Goal: Task Accomplishment & Management: Manage account settings

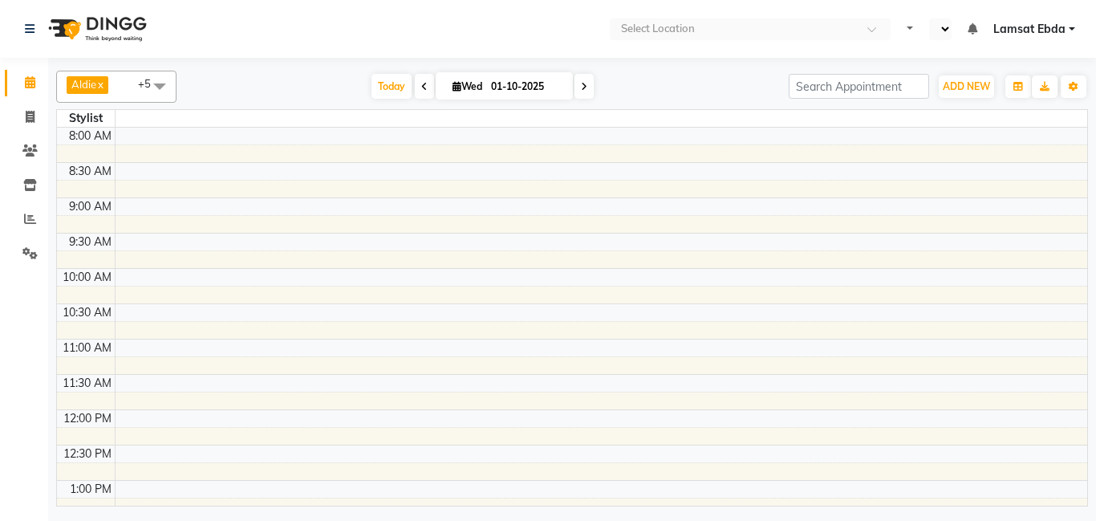
select select "en"
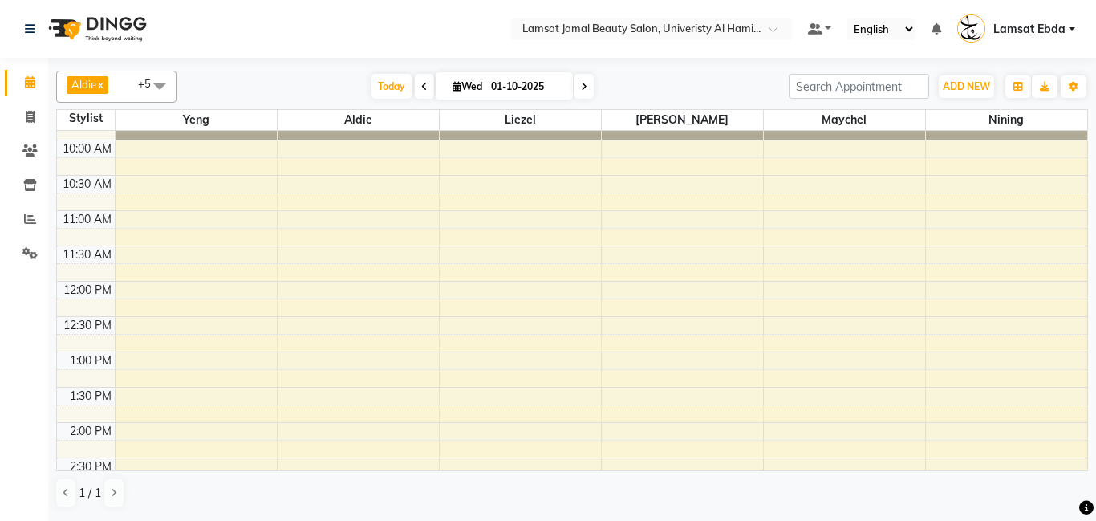
scroll to position [62, 0]
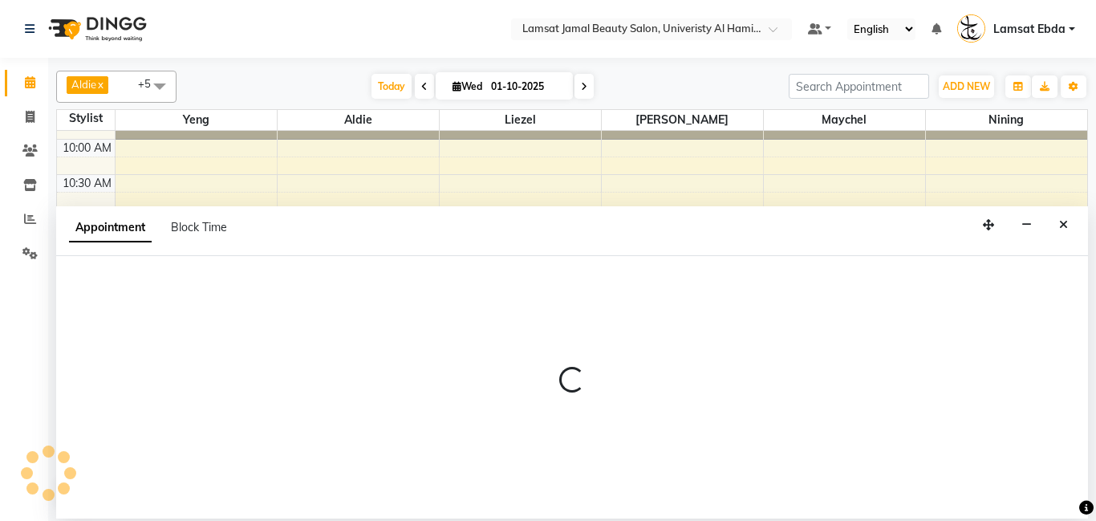
select select "79903"
select select "tentative"
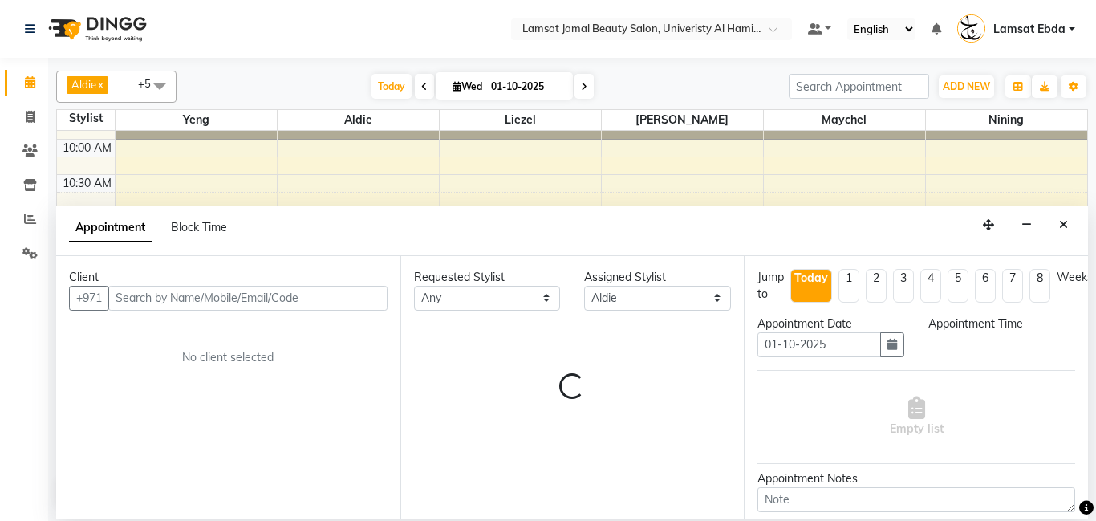
select select "660"
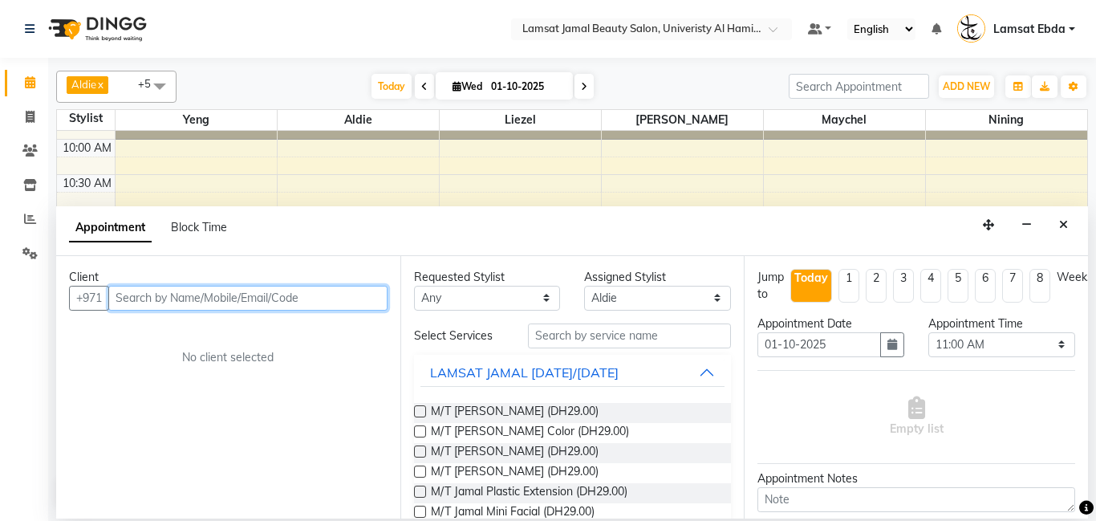
click at [264, 292] on input "text" at bounding box center [247, 298] width 279 height 25
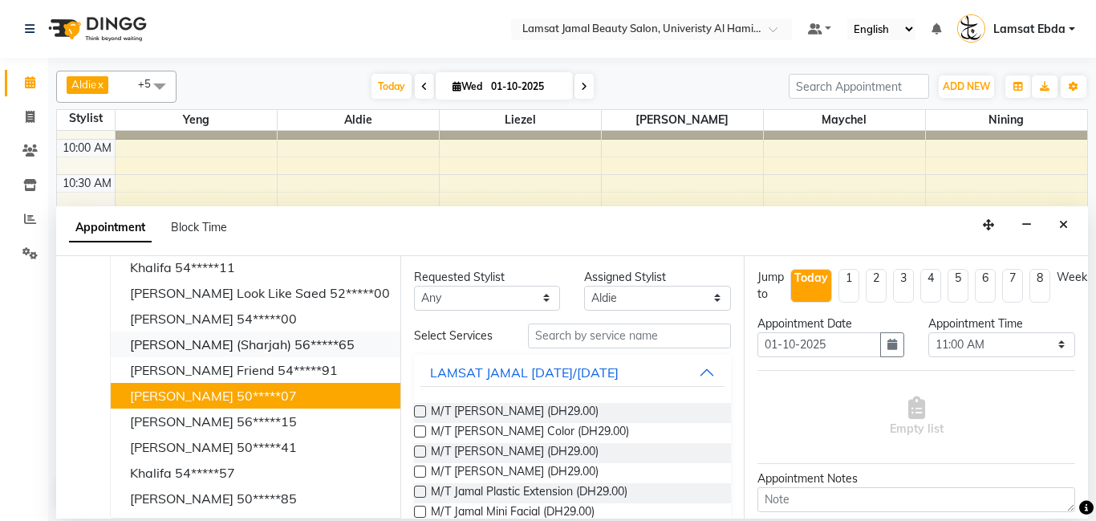
scroll to position [0, 0]
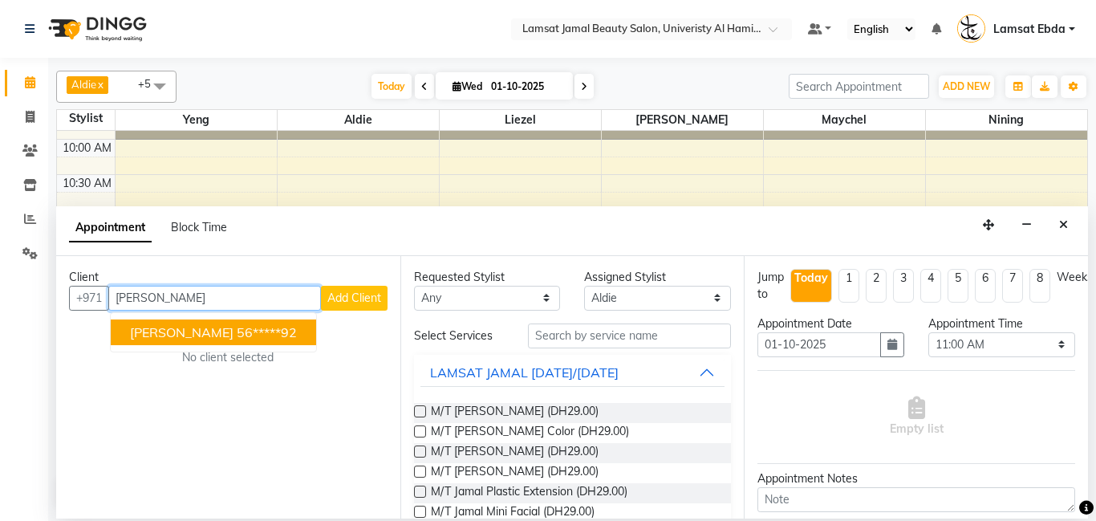
click at [225, 343] on button "[PERSON_NAME] 56*****92" at bounding box center [213, 332] width 205 height 26
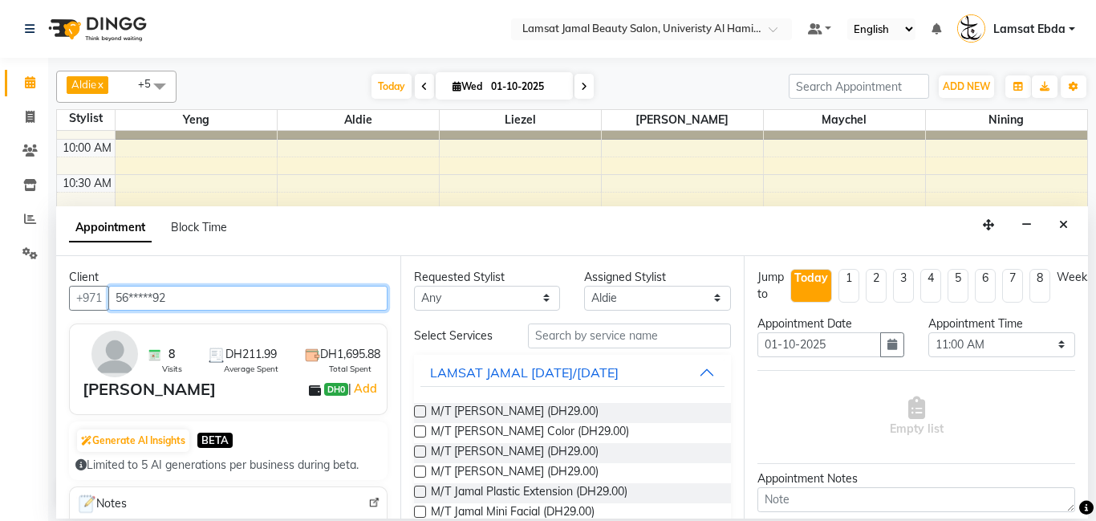
type input "56*****92"
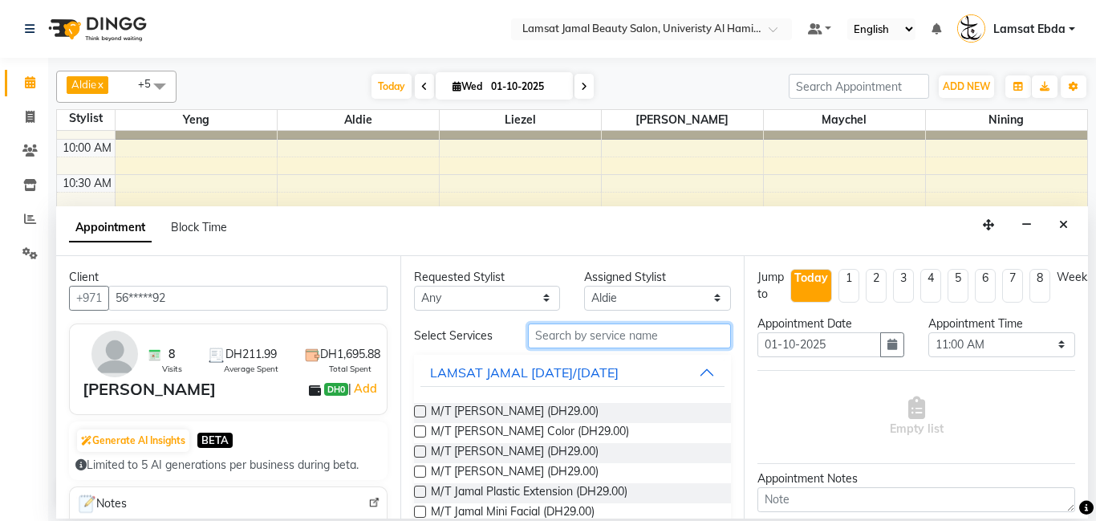
click at [619, 333] on input "text" at bounding box center [630, 335] width 204 height 25
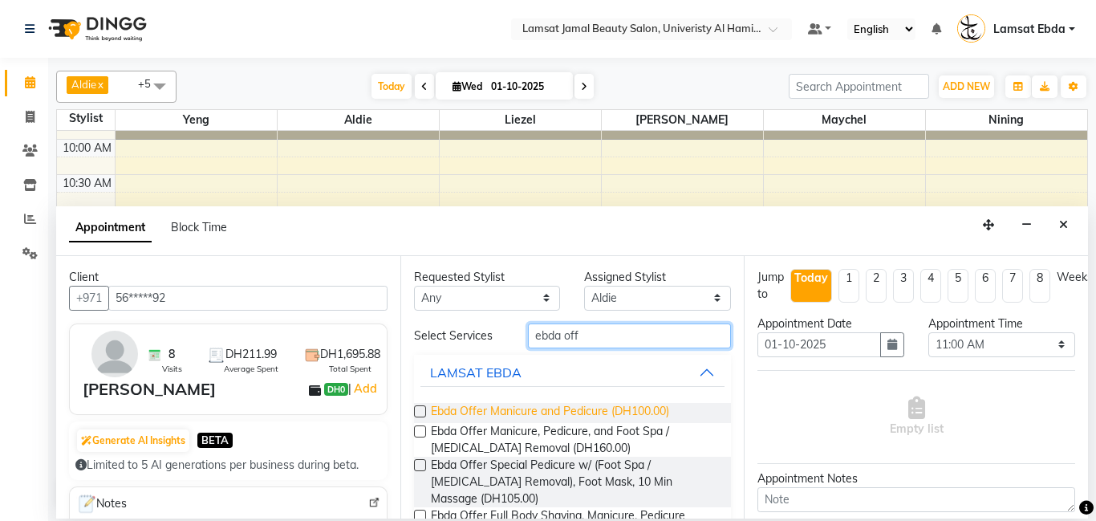
type input "ebda off"
click at [578, 414] on span "Ebda Offer Manicure and Pedicure (DH100.00)" at bounding box center [550, 413] width 238 height 20
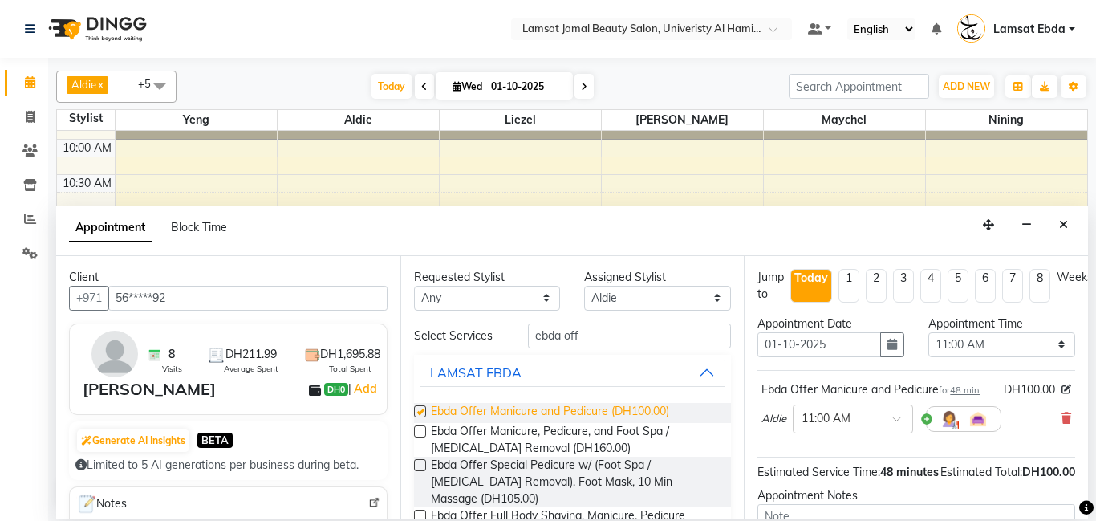
checkbox input "false"
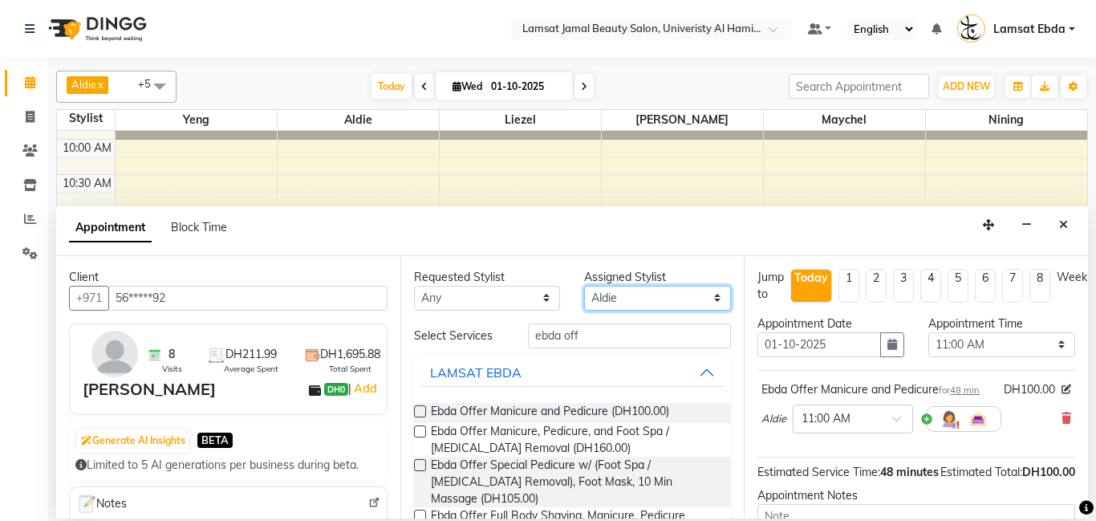
click at [707, 298] on select "Select [PERSON_NAME] Amna [PERSON_NAME] [PERSON_NAME] Ebda Lamsat [PERSON_NAME]…" at bounding box center [657, 298] width 147 height 25
select select "79906"
click at [584, 286] on select "Select [PERSON_NAME] Amna [PERSON_NAME] [PERSON_NAME] Ebda Lamsat [PERSON_NAME]…" at bounding box center [657, 298] width 147 height 25
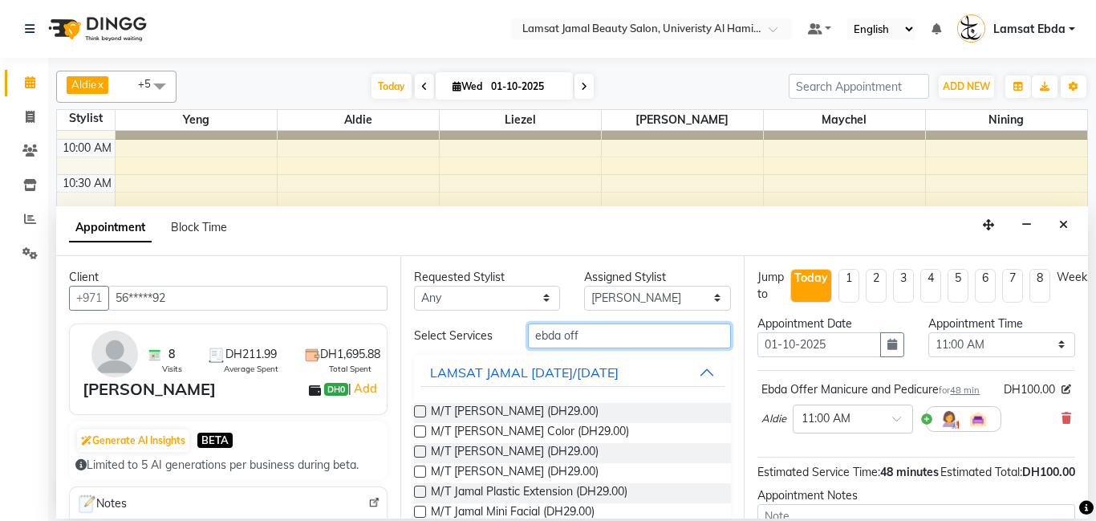
click at [618, 335] on input "ebda off" at bounding box center [630, 335] width 204 height 25
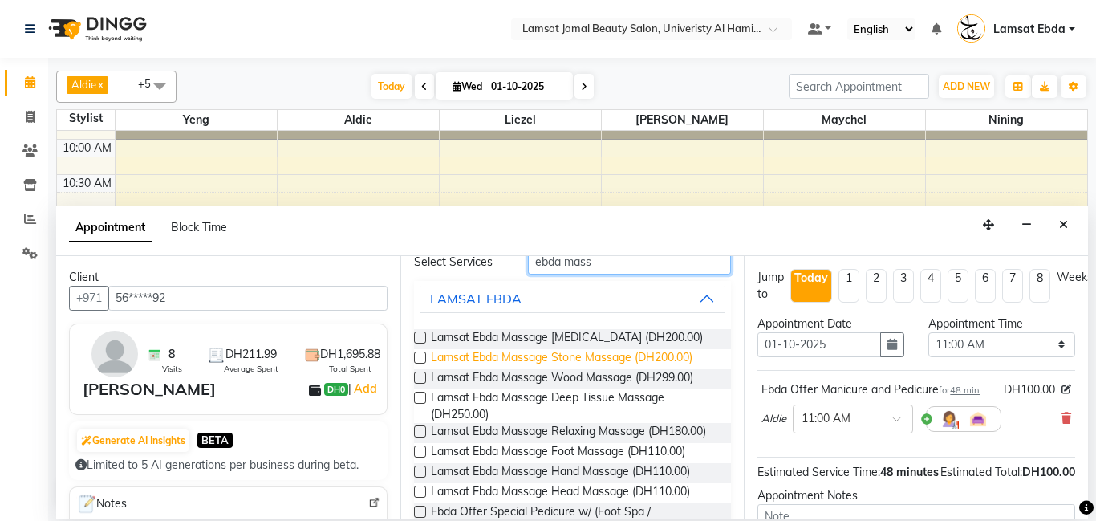
scroll to position [75, 0]
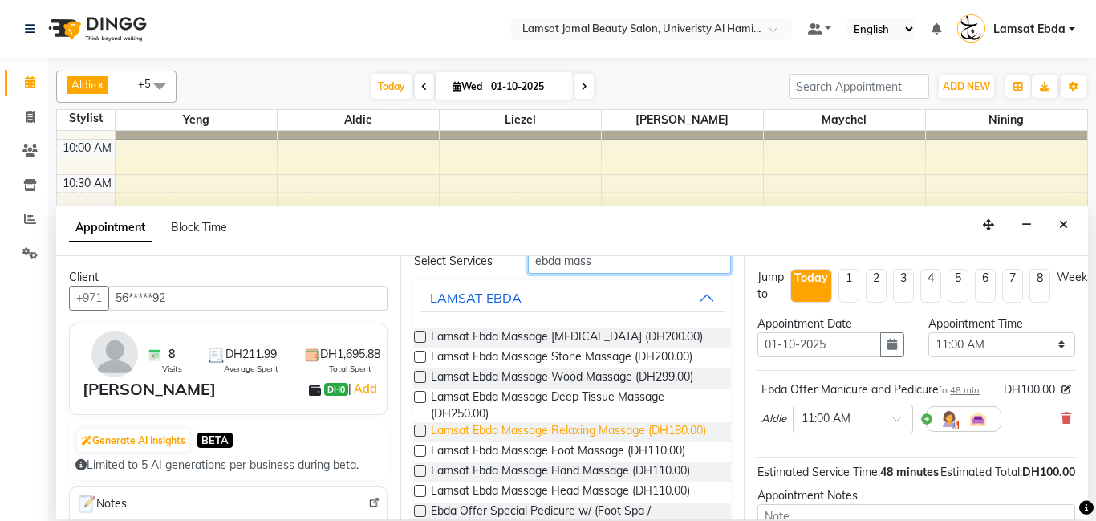
type input "ebda mass"
click at [639, 442] on span "Lamsat Ebda Massage Relaxing Massage (DH180.00)" at bounding box center [568, 432] width 275 height 20
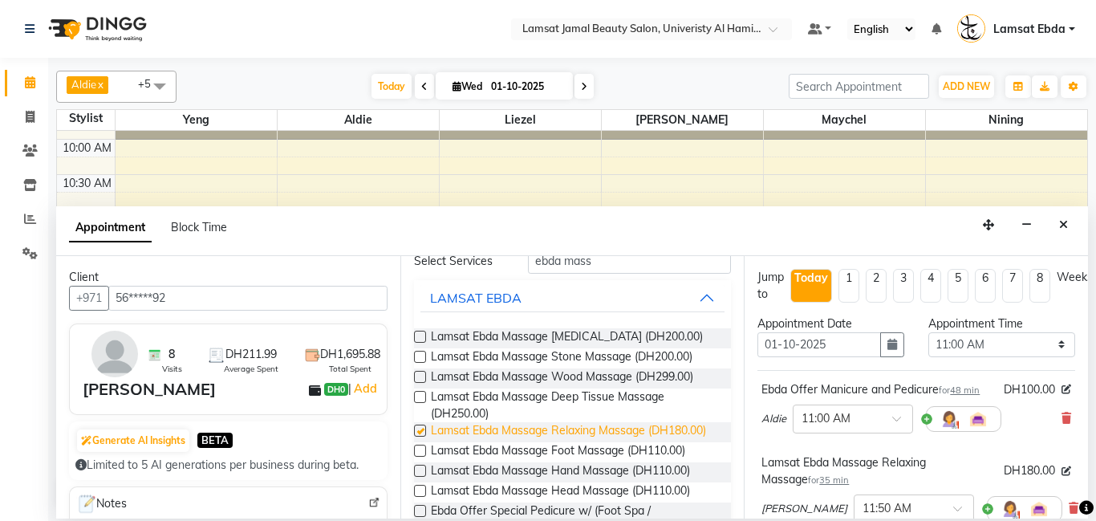
checkbox input "false"
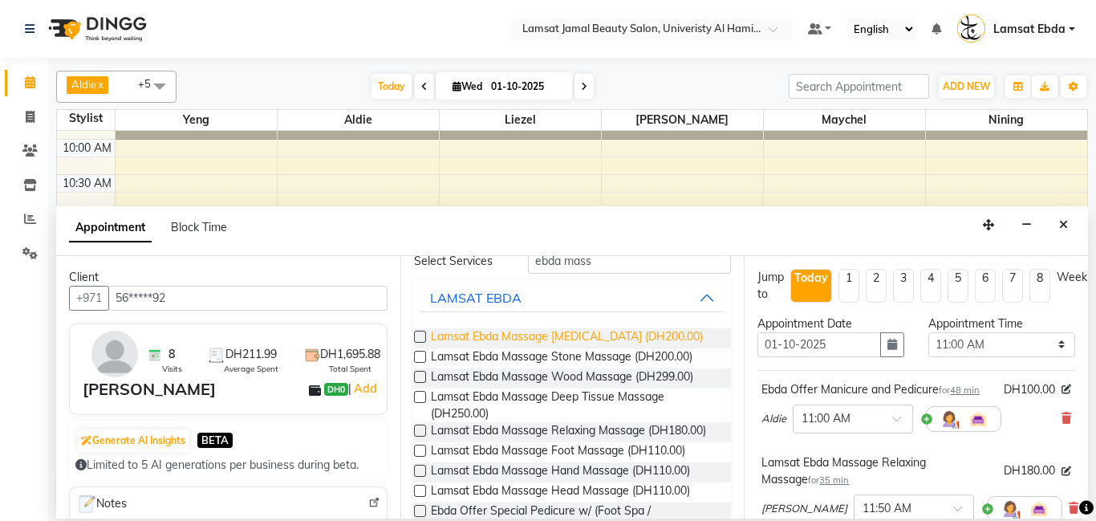
scroll to position [0, 0]
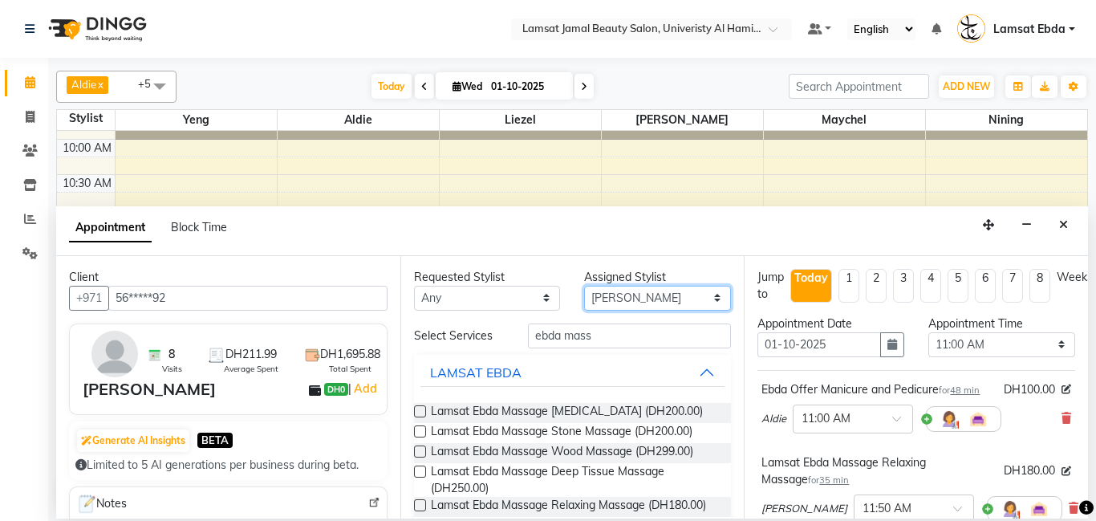
click at [663, 298] on select "Select [PERSON_NAME] Amna [PERSON_NAME] [PERSON_NAME] Ebda Lamsat [PERSON_NAME]…" at bounding box center [657, 298] width 147 height 25
select select "92230"
click at [584, 286] on select "Select [PERSON_NAME] Amna [PERSON_NAME] [PERSON_NAME] Ebda Lamsat [PERSON_NAME]…" at bounding box center [657, 298] width 147 height 25
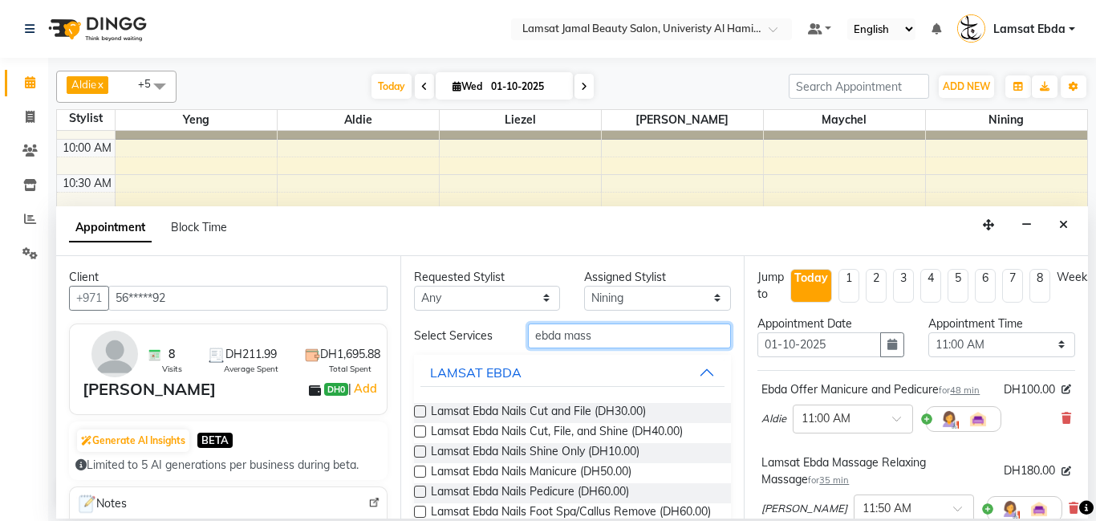
click at [601, 335] on input "ebda mass" at bounding box center [630, 335] width 204 height 25
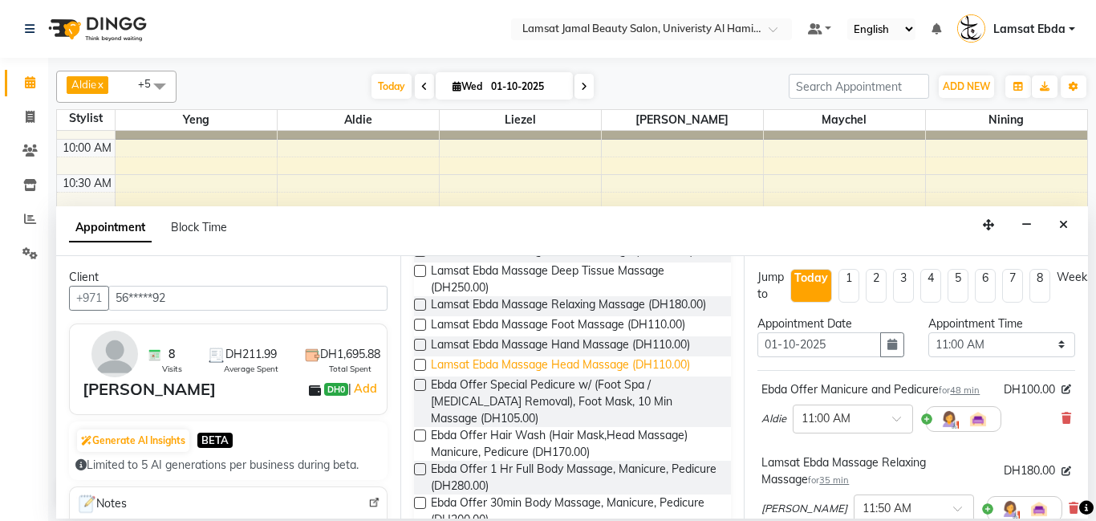
scroll to position [197, 0]
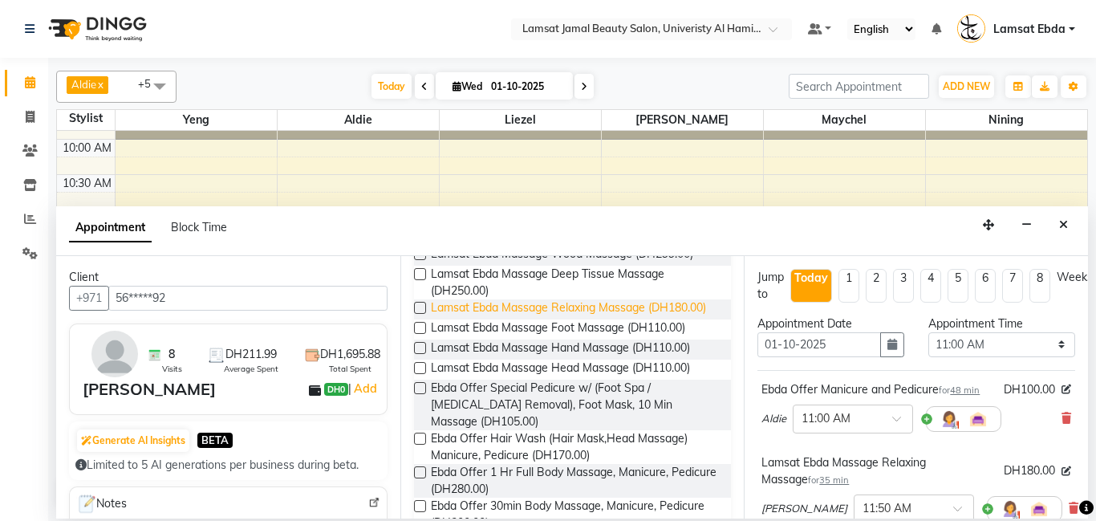
type input "ebda massa"
click at [663, 319] on span "Lamsat Ebda Massage Relaxing Massage (DH180.00)" at bounding box center [568, 309] width 275 height 20
checkbox input "false"
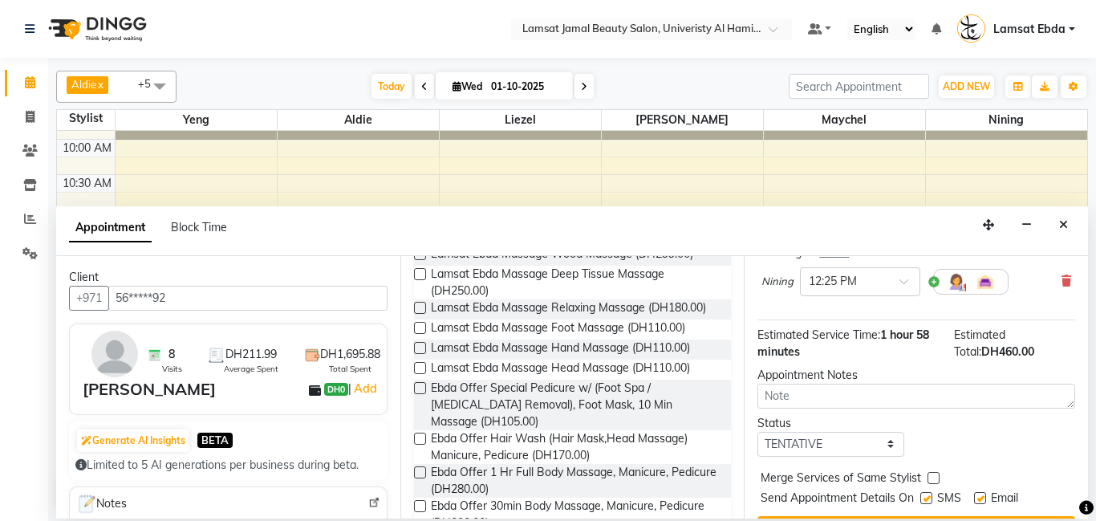
scroll to position [356, 0]
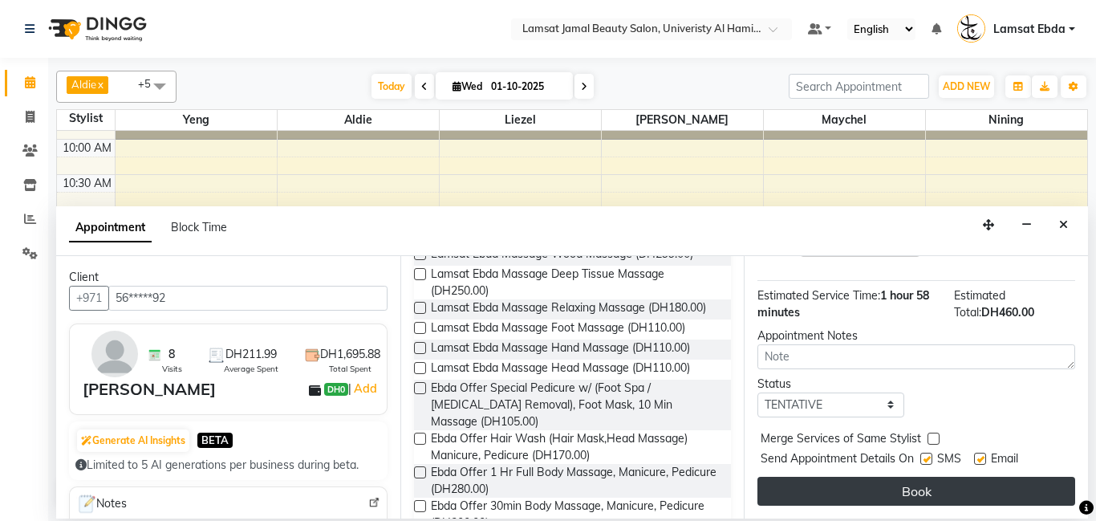
click at [934, 486] on button "Book" at bounding box center [916, 491] width 318 height 29
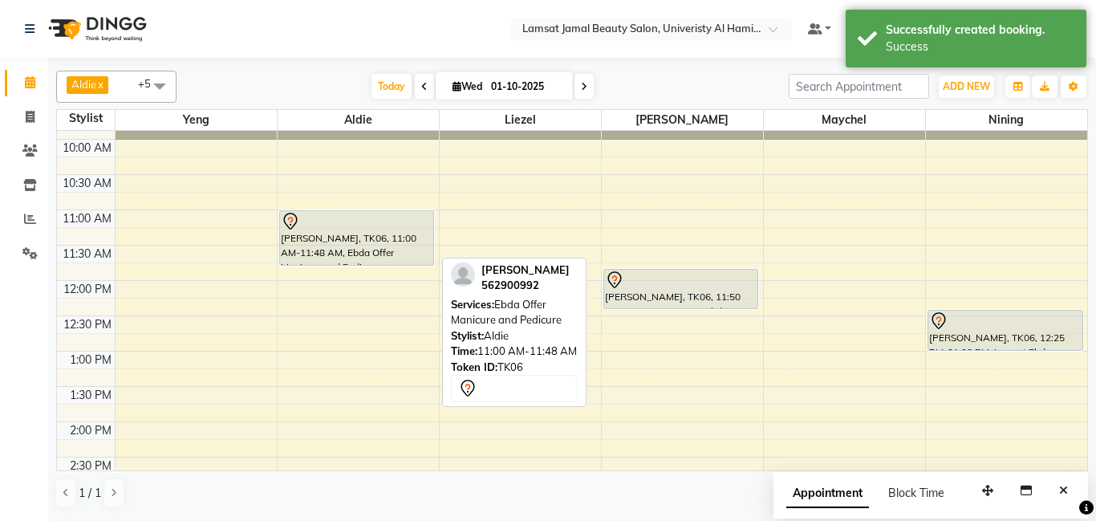
click at [400, 233] on div "[PERSON_NAME], TK06, 11:00 AM-11:48 AM, Ebda Offer Manicure and Pedicure" at bounding box center [357, 238] width 154 height 54
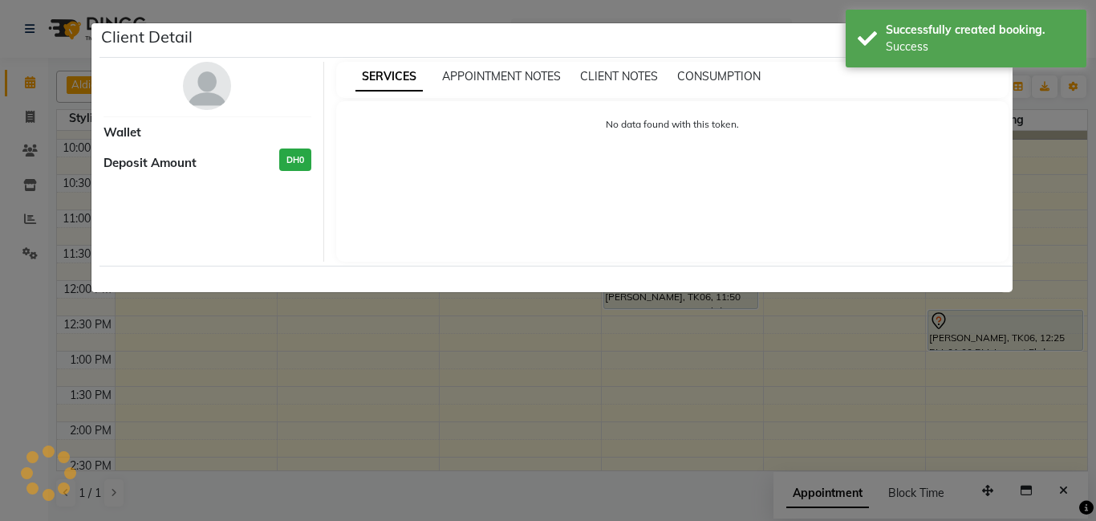
select select "7"
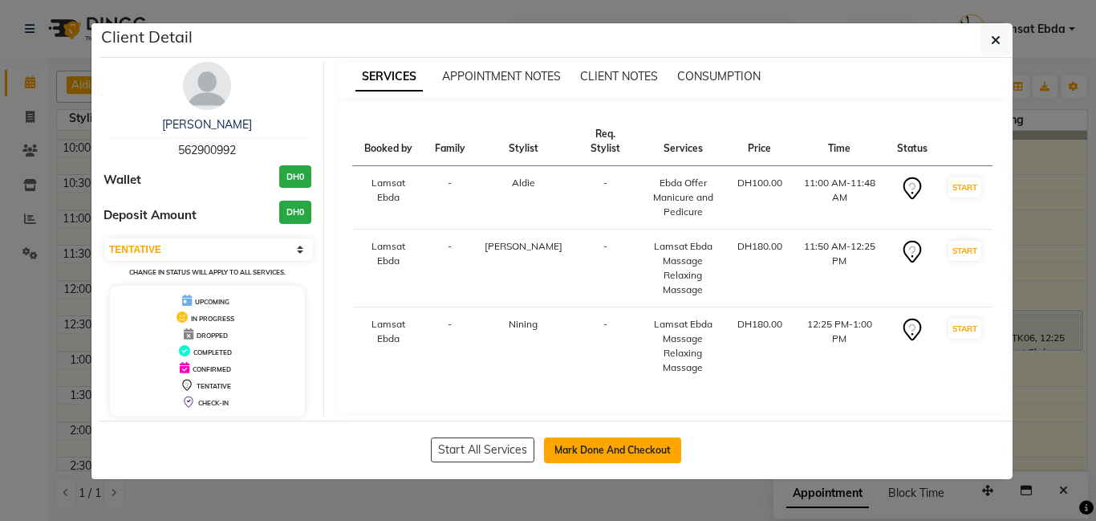
click at [626, 446] on button "Mark Done And Checkout" at bounding box center [612, 450] width 137 height 26
select select "service"
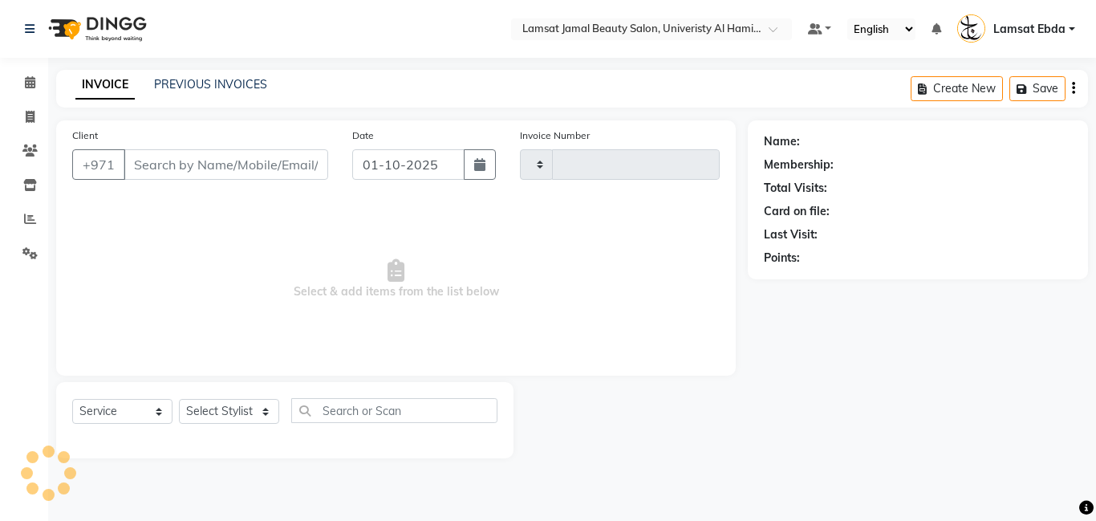
type input "3986"
select select "8294"
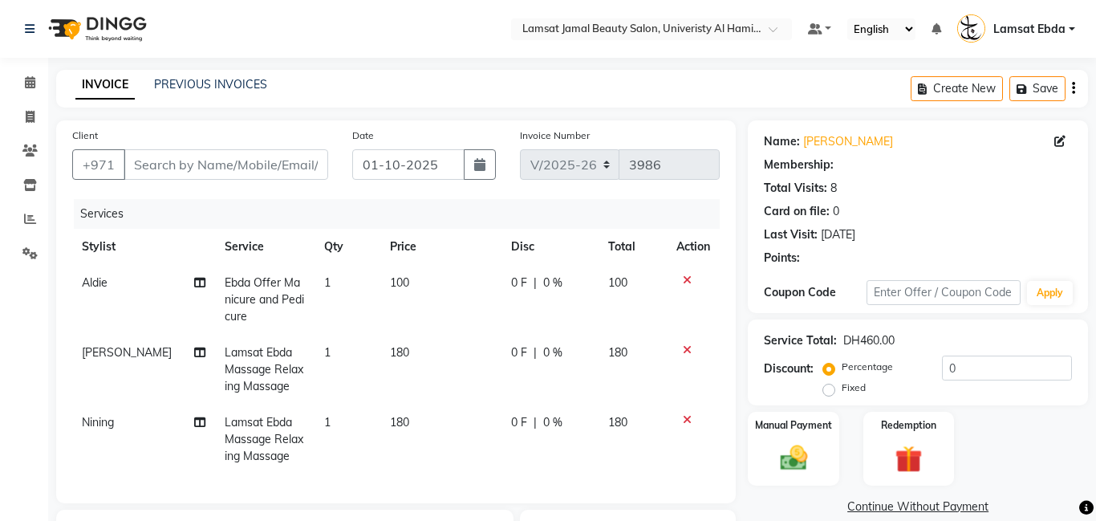
type input "56*****92"
select select "92230"
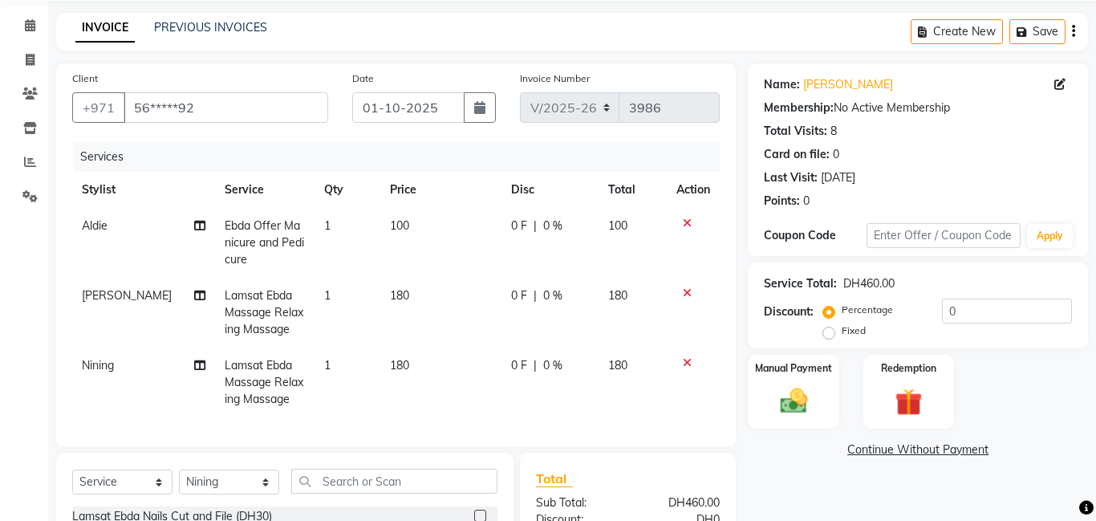
scroll to position [44, 0]
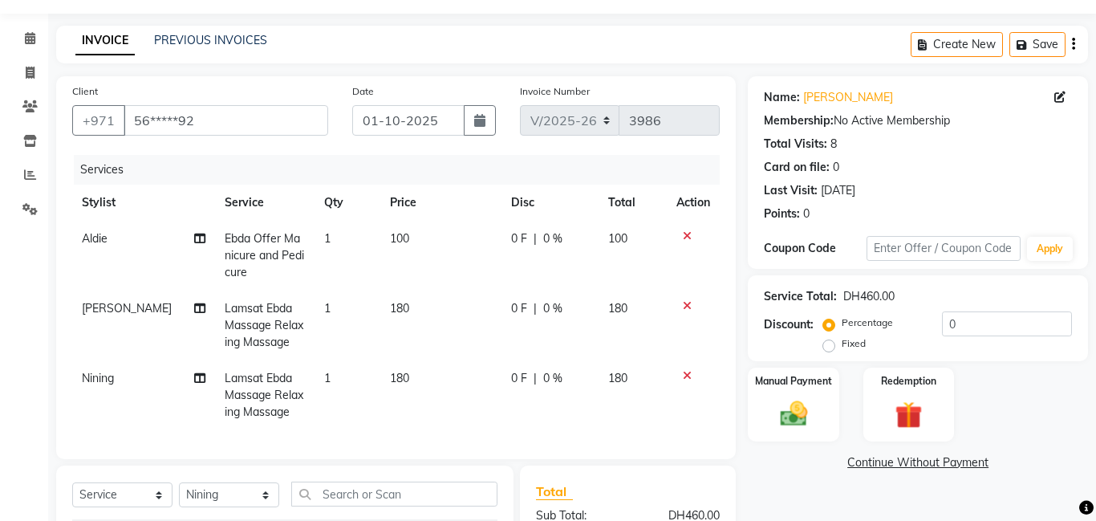
click at [396, 377] on span "180" at bounding box center [399, 378] width 19 height 14
select select "92230"
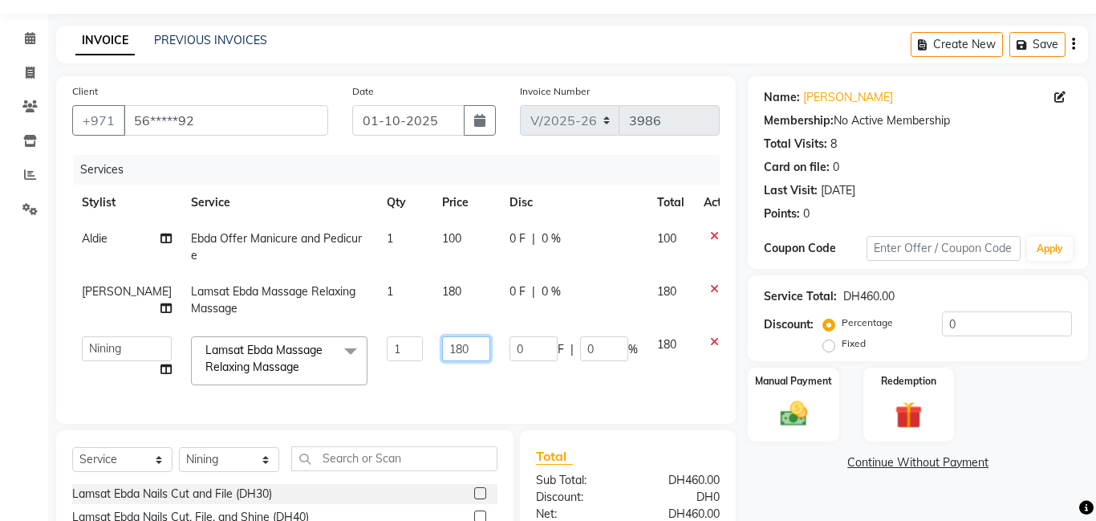
click at [442, 347] on input "180" at bounding box center [466, 348] width 48 height 25
type input "175"
click at [421, 284] on tbody "Aldie Ebda Offer Manicure and Pedicure 1 100 0 F | 0 % 100 [PERSON_NAME] Lamsat…" at bounding box center [409, 308] width 675 height 174
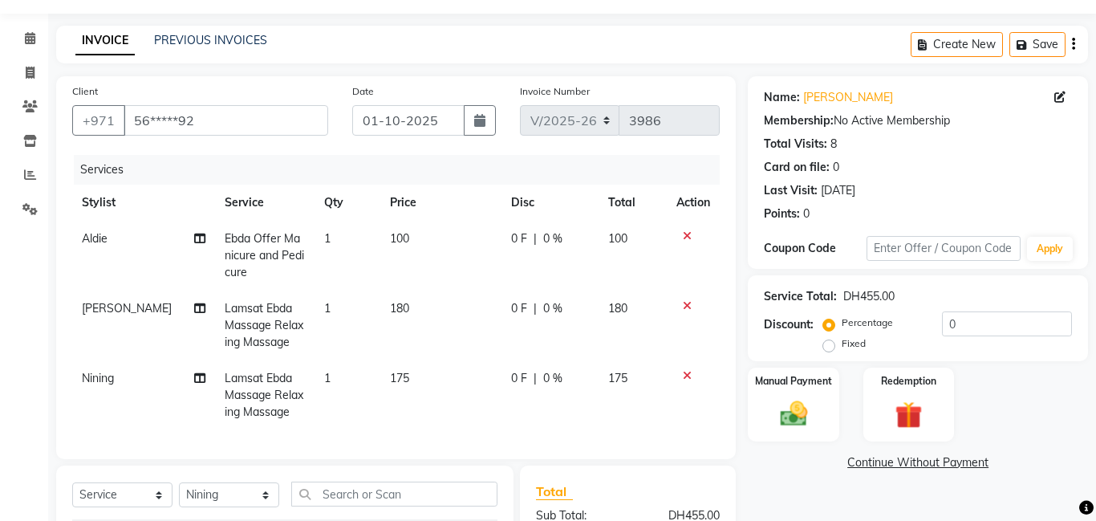
click at [396, 303] on span "180" at bounding box center [399, 308] width 19 height 14
select select "79906"
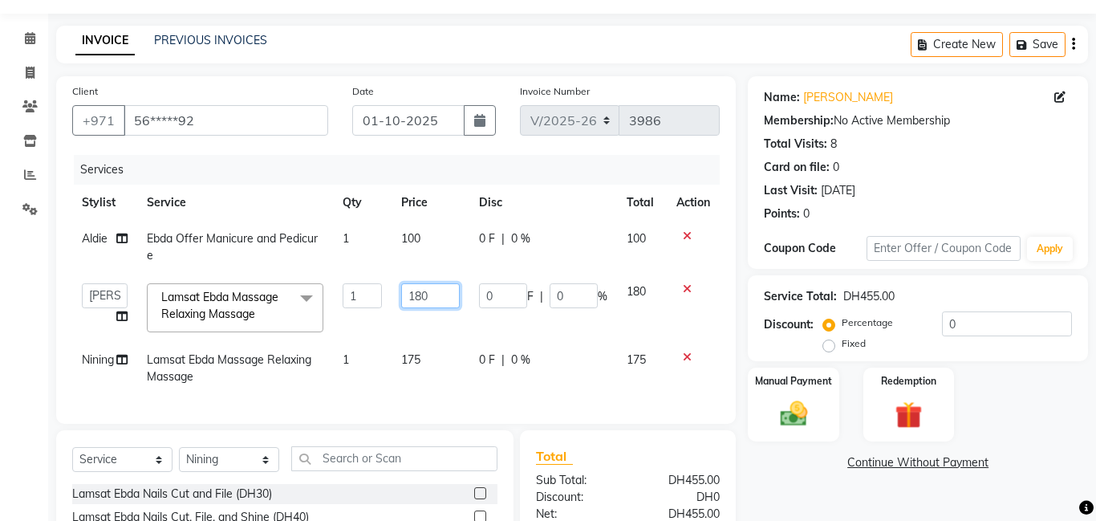
click at [439, 294] on input "180" at bounding box center [430, 295] width 59 height 25
type input "175"
click at [591, 388] on td "0 F | 0 %" at bounding box center [543, 368] width 148 height 53
select select "92230"
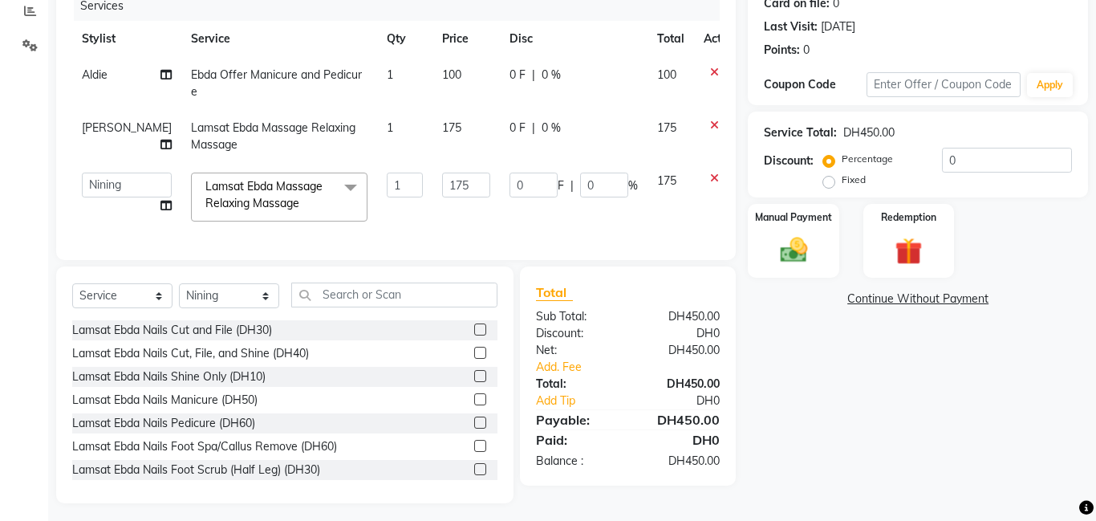
scroll to position [214, 0]
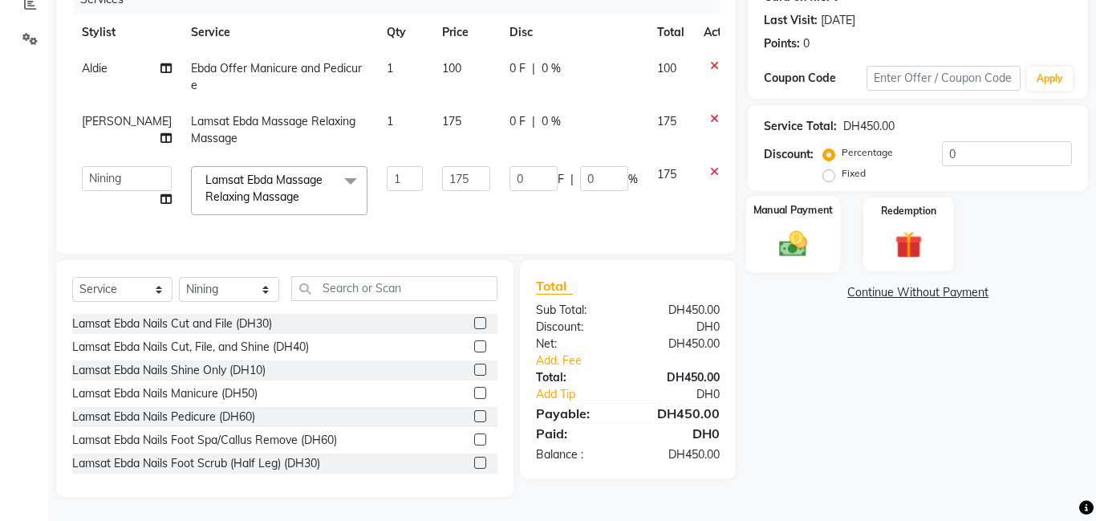
click at [820, 229] on div "Manual Payment" at bounding box center [793, 234] width 95 height 77
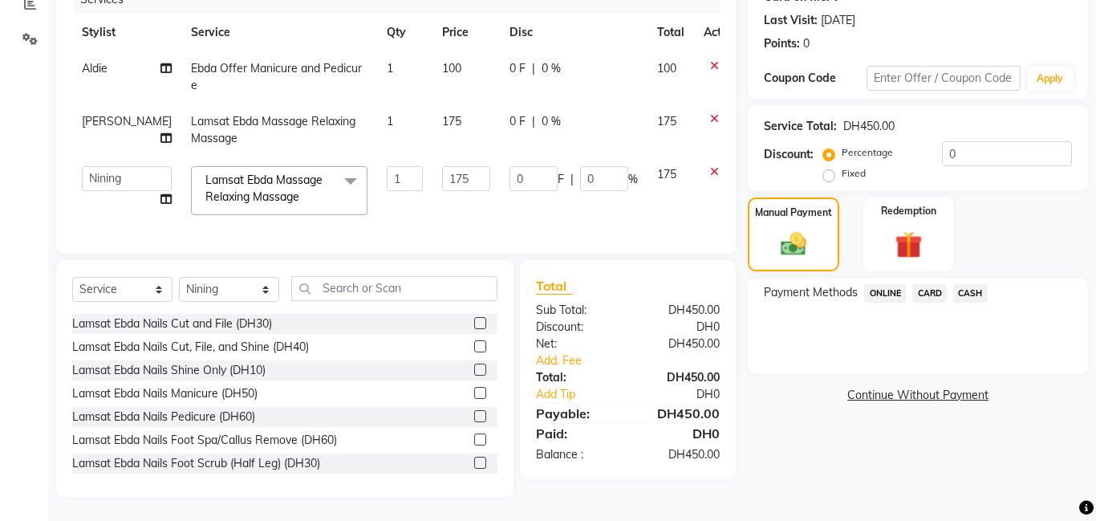
click at [967, 289] on span "CASH" at bounding box center [970, 293] width 34 height 18
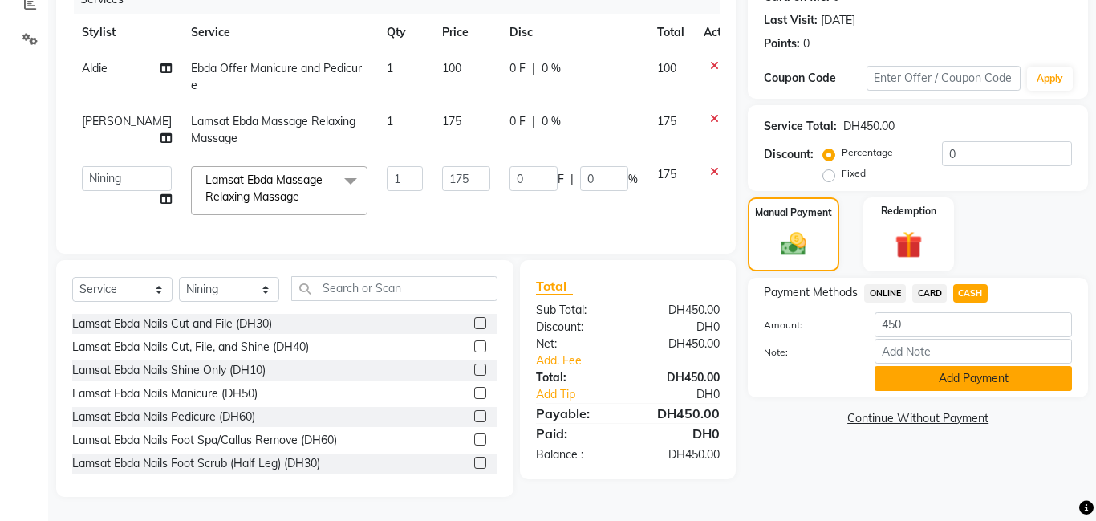
click at [961, 379] on button "Add Payment" at bounding box center [972, 378] width 197 height 25
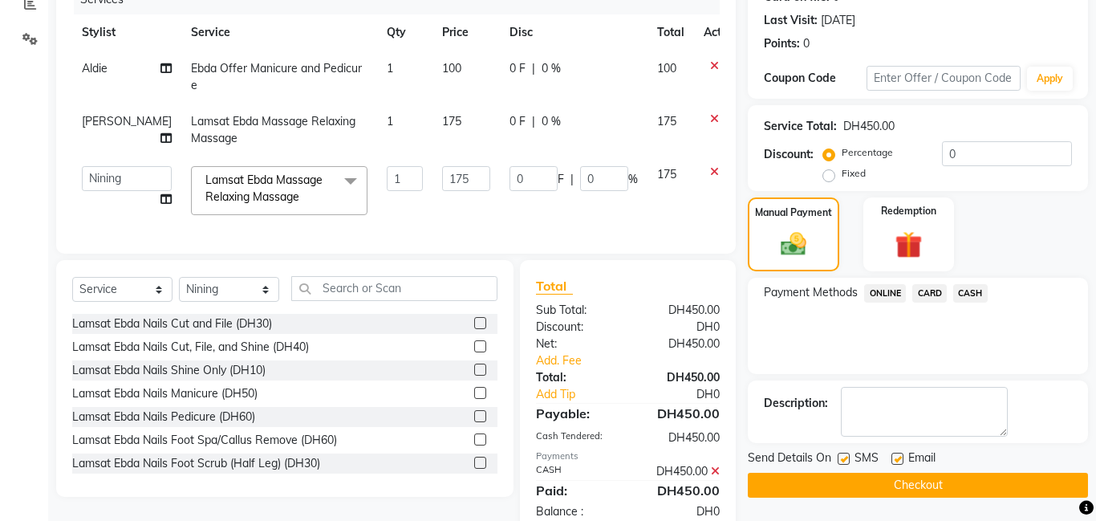
scroll to position [254, 0]
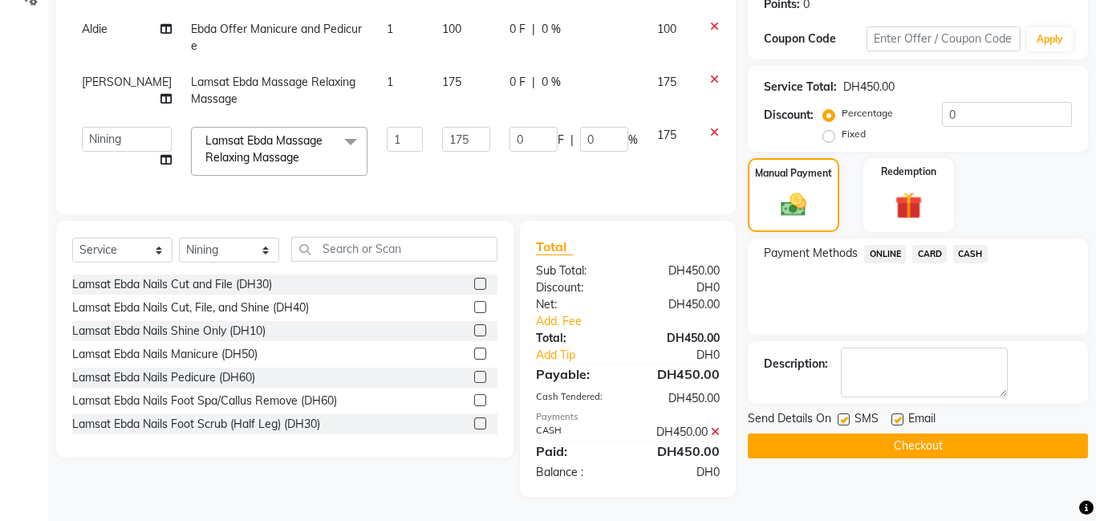
click at [919, 442] on button "Checkout" at bounding box center [918, 445] width 340 height 25
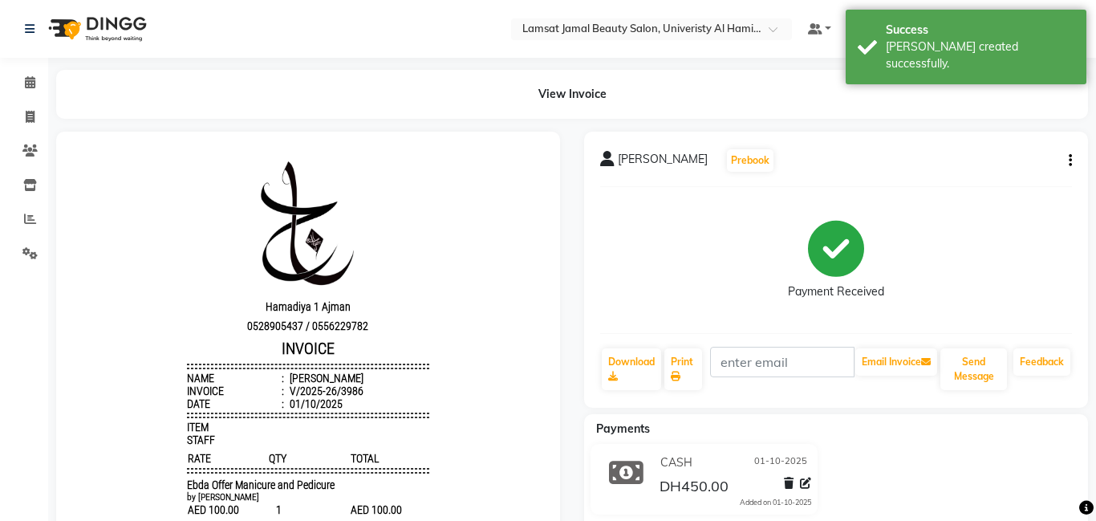
click at [1069, 160] on icon "button" at bounding box center [1070, 160] width 3 height 1
click at [984, 146] on div "Split Service Amount" at bounding box center [990, 150] width 110 height 20
select select "79903"
select select "79906"
select select "92230"
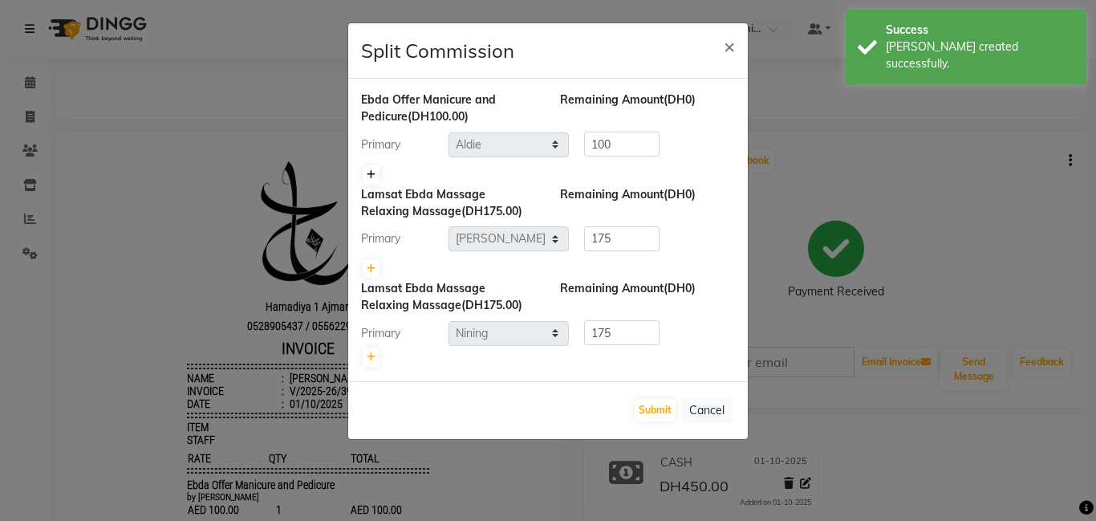
click at [371, 171] on icon at bounding box center [371, 175] width 9 height 10
type input "50"
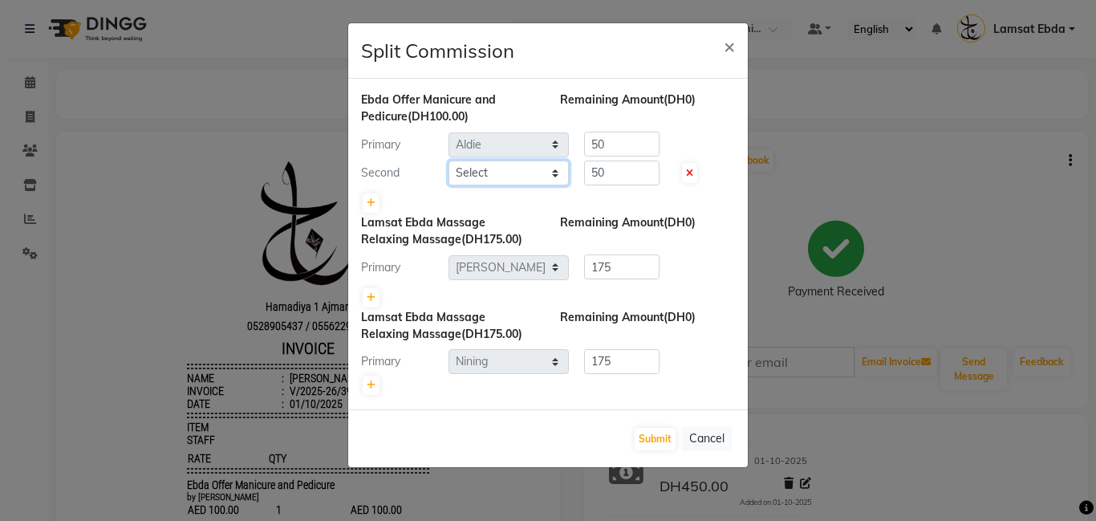
click at [519, 172] on select "Select [PERSON_NAME] Amna [PERSON_NAME] [PERSON_NAME] Ebda Lamsat [PERSON_NAME]…" at bounding box center [508, 172] width 120 height 25
select select "79906"
click at [448, 160] on select "Select [PERSON_NAME] Amna [PERSON_NAME] [PERSON_NAME] Ebda Lamsat [PERSON_NAME]…" at bounding box center [508, 172] width 120 height 25
click at [654, 439] on button "Submit" at bounding box center [655, 439] width 41 height 22
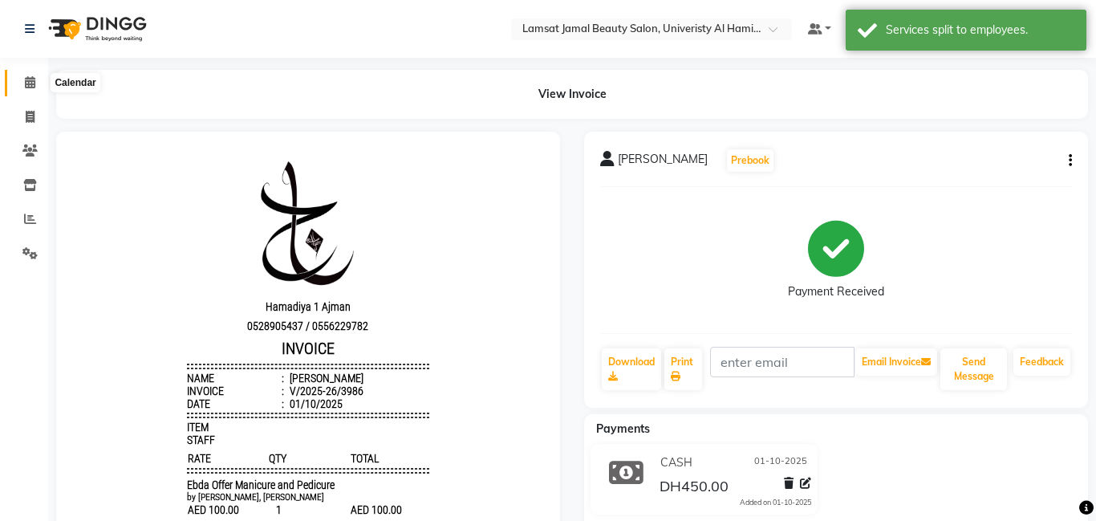
click at [30, 77] on icon at bounding box center [30, 82] width 10 height 12
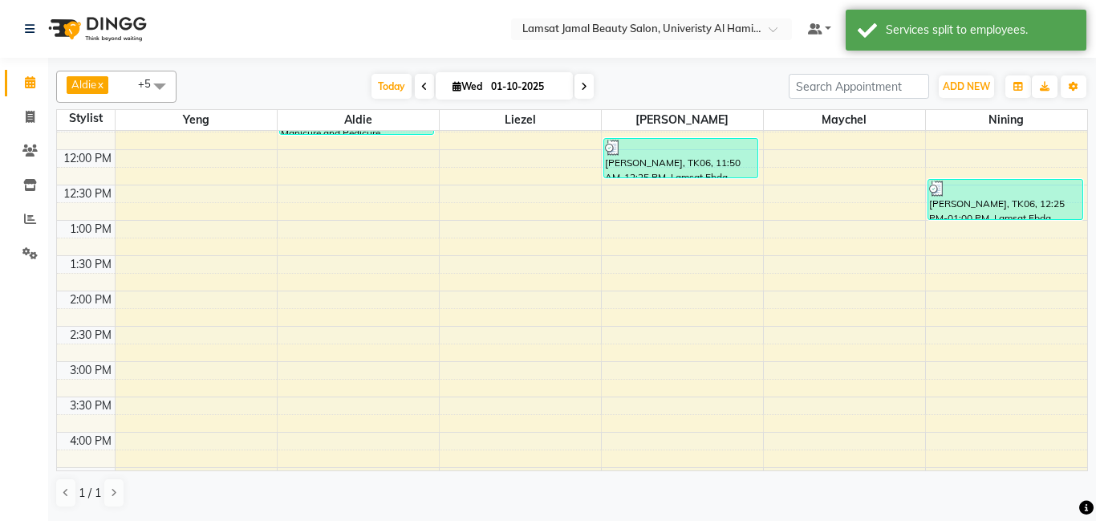
scroll to position [194, 0]
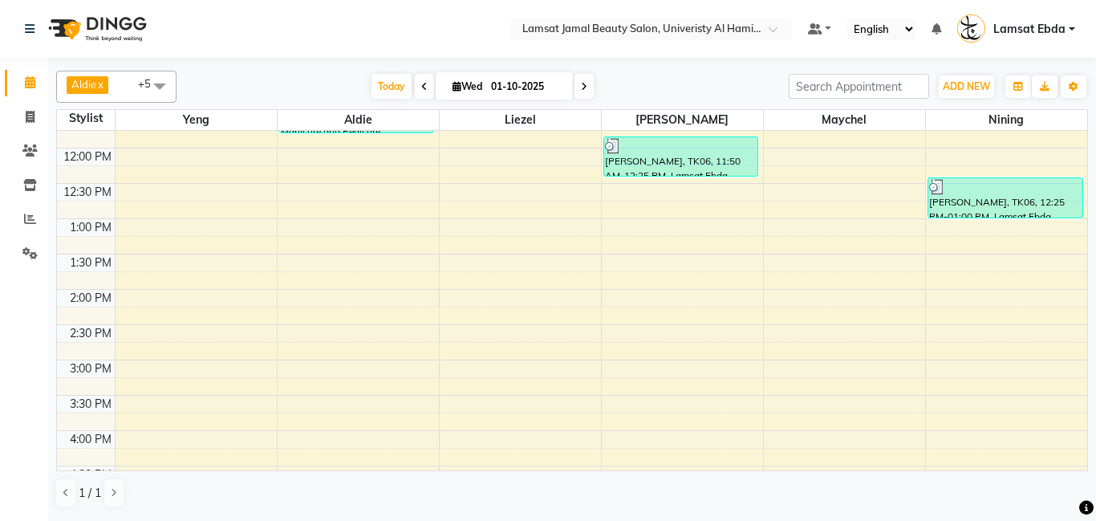
click at [638, 266] on div "9:00 AM 9:30 AM 10:00 AM 10:30 AM 11:00 AM 11:30 AM 12:00 PM 12:30 PM 1:00 PM 1…" at bounding box center [572, 466] width 1030 height 1058
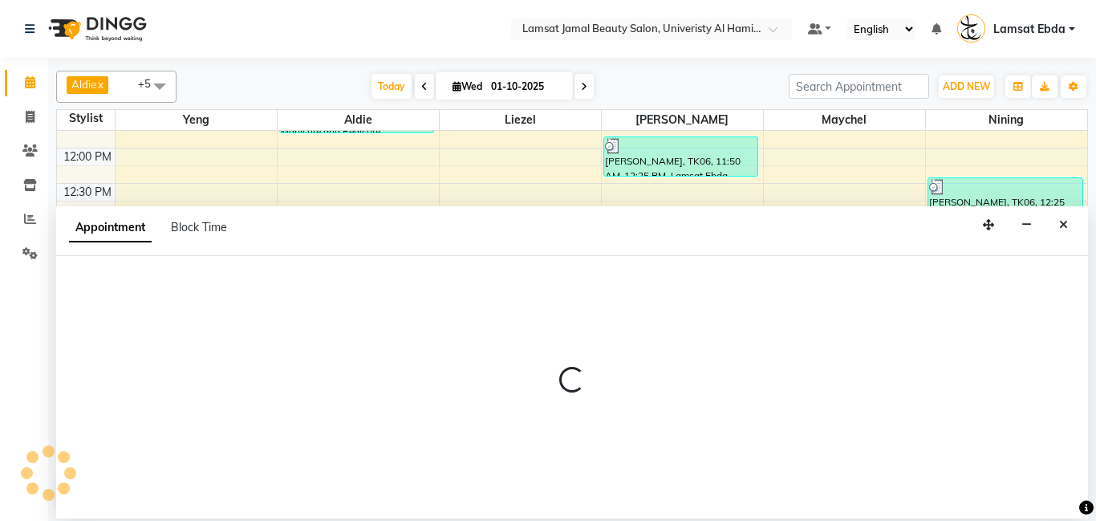
select select "79906"
select select "tentative"
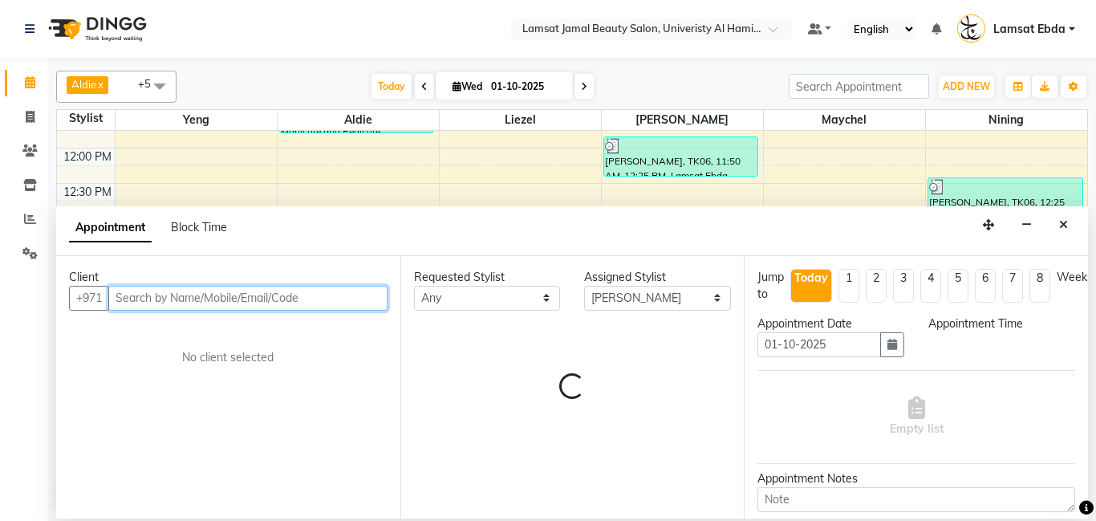
select select "810"
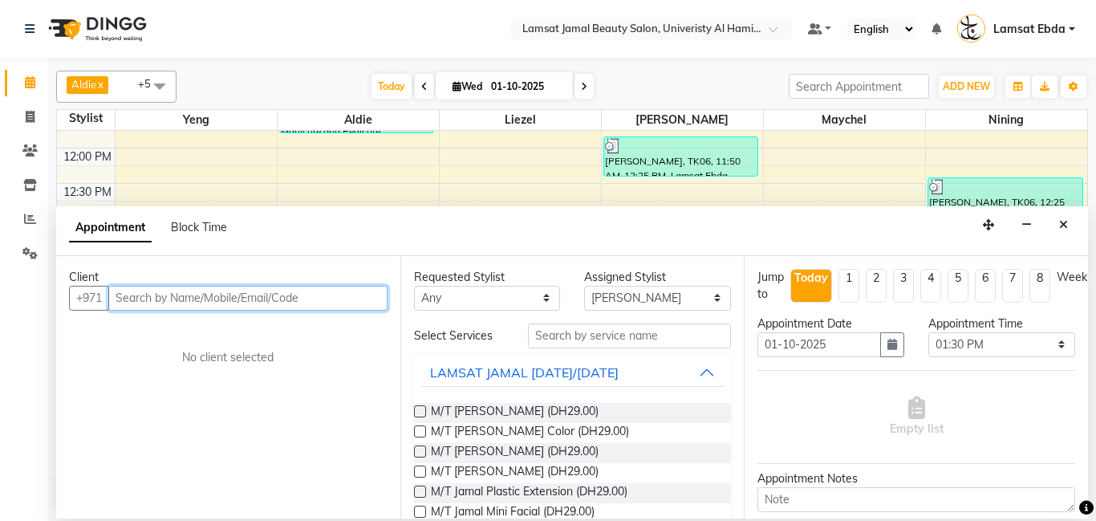
click at [213, 297] on input "text" at bounding box center [247, 298] width 279 height 25
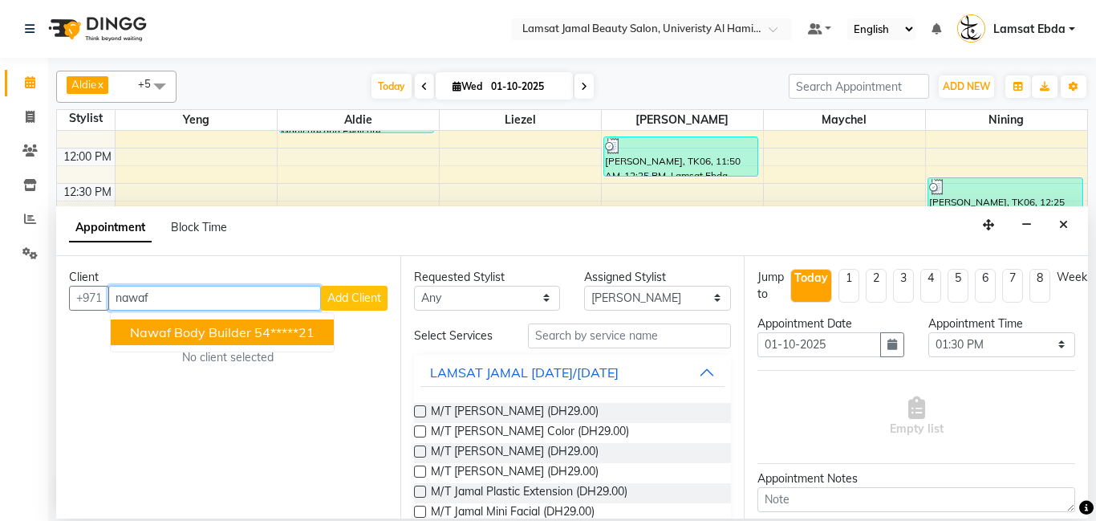
click at [254, 333] on ngb-highlight "54*****21" at bounding box center [284, 332] width 60 height 16
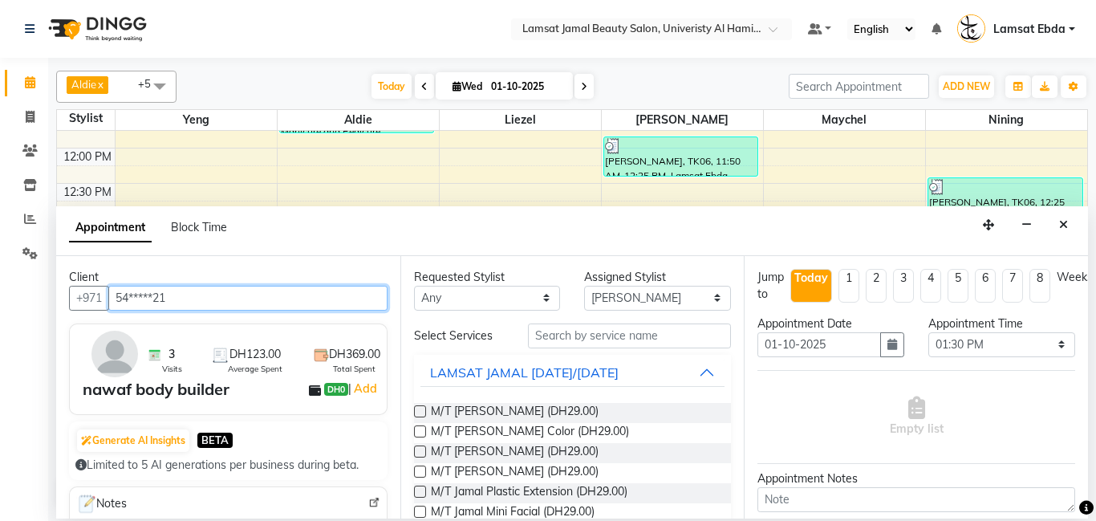
type input "54*****21"
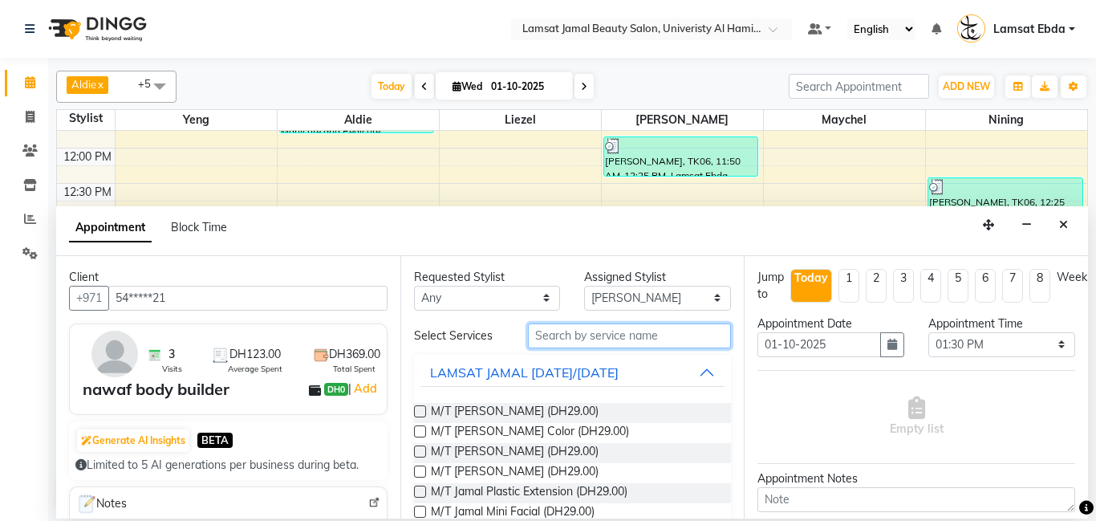
click at [599, 339] on input "text" at bounding box center [630, 335] width 204 height 25
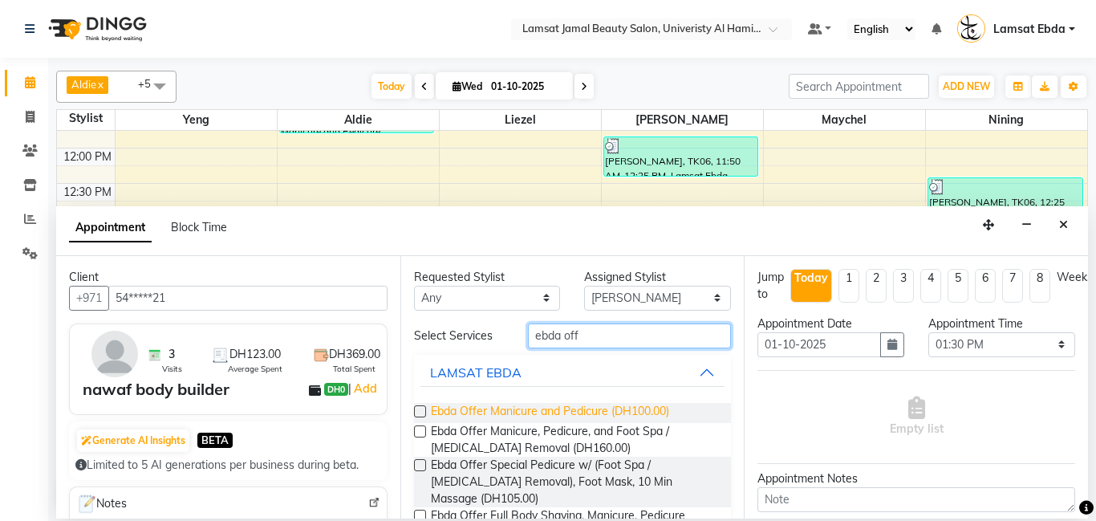
type input "ebda off"
click at [637, 407] on span "Ebda Offer Manicure and Pedicure (DH100.00)" at bounding box center [550, 413] width 238 height 20
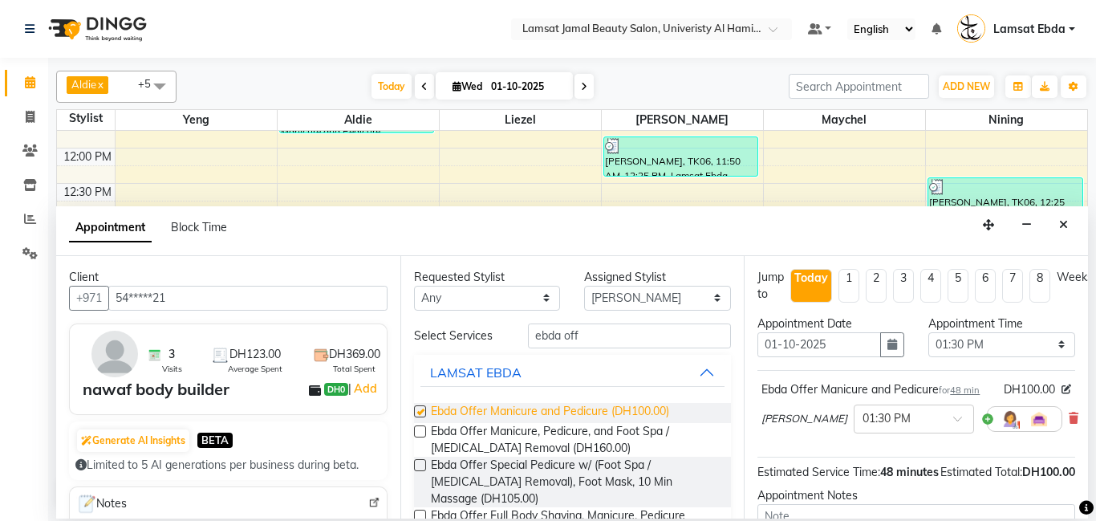
checkbox input "false"
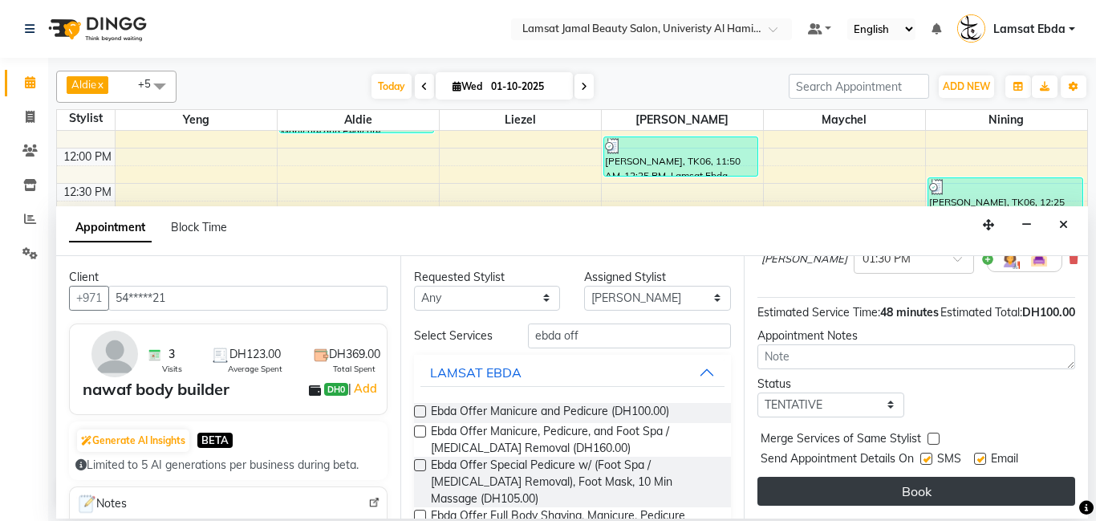
click at [937, 489] on button "Book" at bounding box center [916, 491] width 318 height 29
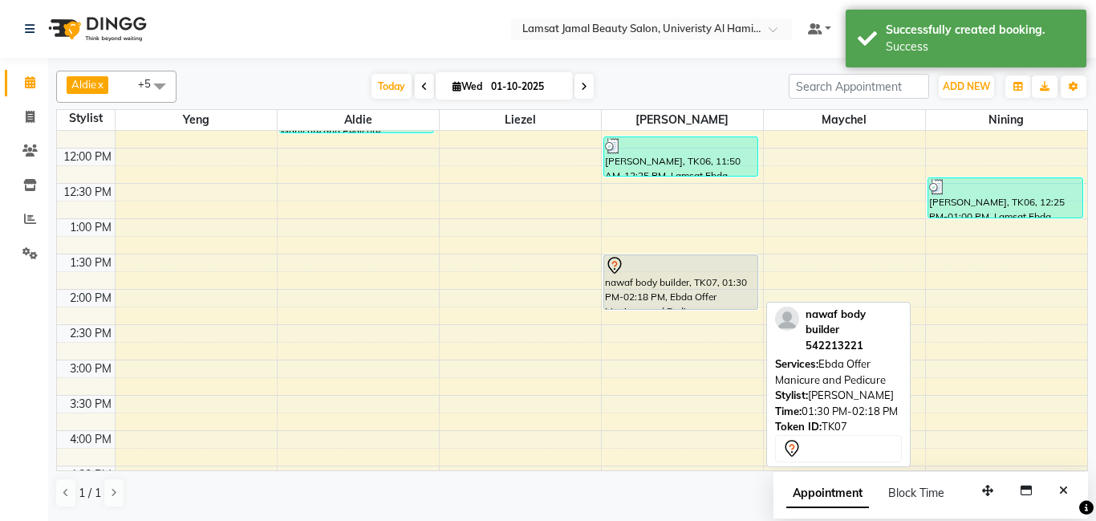
click at [713, 287] on div "nawaf body builder, TK07, 01:30 PM-02:18 PM, Ebda Offer Manicure and Pedicure" at bounding box center [681, 282] width 154 height 54
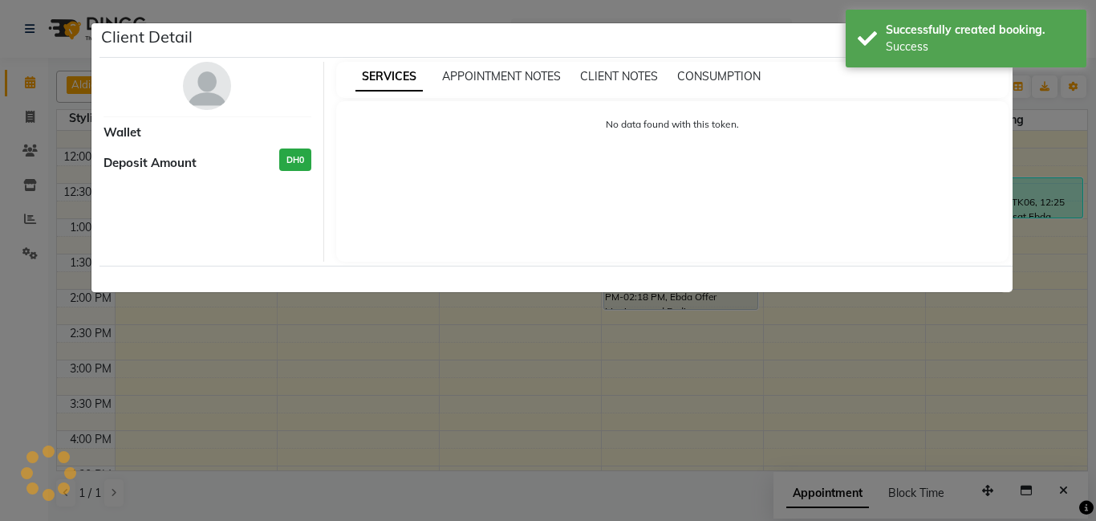
select select "7"
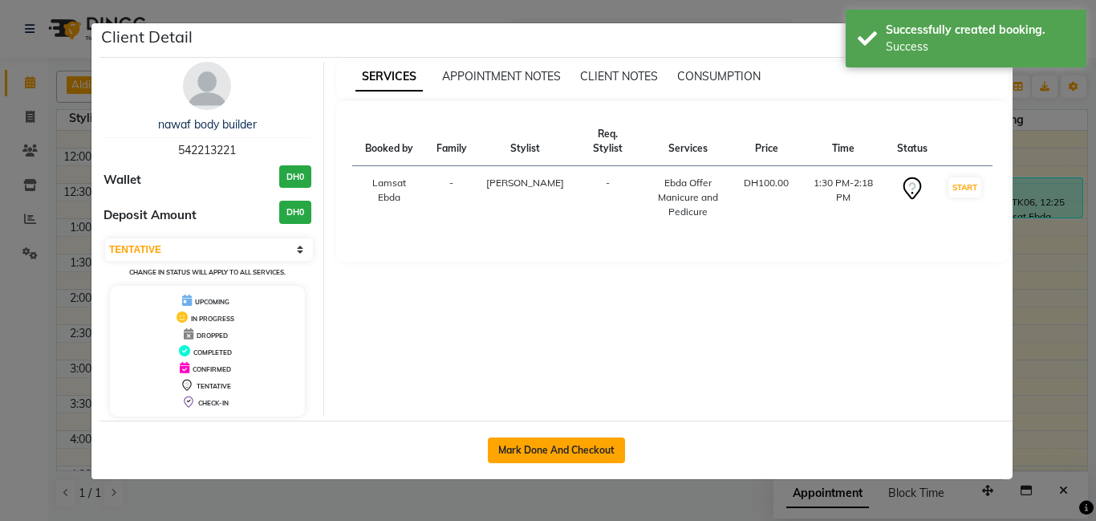
click at [594, 437] on button "Mark Done And Checkout" at bounding box center [556, 450] width 137 height 26
select select "service"
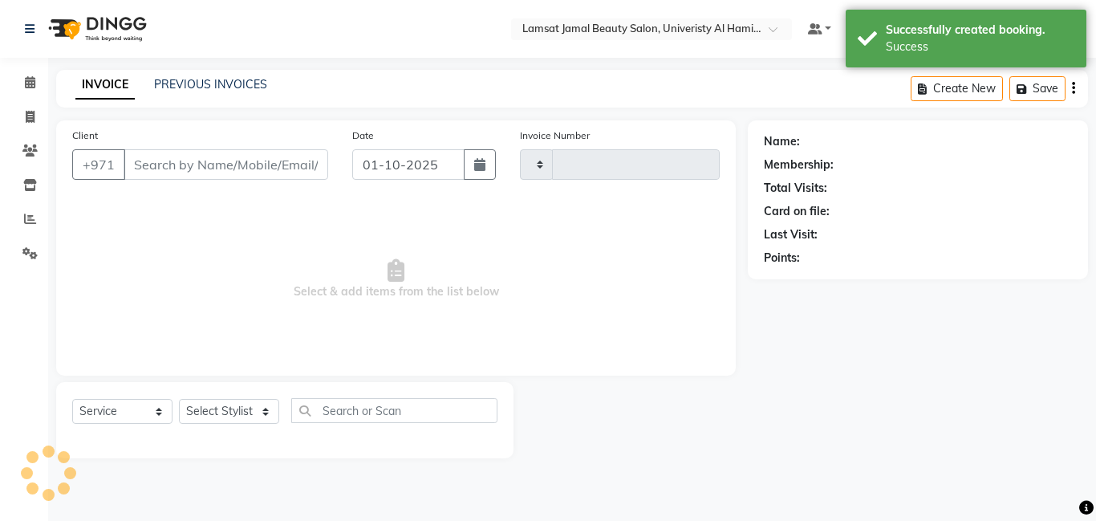
type input "3987"
select select "8294"
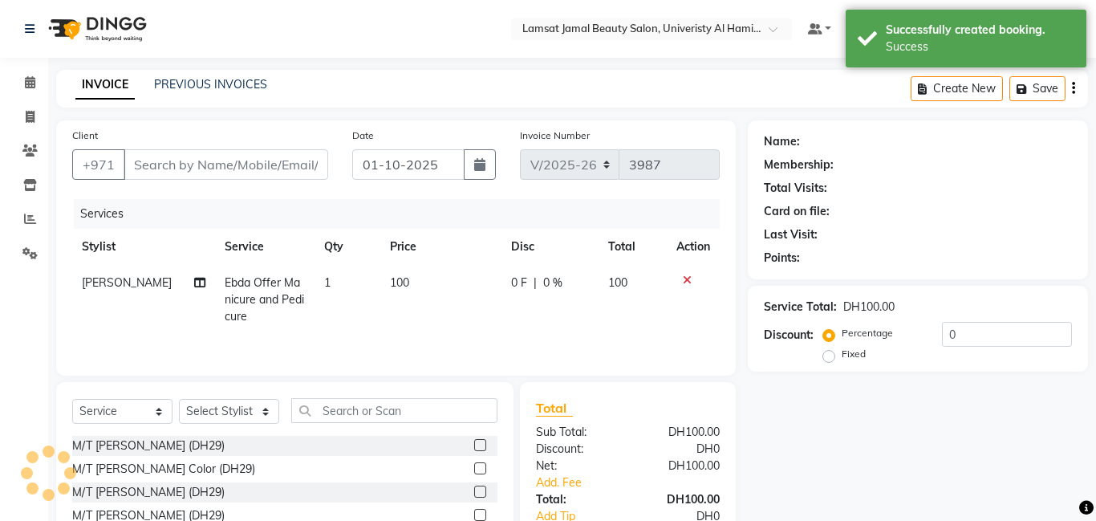
type input "54*****21"
select select "79906"
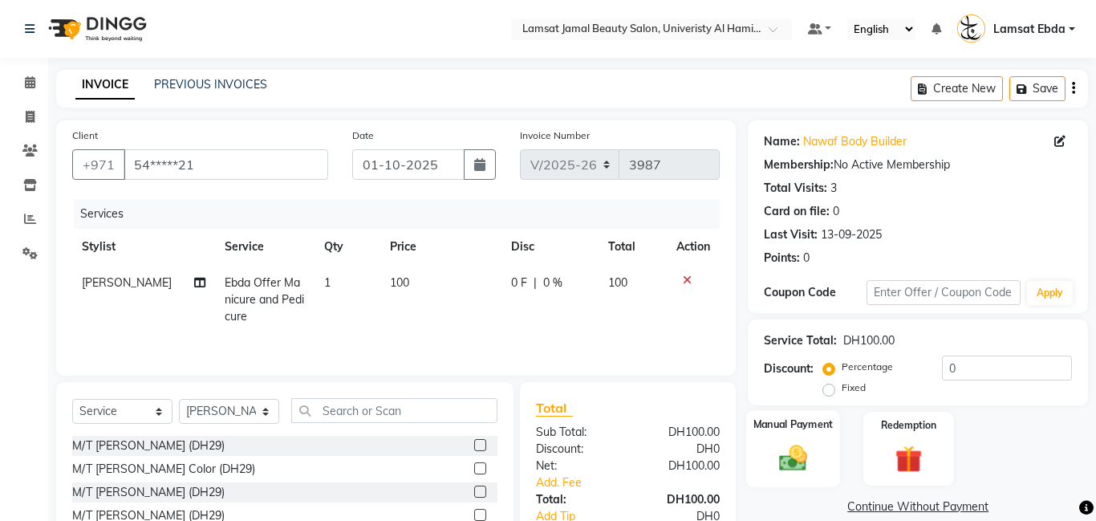
click at [826, 416] on label "Manual Payment" at bounding box center [793, 423] width 80 height 15
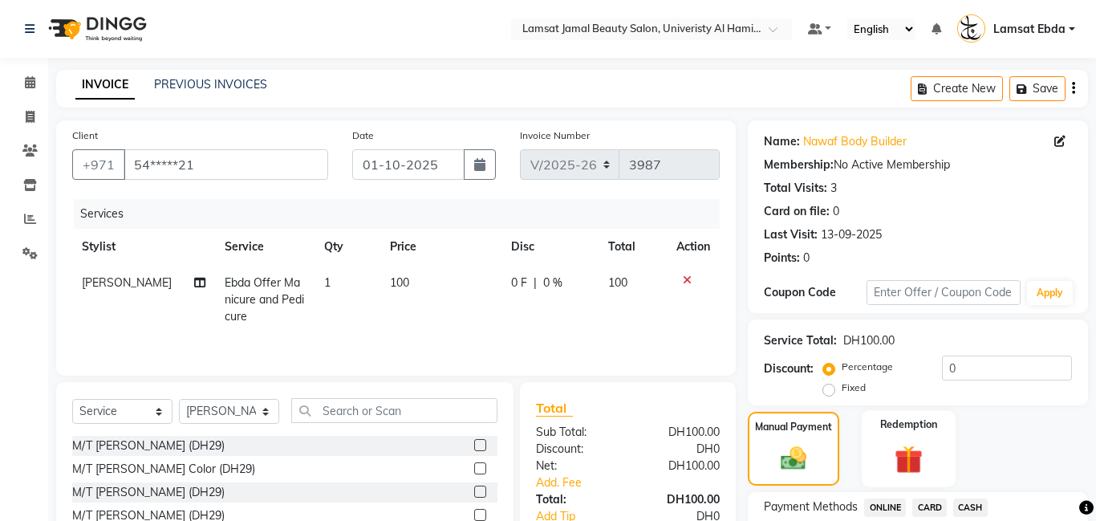
scroll to position [124, 0]
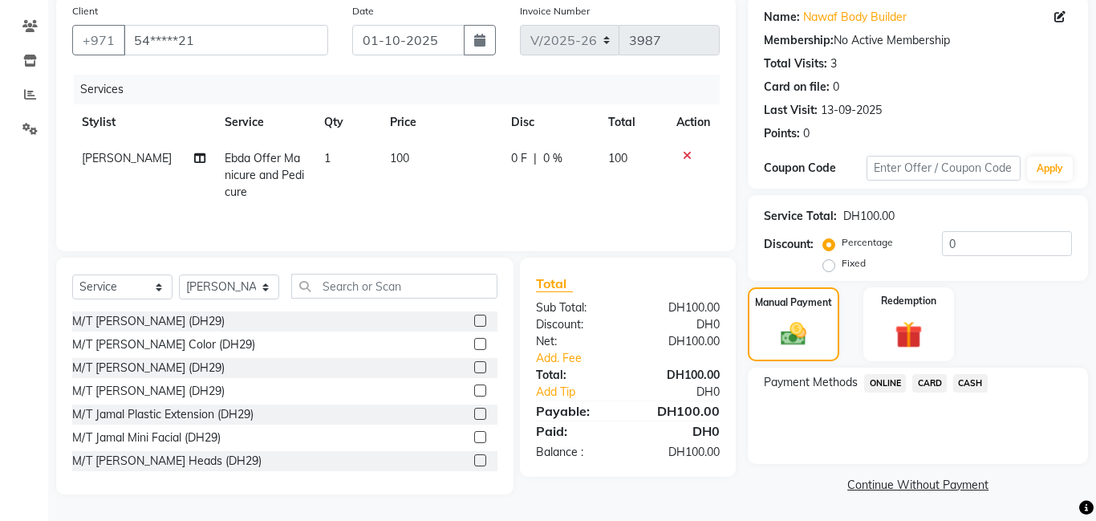
click at [968, 377] on span "CASH" at bounding box center [970, 383] width 34 height 18
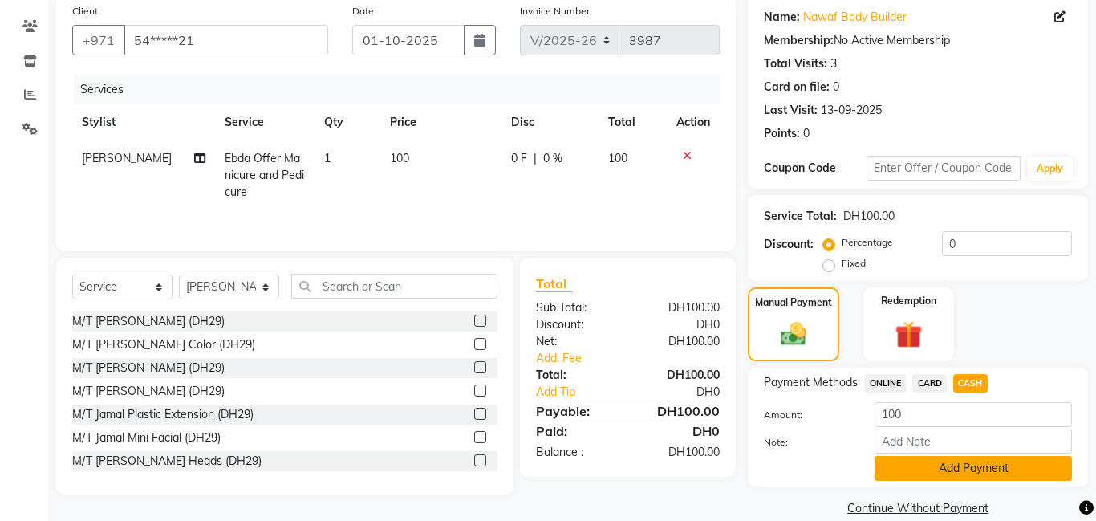
click at [979, 463] on button "Add Payment" at bounding box center [972, 468] width 197 height 25
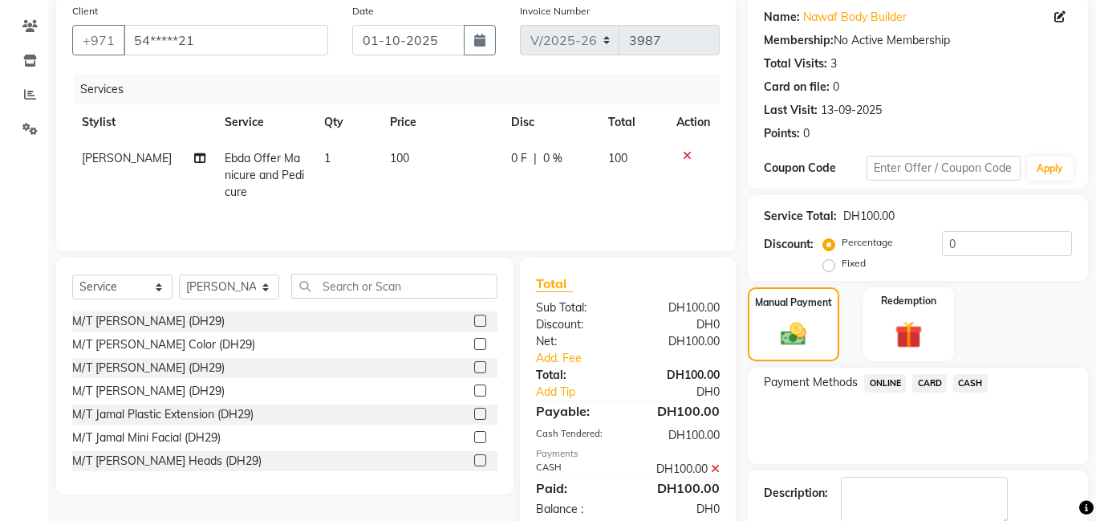
scroll to position [215, 0]
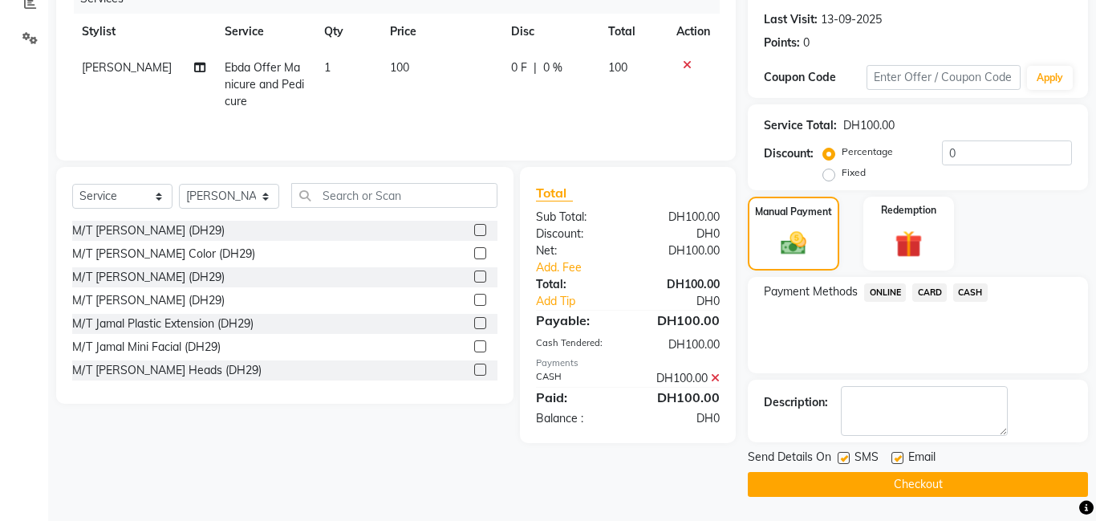
click at [942, 489] on button "Checkout" at bounding box center [918, 484] width 340 height 25
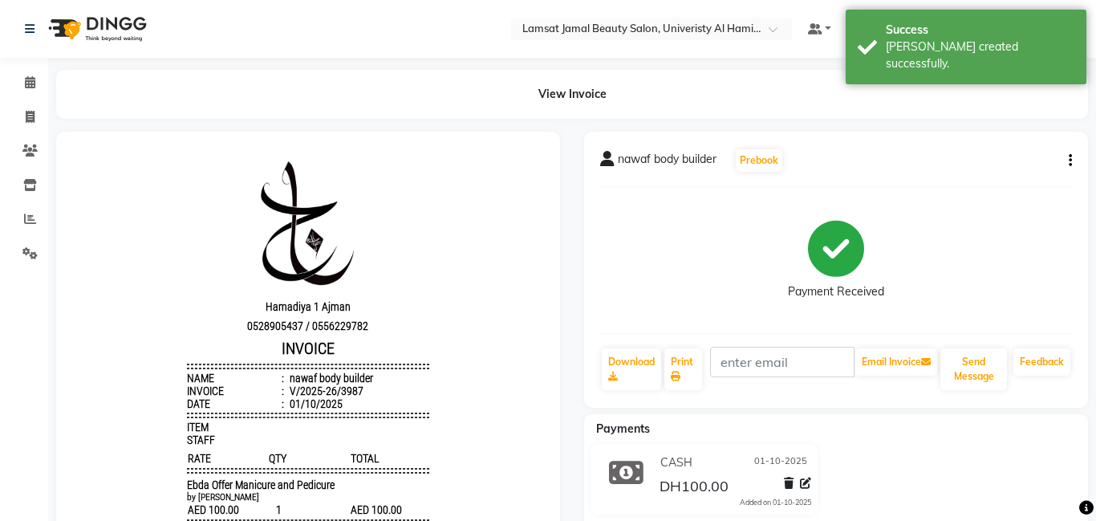
click at [1067, 155] on button "button" at bounding box center [1067, 160] width 10 height 17
click at [978, 146] on div "Split Service Amount" at bounding box center [990, 150] width 110 height 20
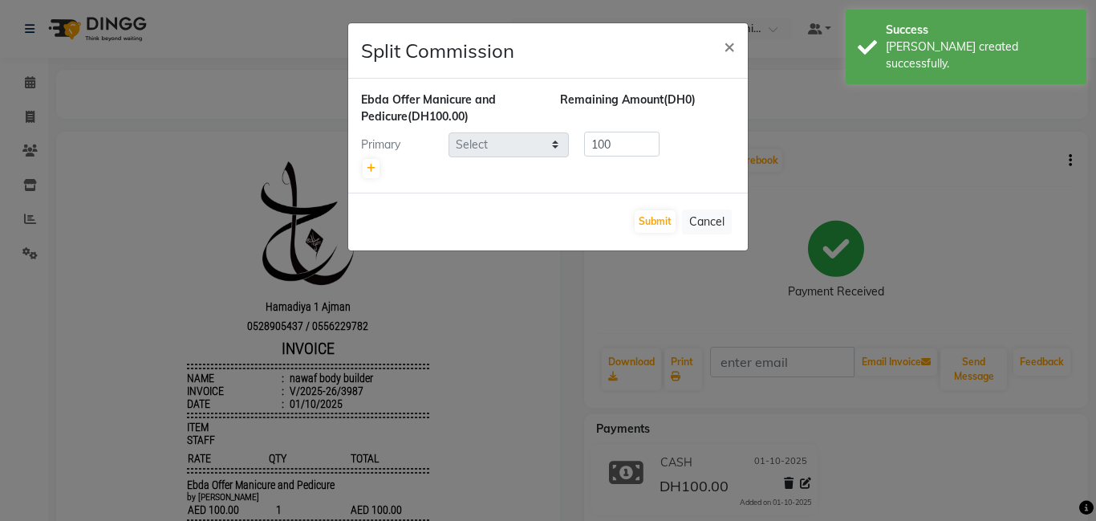
select select "79906"
click at [370, 164] on icon at bounding box center [371, 169] width 9 height 10
type input "50"
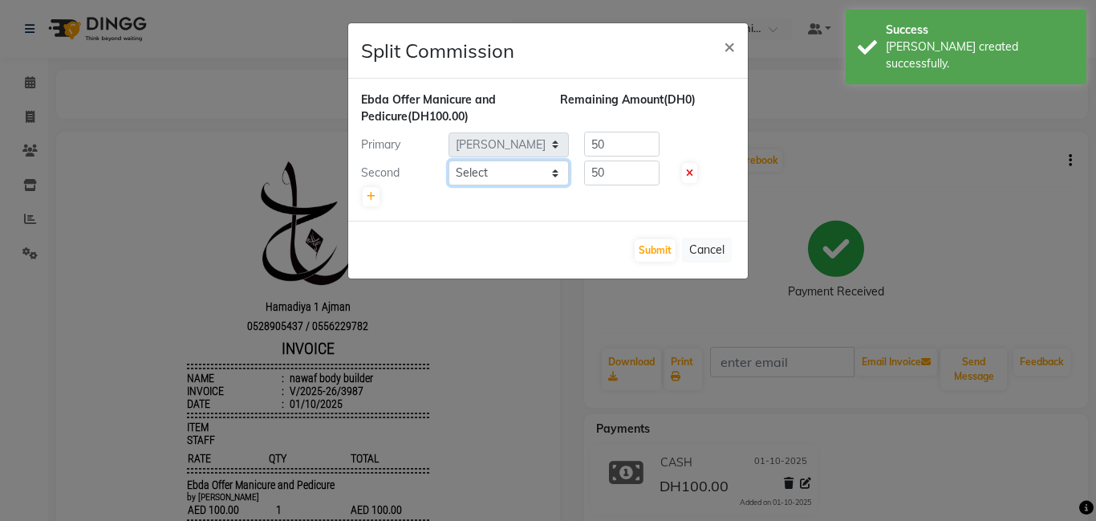
click at [482, 165] on select "Select [PERSON_NAME] Amna [PERSON_NAME] [PERSON_NAME] Ebda Lamsat [PERSON_NAME]…" at bounding box center [508, 172] width 120 height 25
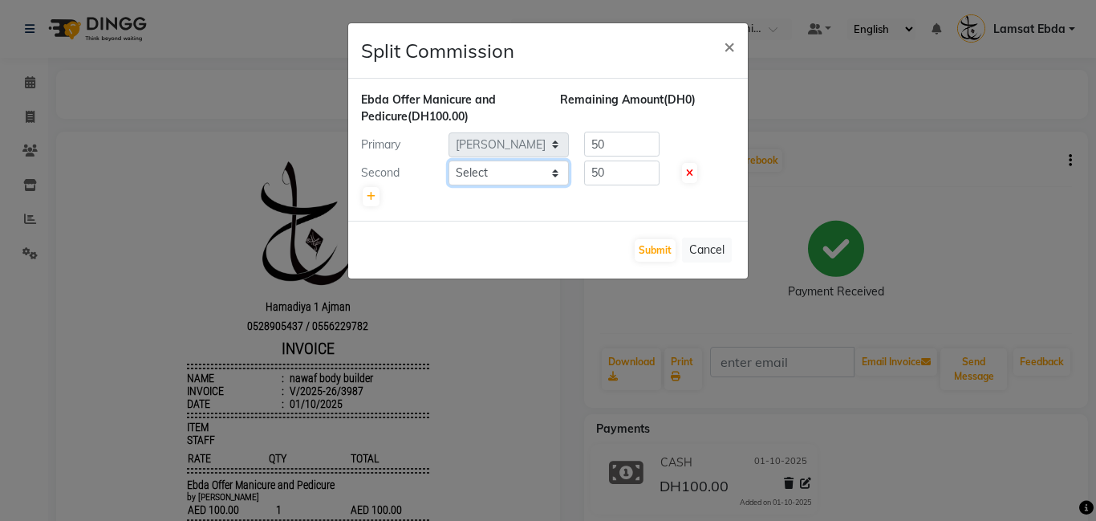
select select "79903"
click at [448, 160] on select "Select [PERSON_NAME] Amna [PERSON_NAME] [PERSON_NAME] Ebda Lamsat [PERSON_NAME]…" at bounding box center [508, 172] width 120 height 25
click at [647, 254] on button "Submit" at bounding box center [655, 250] width 41 height 22
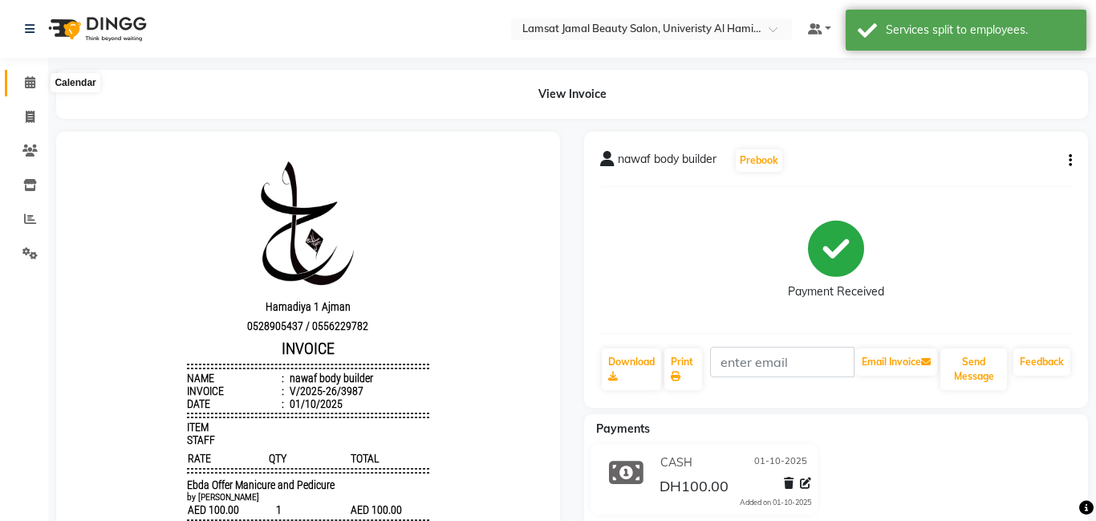
click at [31, 83] on icon at bounding box center [30, 82] width 10 height 12
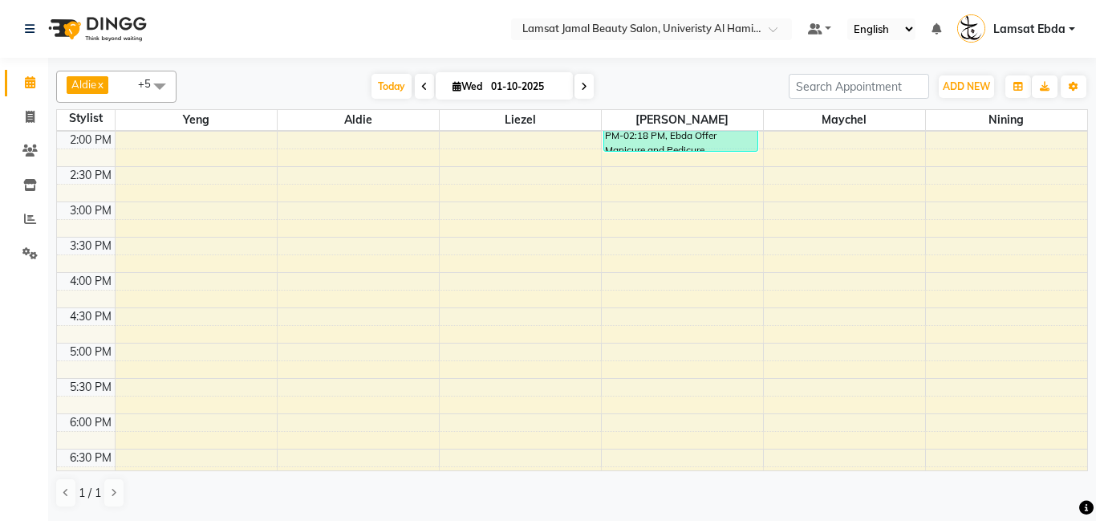
scroll to position [358, 0]
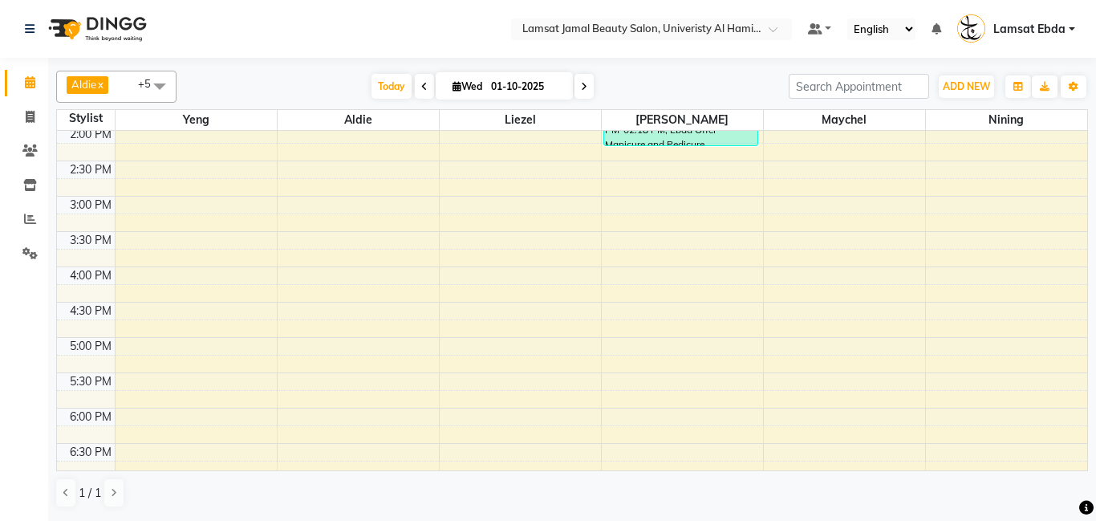
click at [966, 194] on div "9:00 AM 9:30 AM 10:00 AM 10:30 AM 11:00 AM 11:30 AM 12:00 PM 12:30 PM 1:00 PM 1…" at bounding box center [572, 302] width 1030 height 1058
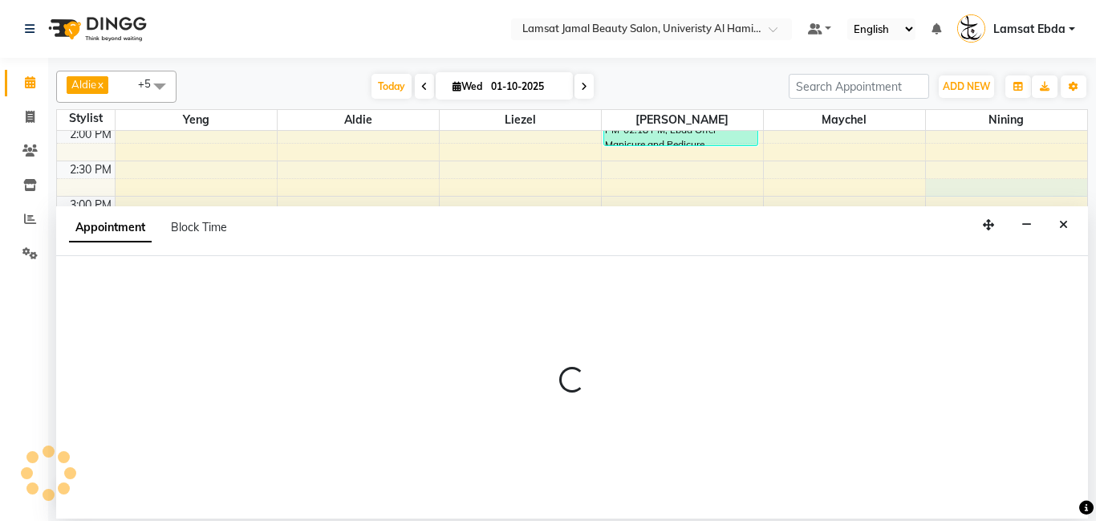
select select "92230"
select select "tentative"
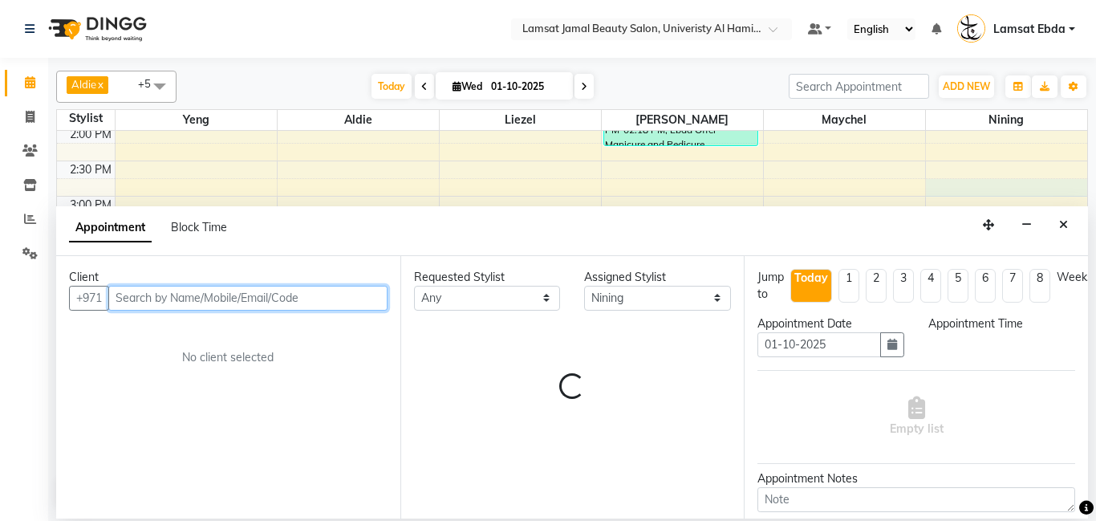
select select "885"
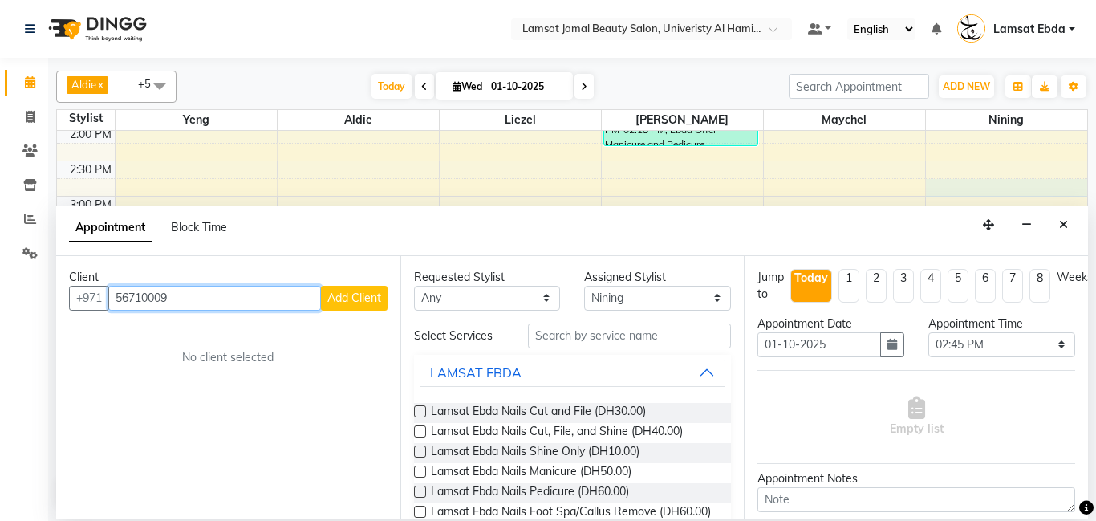
type input "56710009"
click at [350, 306] on button "Add Client" at bounding box center [354, 298] width 67 height 25
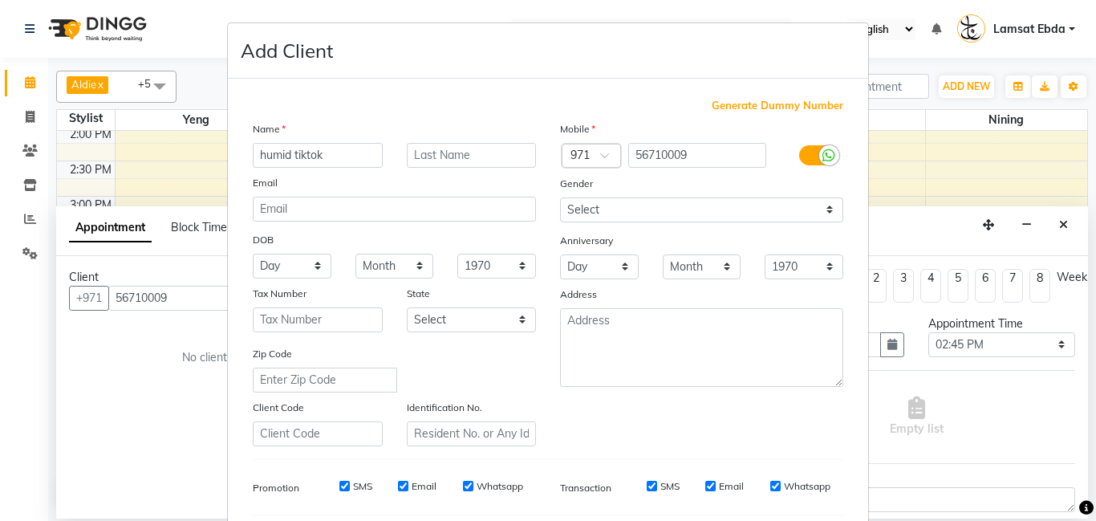
scroll to position [220, 0]
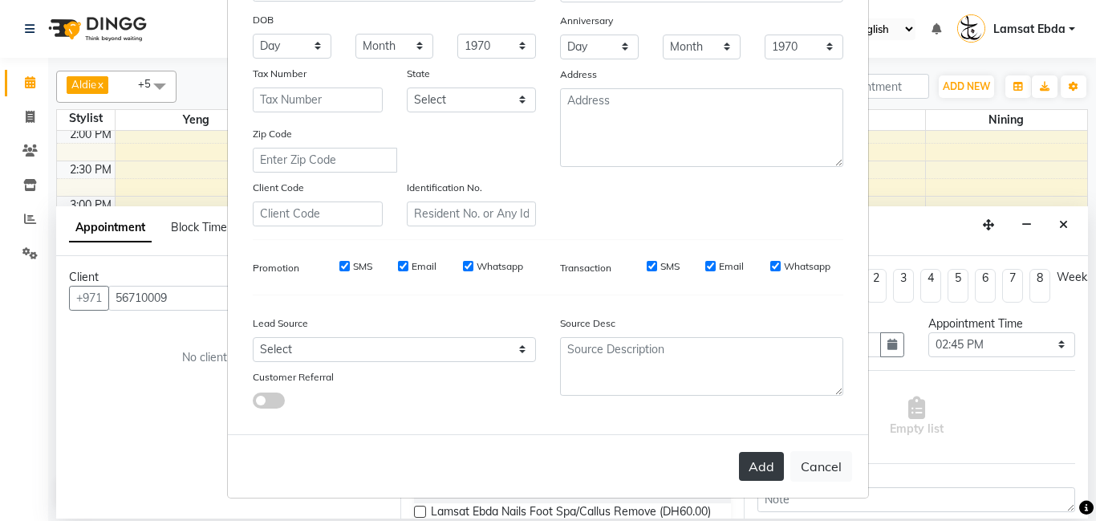
type input "humid tiktok"
click at [767, 472] on button "Add" at bounding box center [761, 466] width 45 height 29
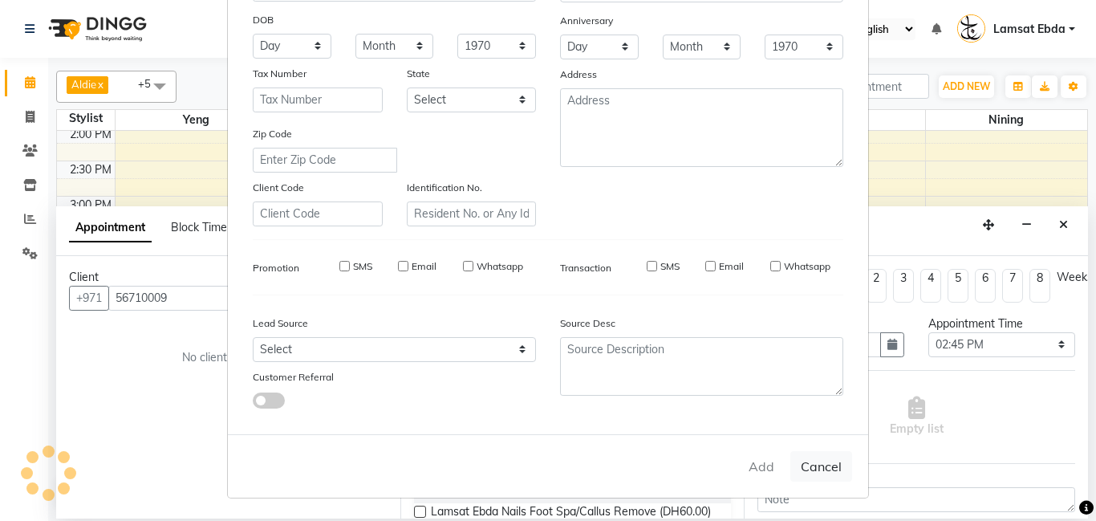
type input "56****09"
select select
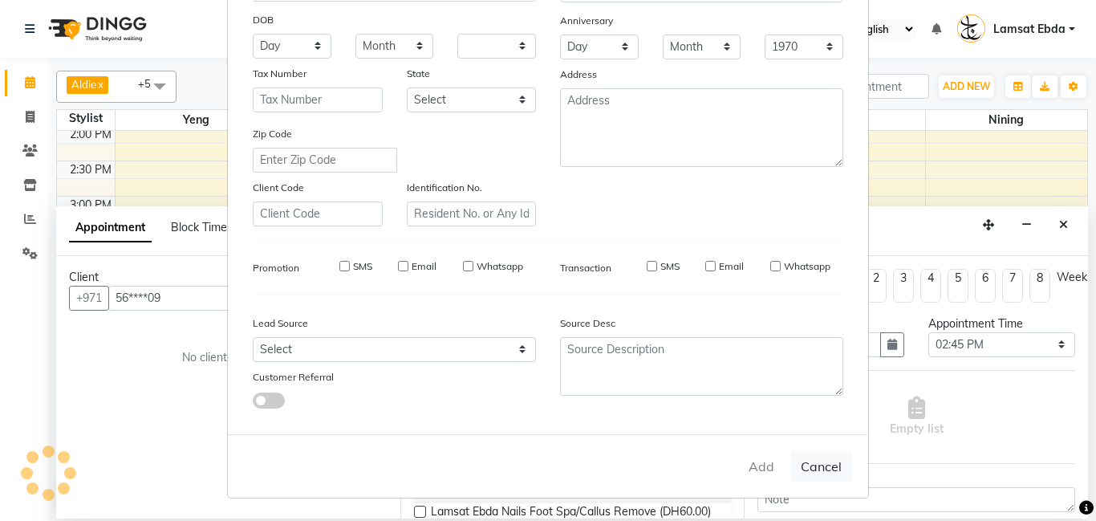
select select
checkbox input "false"
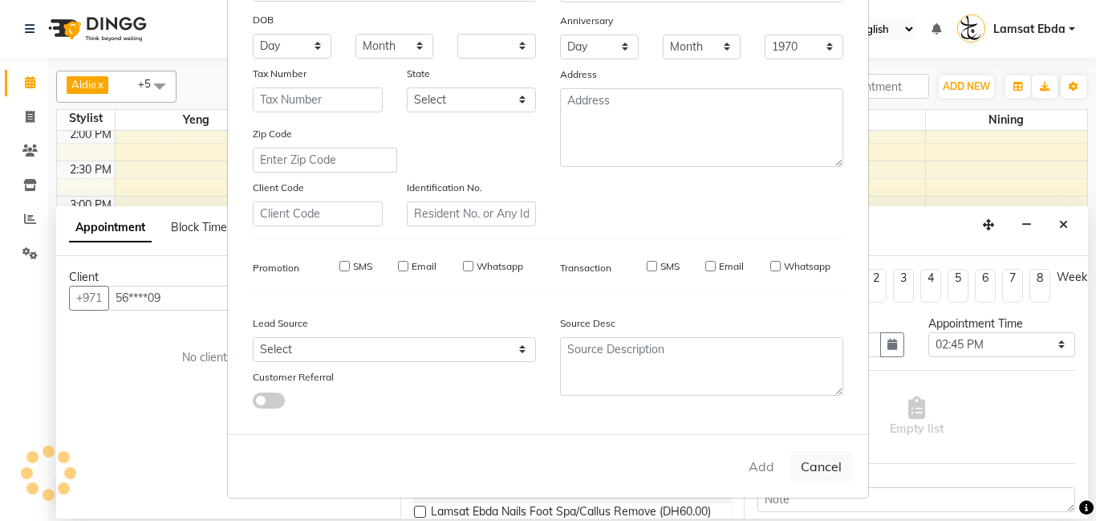
checkbox input "false"
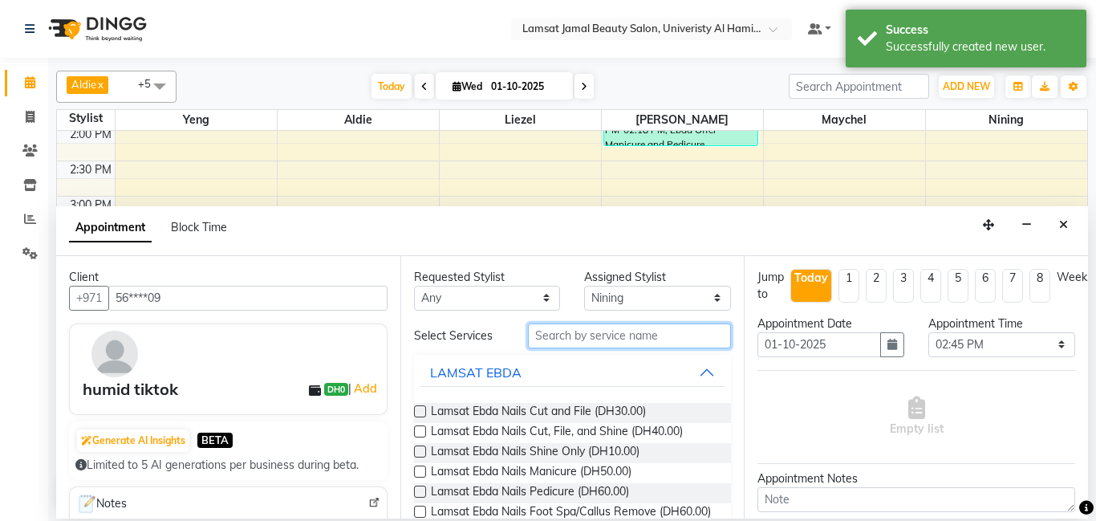
click at [664, 335] on input "text" at bounding box center [630, 335] width 204 height 25
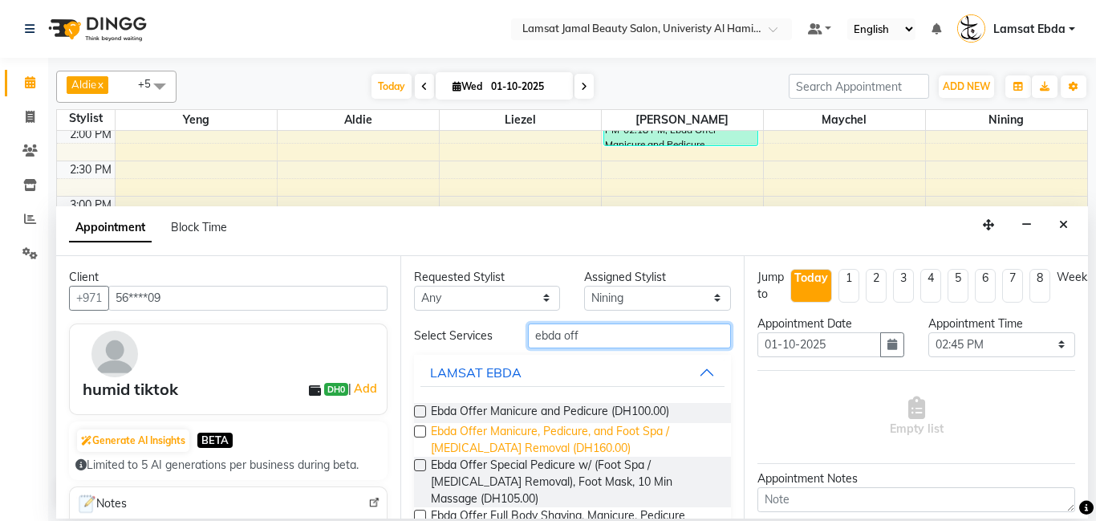
type input "ebda off"
click at [619, 431] on span "Ebda Offer Manicure, Pedicure, and Foot Spa / [MEDICAL_DATA] Removal (DH160.00)" at bounding box center [575, 440] width 288 height 34
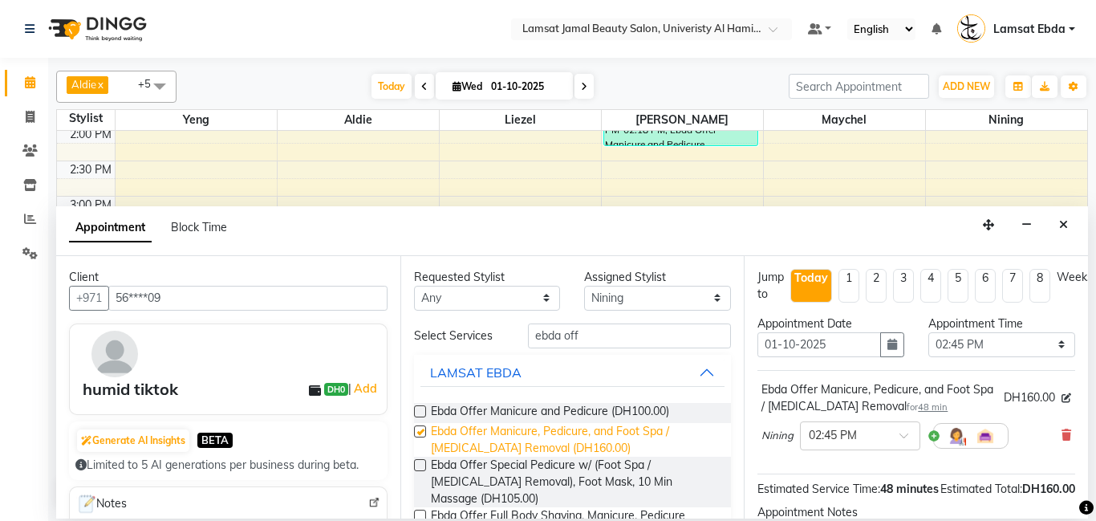
checkbox input "false"
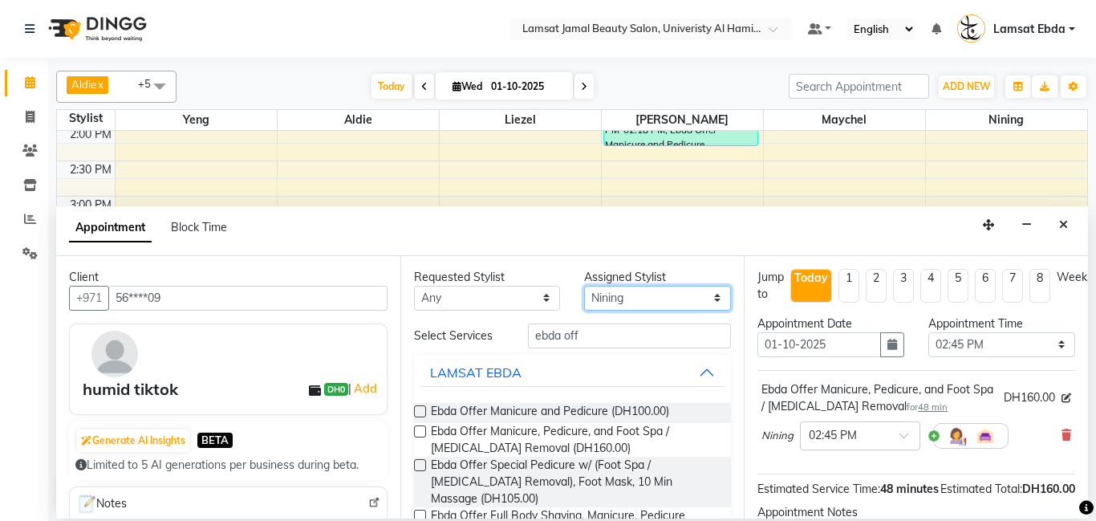
click at [694, 298] on select "Select [PERSON_NAME] Amna [PERSON_NAME] [PERSON_NAME] Ebda Lamsat [PERSON_NAME]…" at bounding box center [657, 298] width 147 height 25
click at [613, 375] on button "LAMSAT EBDA" at bounding box center [572, 372] width 305 height 29
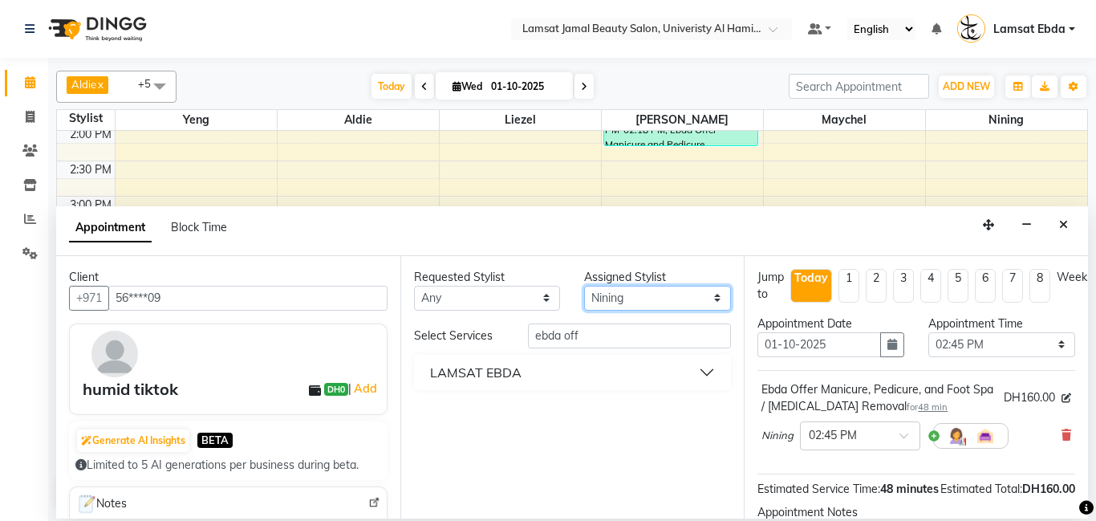
click at [671, 291] on select "Select [PERSON_NAME] Amna [PERSON_NAME] [PERSON_NAME] Ebda Lamsat [PERSON_NAME]…" at bounding box center [657, 298] width 147 height 25
select select "79903"
click at [584, 286] on select "Select [PERSON_NAME] Amna [PERSON_NAME] [PERSON_NAME] Ebda Lamsat [PERSON_NAME]…" at bounding box center [657, 298] width 147 height 25
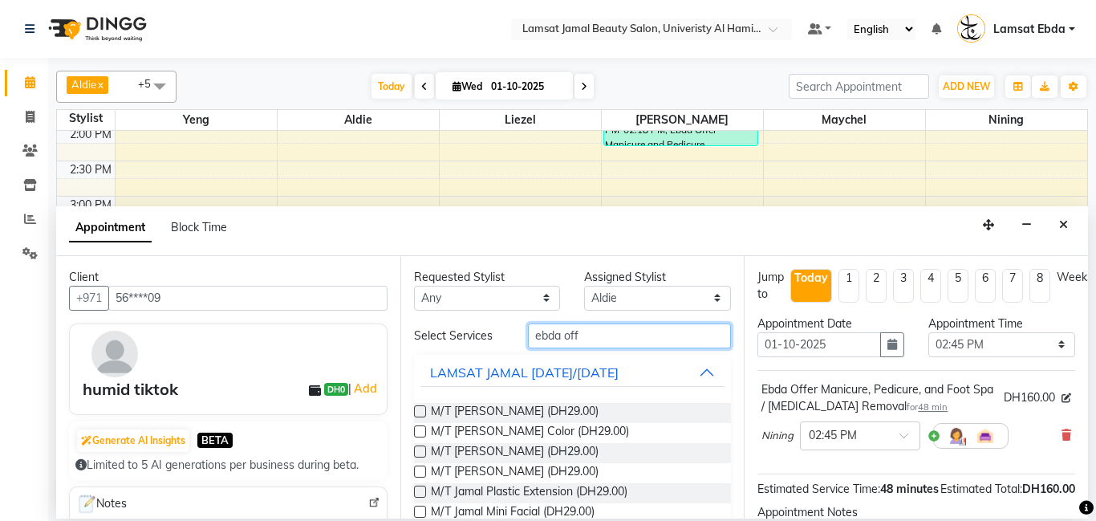
click at [598, 326] on input "ebda off" at bounding box center [630, 335] width 204 height 25
click at [614, 341] on input "ebda off" at bounding box center [630, 335] width 204 height 25
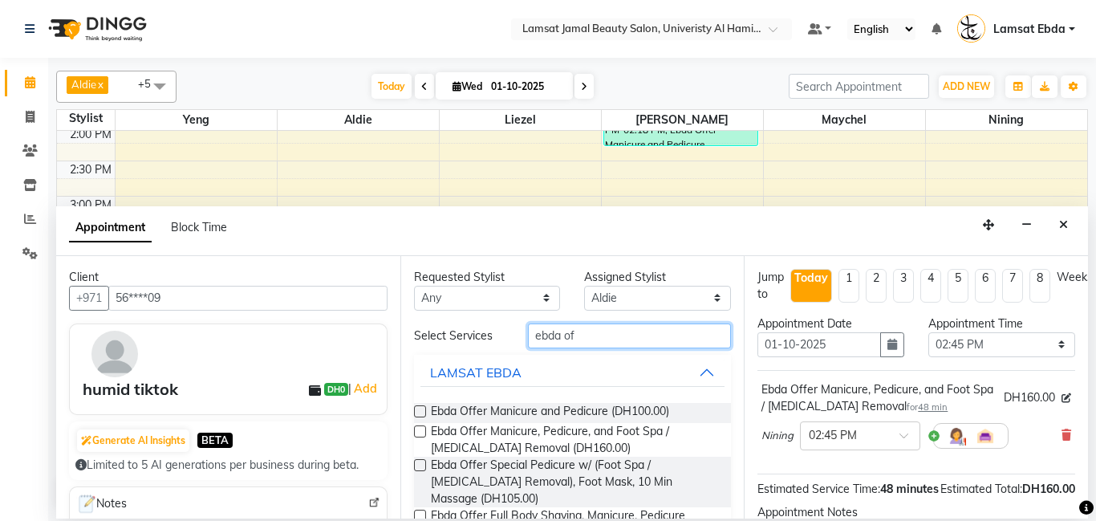
type input "ebda off"
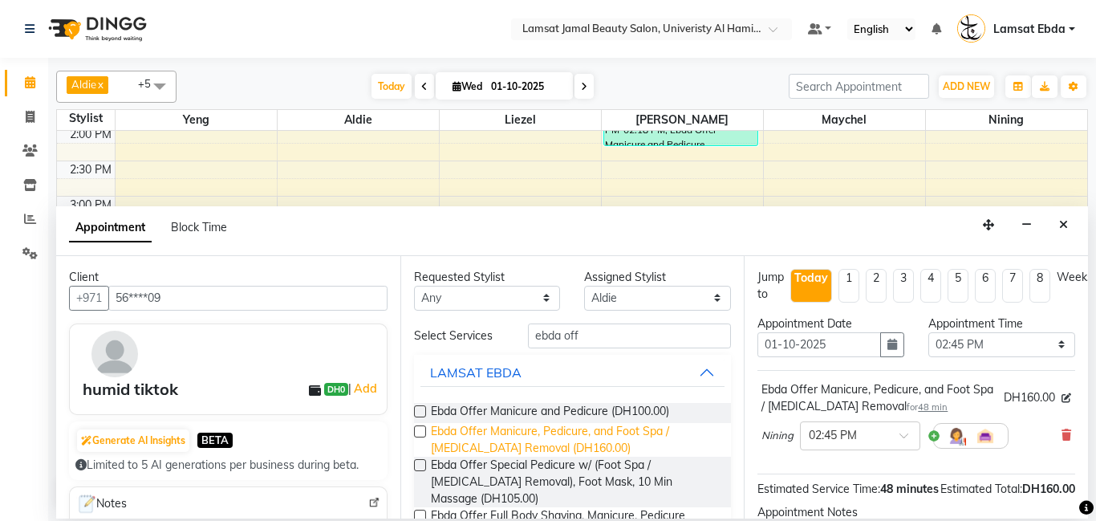
click at [639, 431] on span "Ebda Offer Manicure, Pedicure, and Foot Spa / [MEDICAL_DATA] Removal (DH160.00)" at bounding box center [575, 440] width 288 height 34
checkbox input "false"
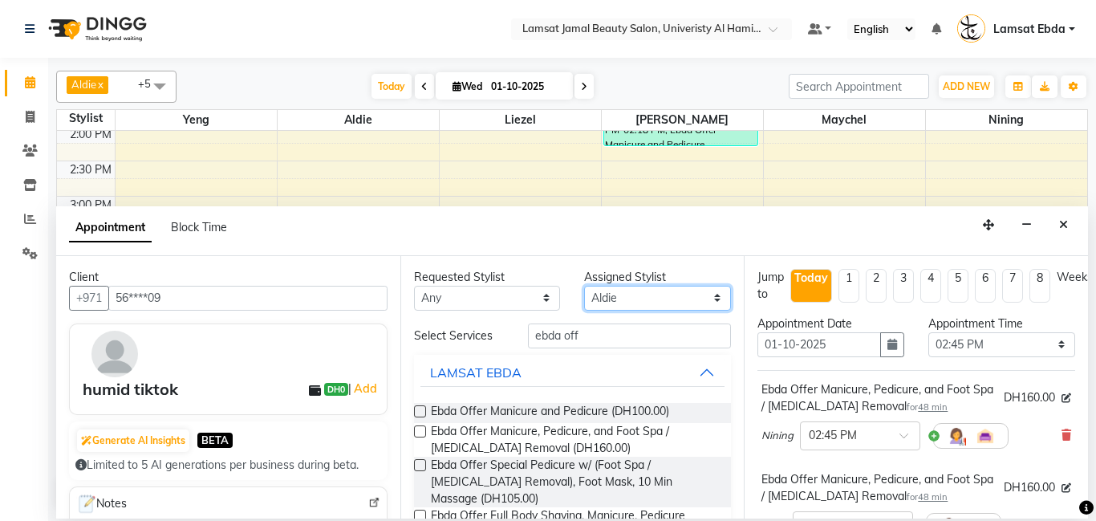
click at [712, 294] on select "Select [PERSON_NAME] Amna [PERSON_NAME] [PERSON_NAME] Ebda Lamsat [PERSON_NAME]…" at bounding box center [657, 298] width 147 height 25
select select "92230"
click at [584, 286] on select "Select [PERSON_NAME] Amna [PERSON_NAME] [PERSON_NAME] Ebda Lamsat [PERSON_NAME]…" at bounding box center [657, 298] width 147 height 25
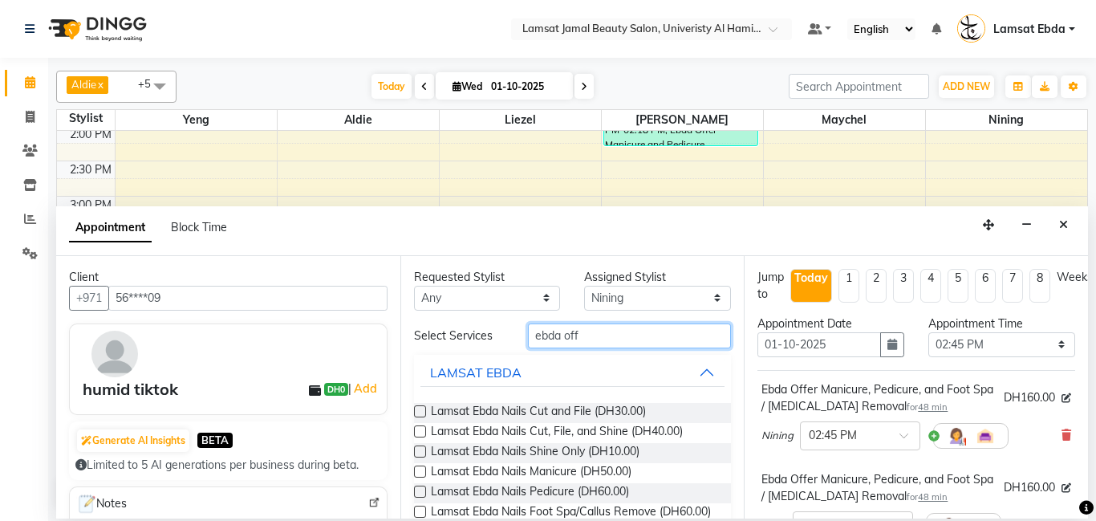
click at [596, 336] on input "ebda off" at bounding box center [630, 335] width 204 height 25
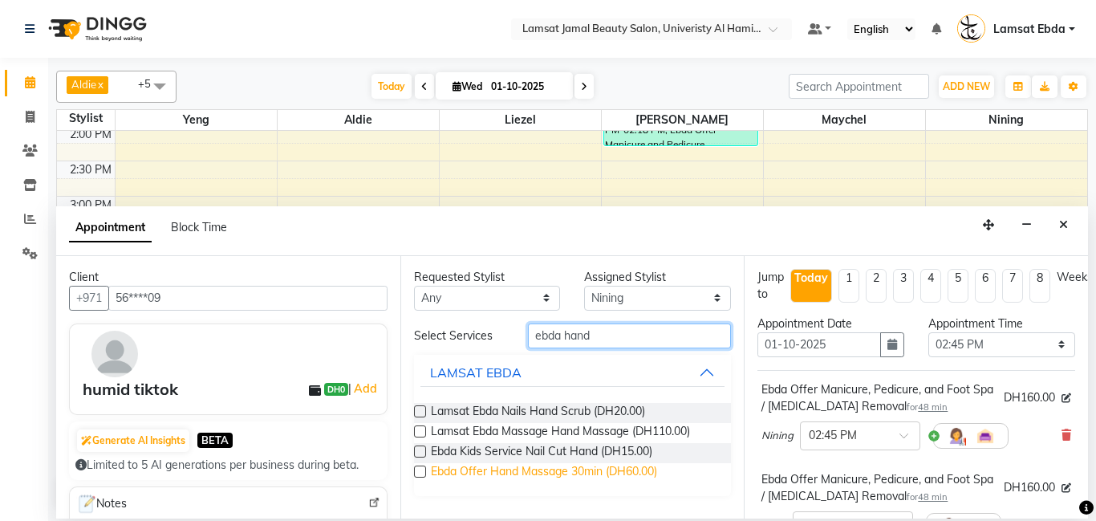
type input "ebda hand"
click at [609, 476] on span "Ebda Offer Hand Massage 30min (DH60.00)" at bounding box center [544, 473] width 226 height 20
checkbox input "false"
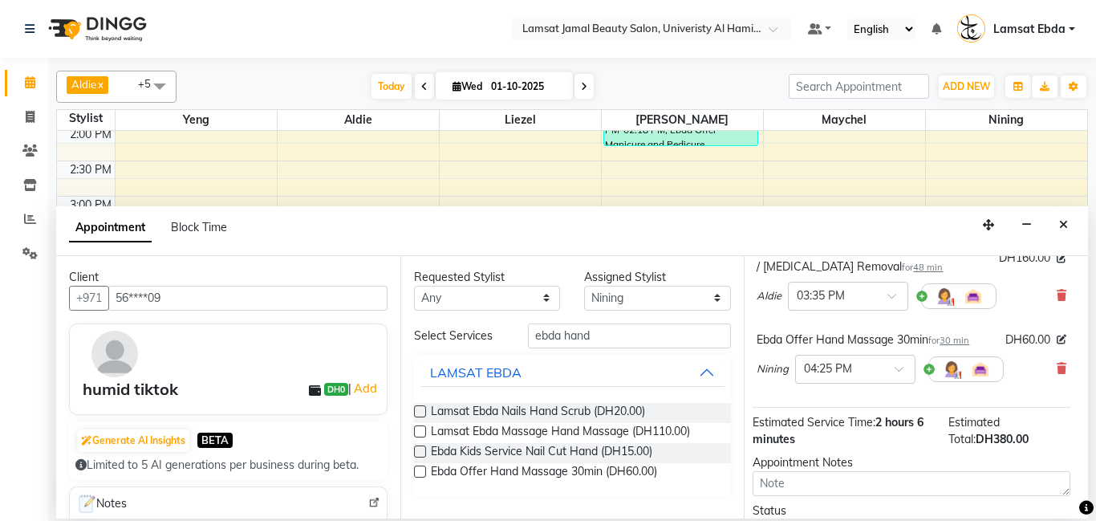
scroll to position [181, 6]
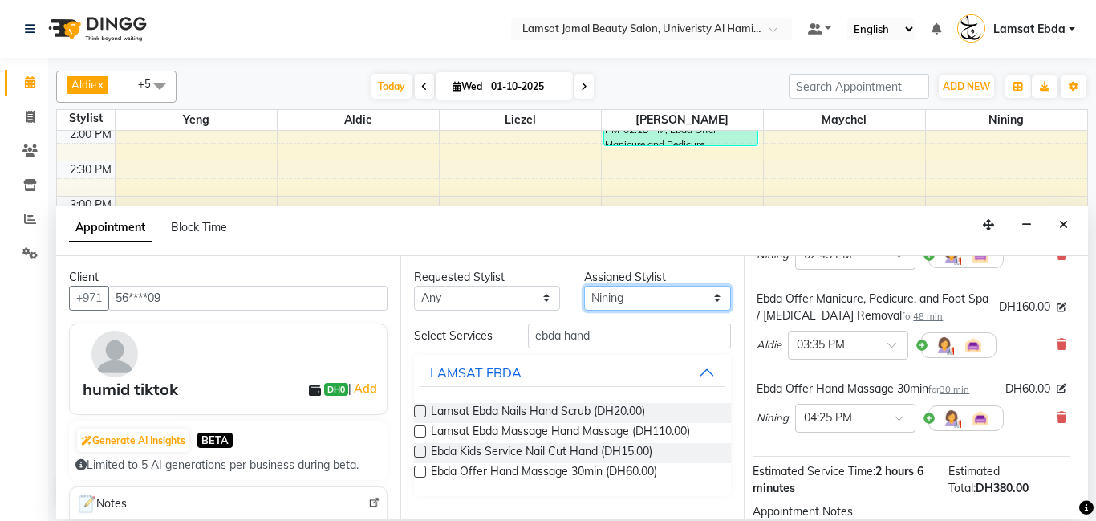
click at [672, 298] on select "Select [PERSON_NAME] Amna [PERSON_NAME] [PERSON_NAME] Ebda Lamsat [PERSON_NAME]…" at bounding box center [657, 298] width 147 height 25
select select "79900"
click at [584, 286] on select "Select [PERSON_NAME] Amna [PERSON_NAME] [PERSON_NAME] Ebda Lamsat [PERSON_NAME]…" at bounding box center [657, 298] width 147 height 25
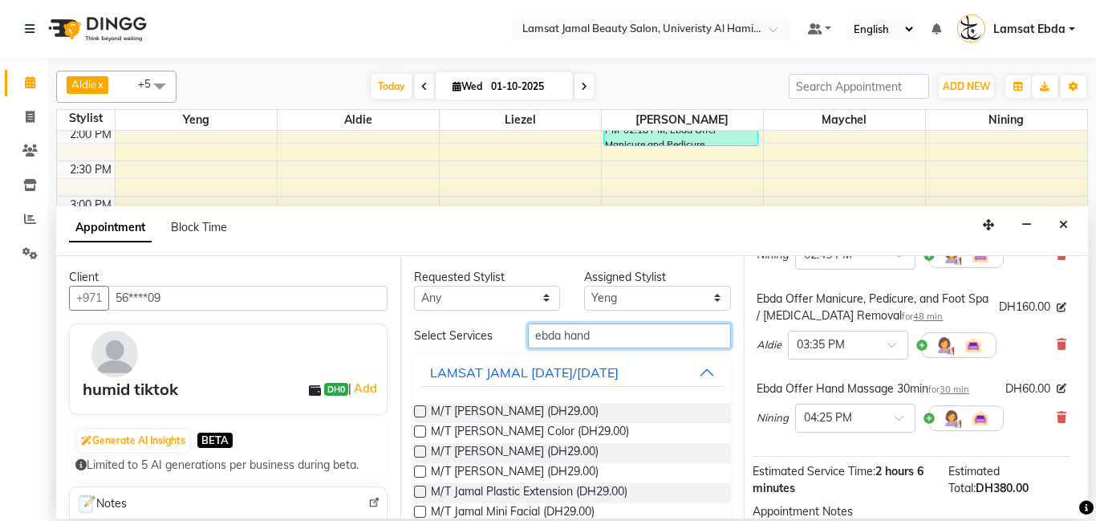
click at [605, 335] on input "ebda hand" at bounding box center [630, 335] width 204 height 25
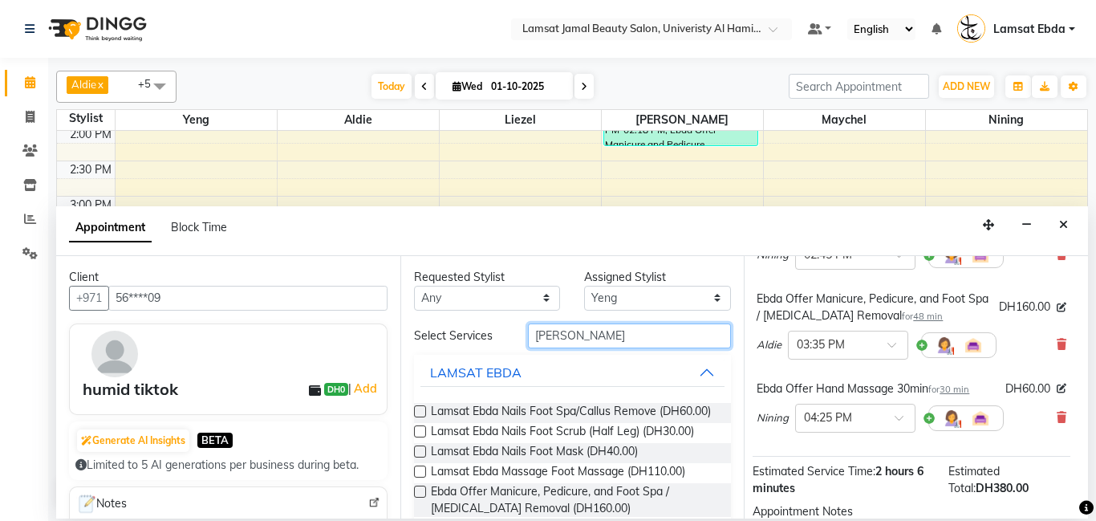
scroll to position [138, 0]
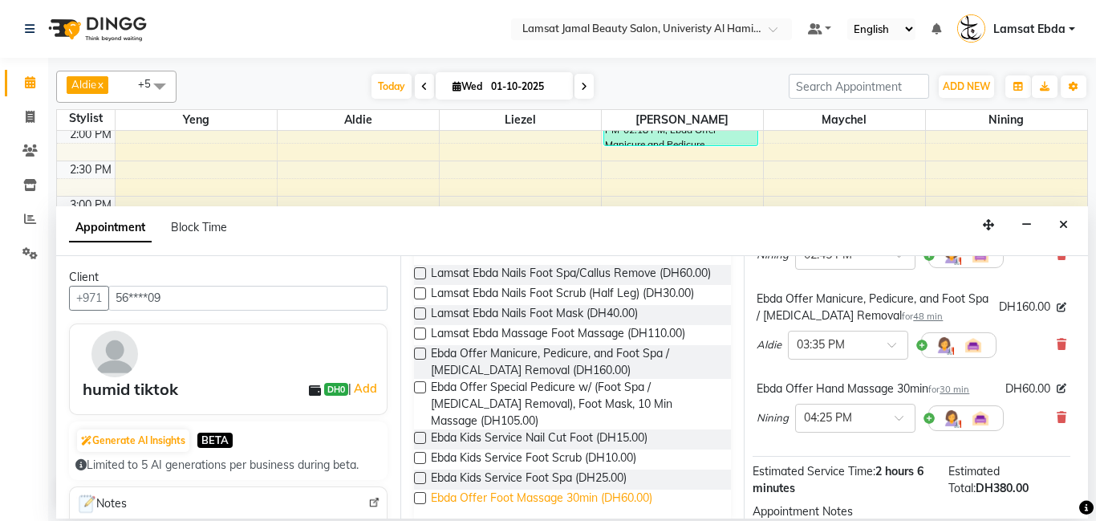
type input "[PERSON_NAME]"
click at [641, 489] on span "Ebda Offer Foot Massage 30min (DH60.00)" at bounding box center [541, 499] width 221 height 20
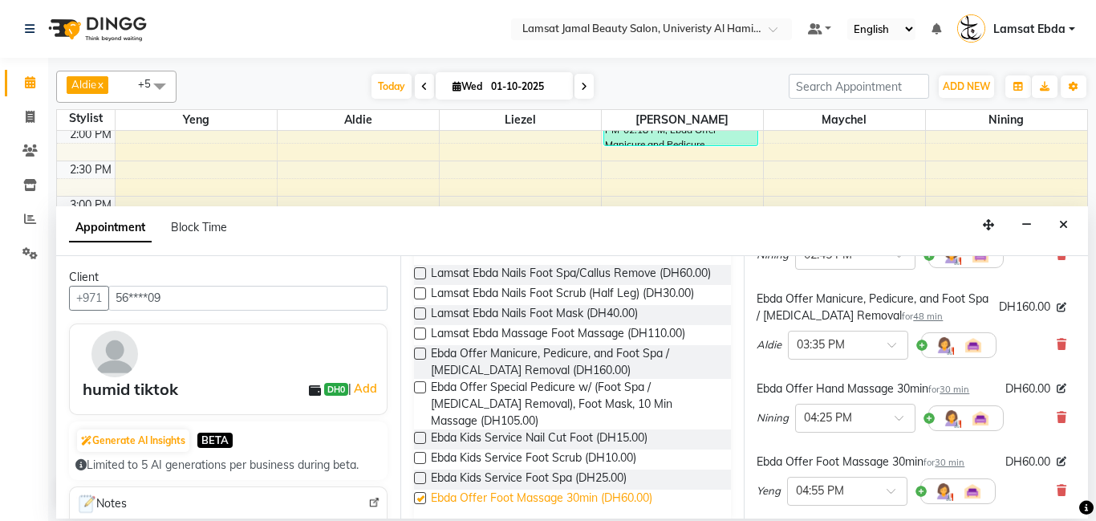
checkbox input "false"
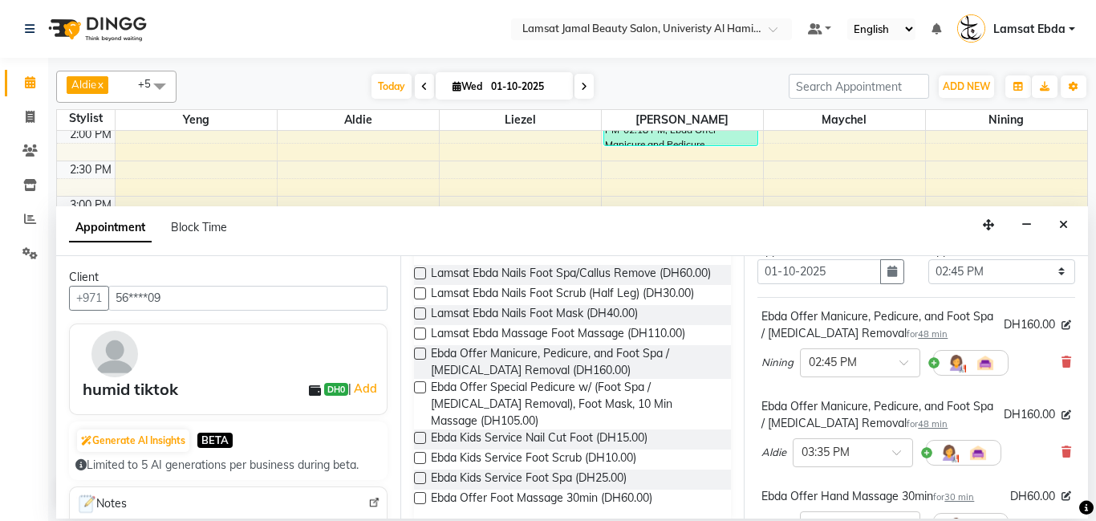
scroll to position [73, 6]
click at [1061, 356] on icon at bounding box center [1062, 361] width 10 height 11
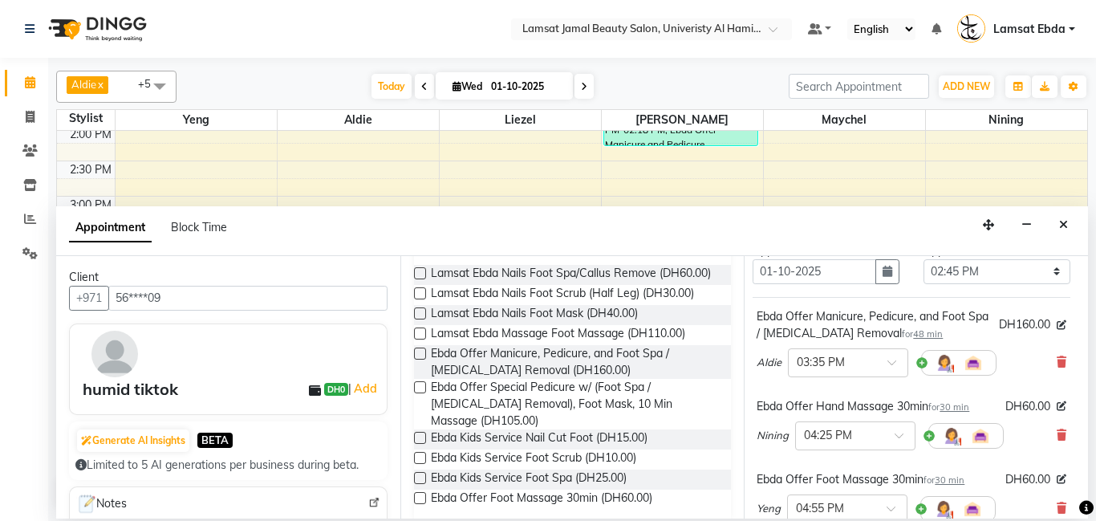
click at [1061, 356] on icon at bounding box center [1062, 361] width 10 height 11
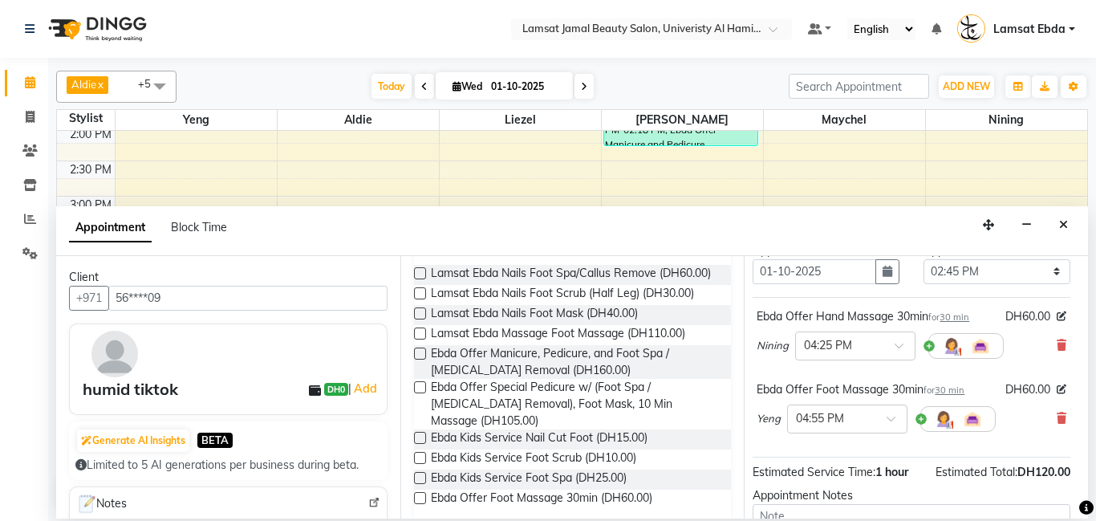
scroll to position [233, 6]
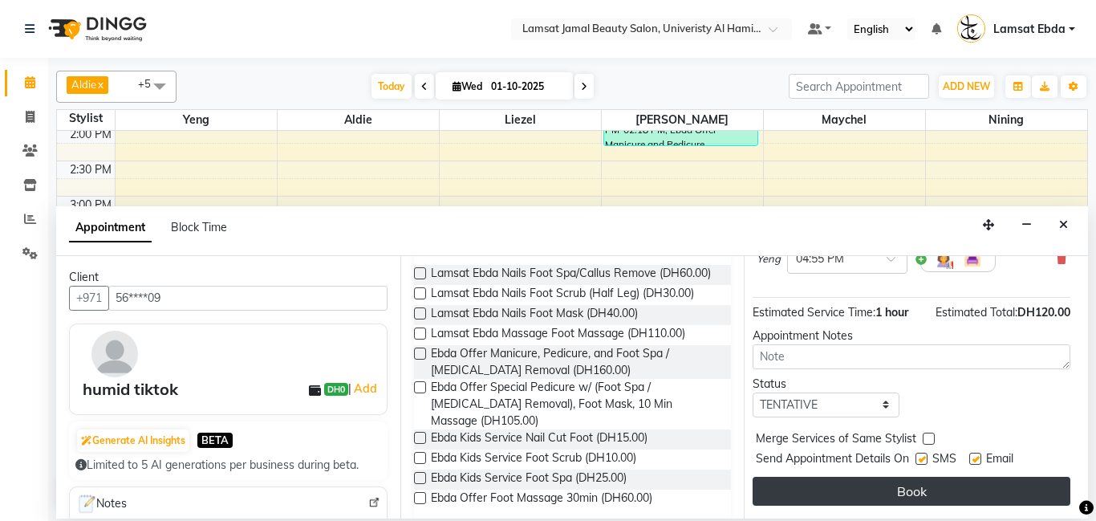
click at [945, 487] on button "Book" at bounding box center [912, 491] width 318 height 29
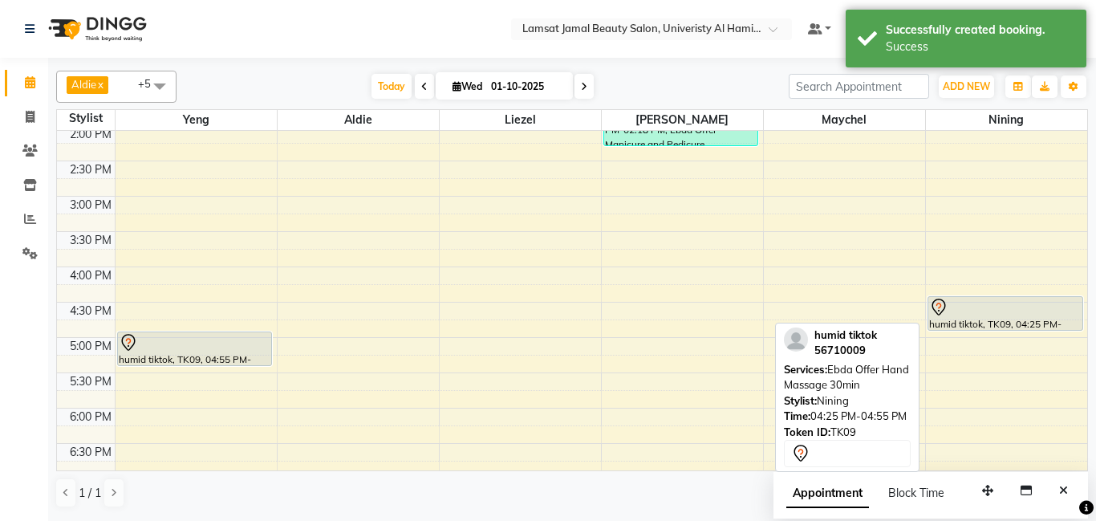
click at [1017, 317] on div "humid tiktok, TK09, 04:25 PM-04:55 PM, Ebda Offer Hand Massage 30min" at bounding box center [1005, 313] width 154 height 33
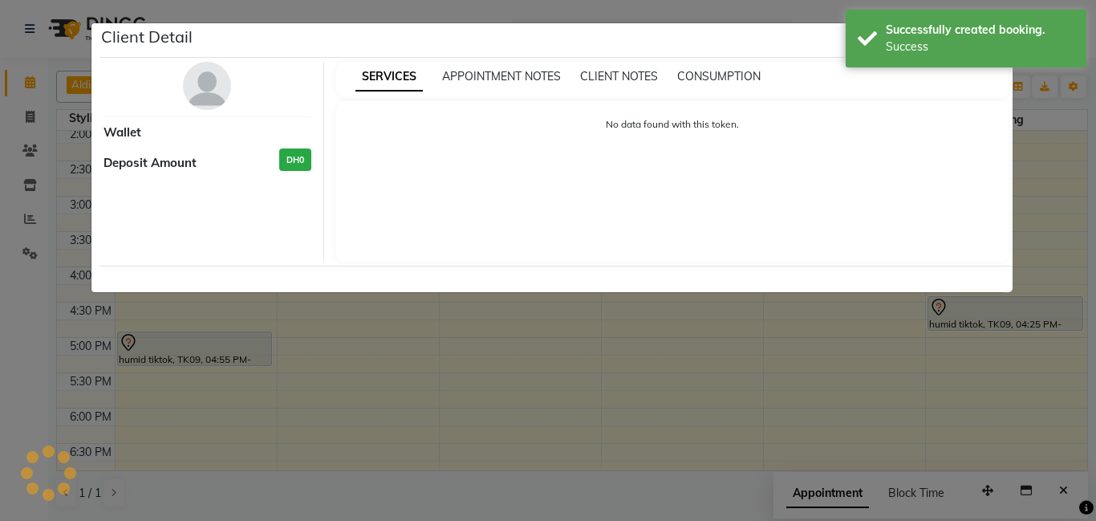
select select "7"
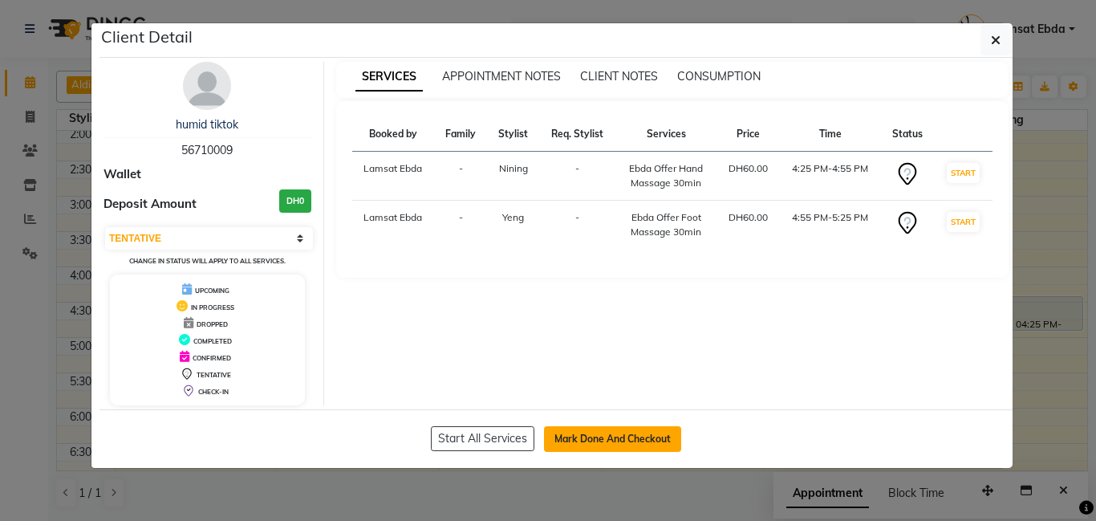
click at [611, 436] on button "Mark Done And Checkout" at bounding box center [612, 439] width 137 height 26
select select "service"
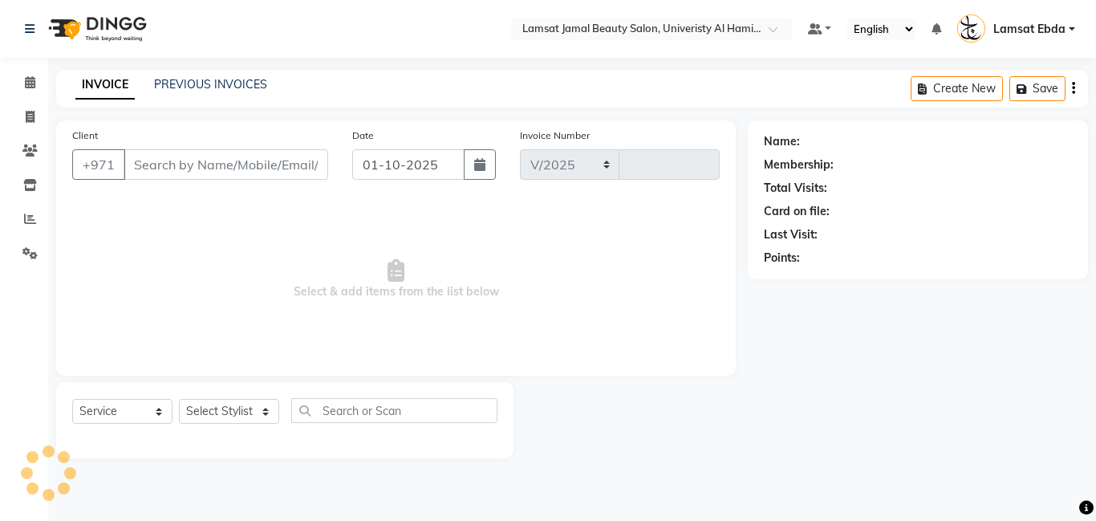
select select "8294"
type input "3989"
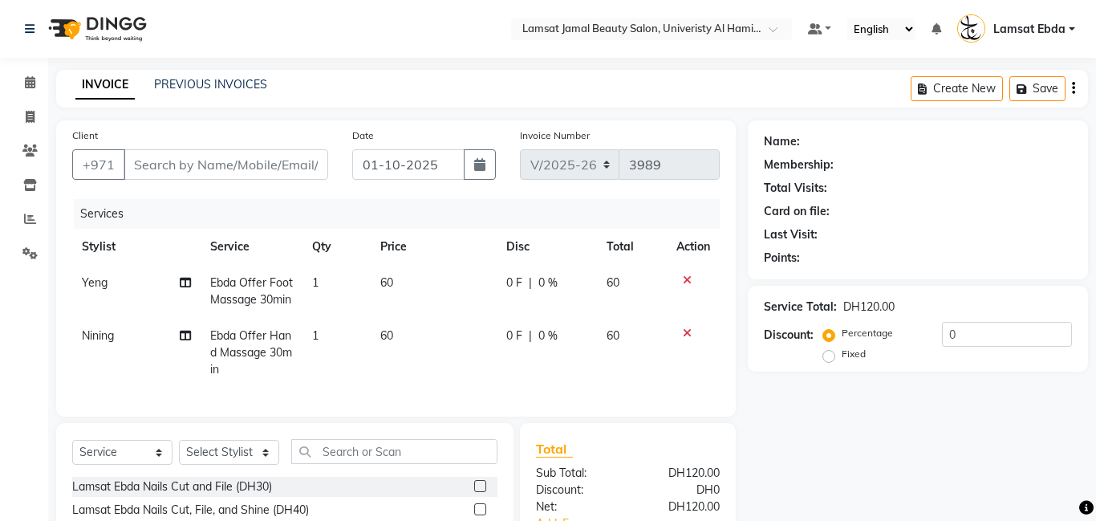
type input "56****09"
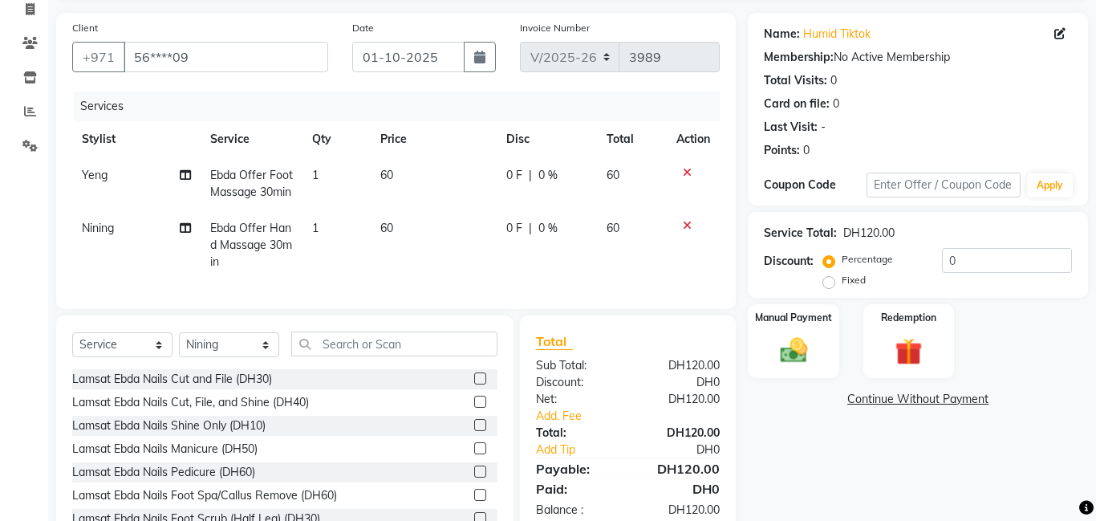
scroll to position [112, 0]
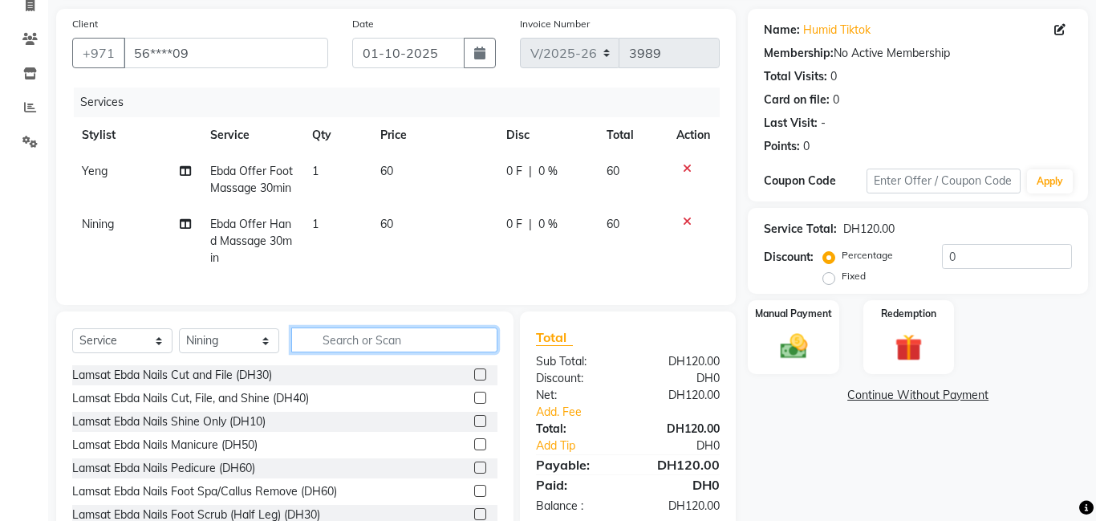
click at [368, 352] on input "text" at bounding box center [394, 339] width 206 height 25
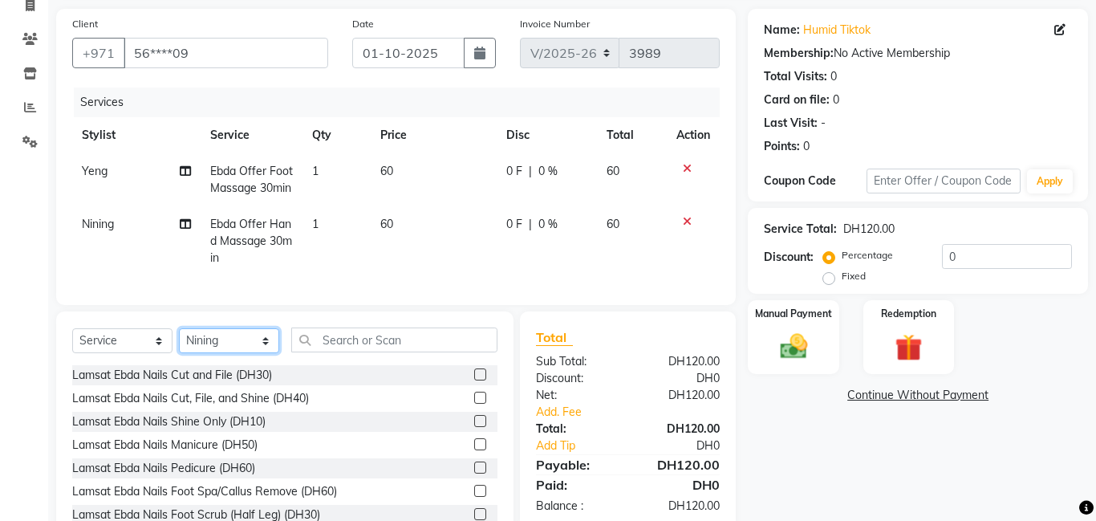
click at [259, 352] on select "Select Stylist [PERSON_NAME] [PERSON_NAME] [PERSON_NAME] Ebda Lamsat [PERSON_NA…" at bounding box center [229, 340] width 100 height 25
select select "79903"
click at [179, 345] on select "Select Stylist [PERSON_NAME] [PERSON_NAME] [PERSON_NAME] Ebda Lamsat [PERSON_NA…" at bounding box center [229, 340] width 100 height 25
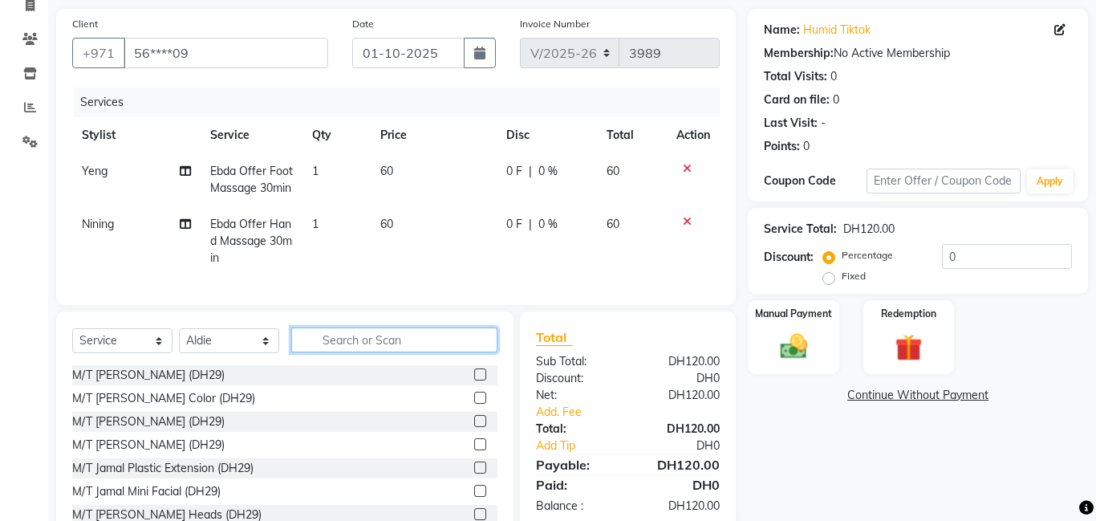
click at [351, 352] on input "text" at bounding box center [394, 339] width 206 height 25
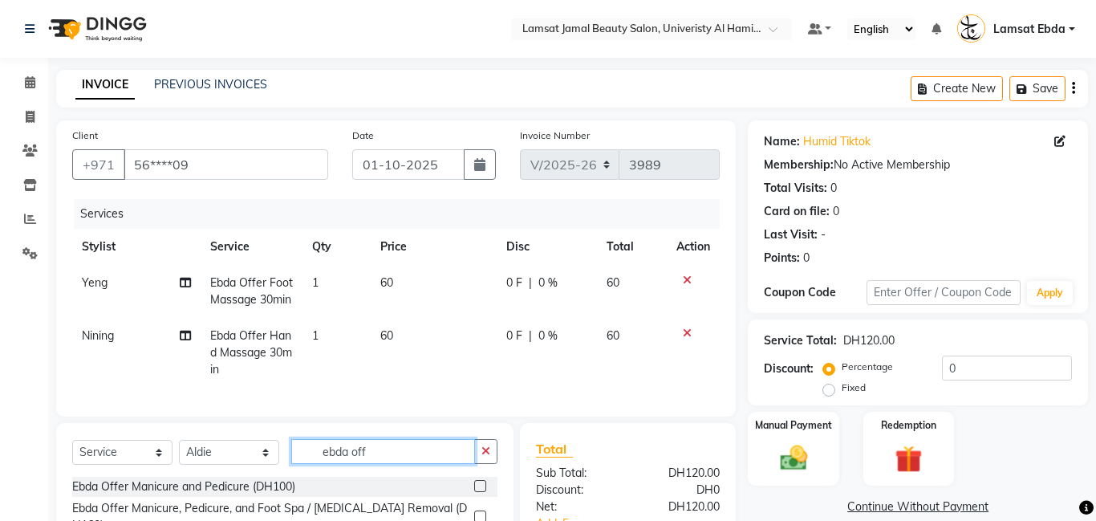
scroll to position [180, 0]
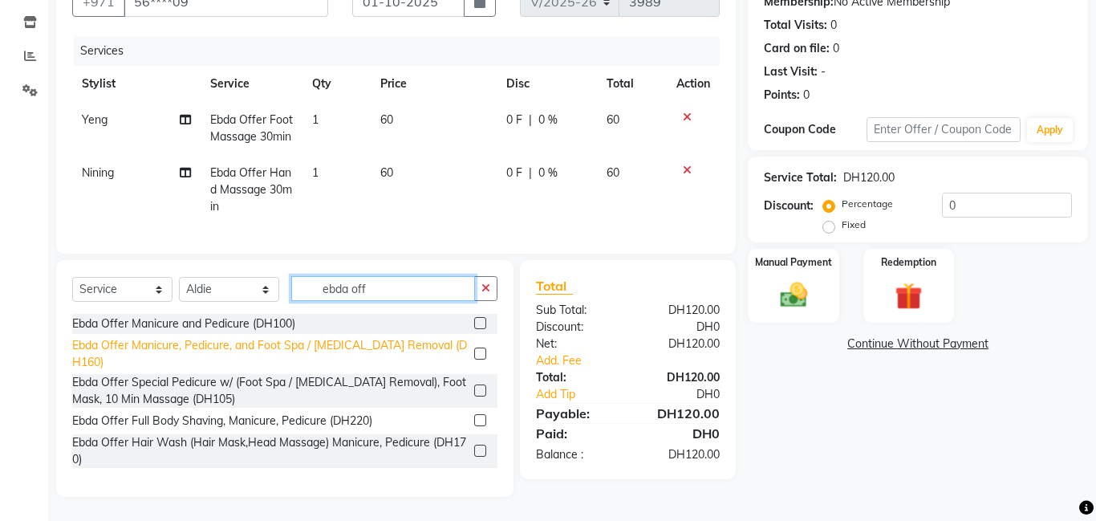
type input "ebda off"
click at [417, 343] on div "Ebda Offer Manicure, Pedicure, and Foot Spa / [MEDICAL_DATA] Removal (DH160)" at bounding box center [270, 354] width 396 height 34
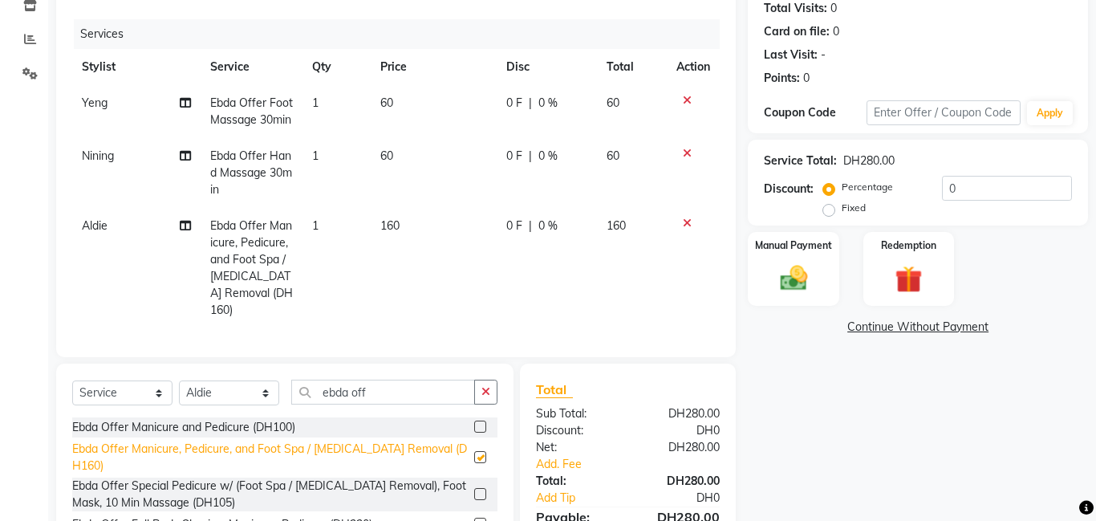
checkbox input "false"
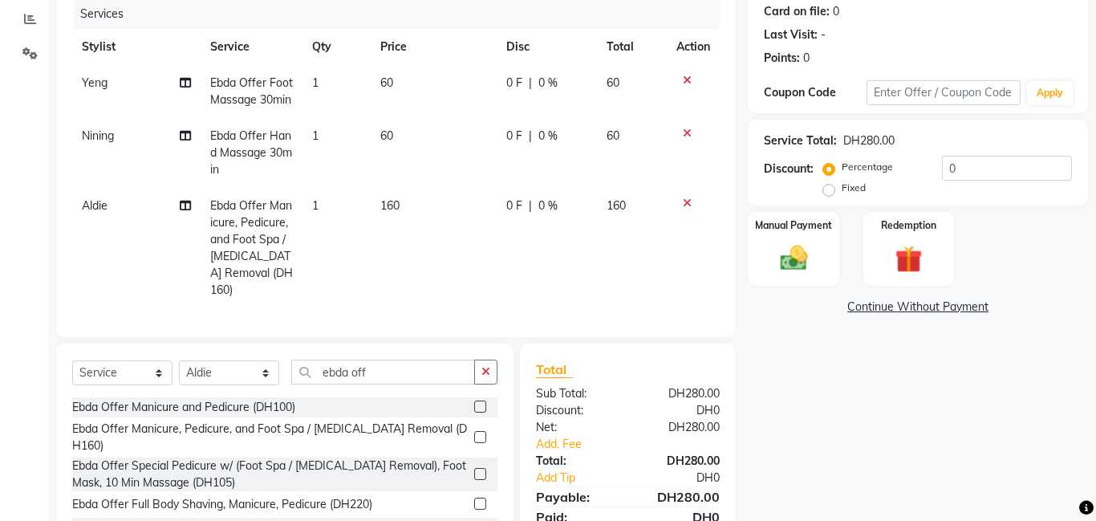
scroll to position [0, 0]
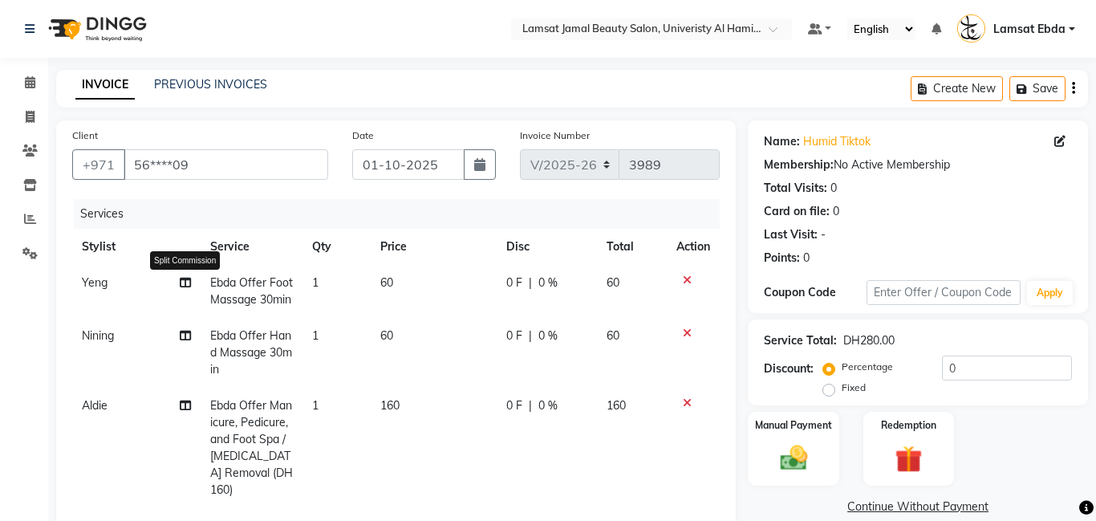
click at [187, 281] on icon at bounding box center [185, 282] width 11 height 11
select select "79900"
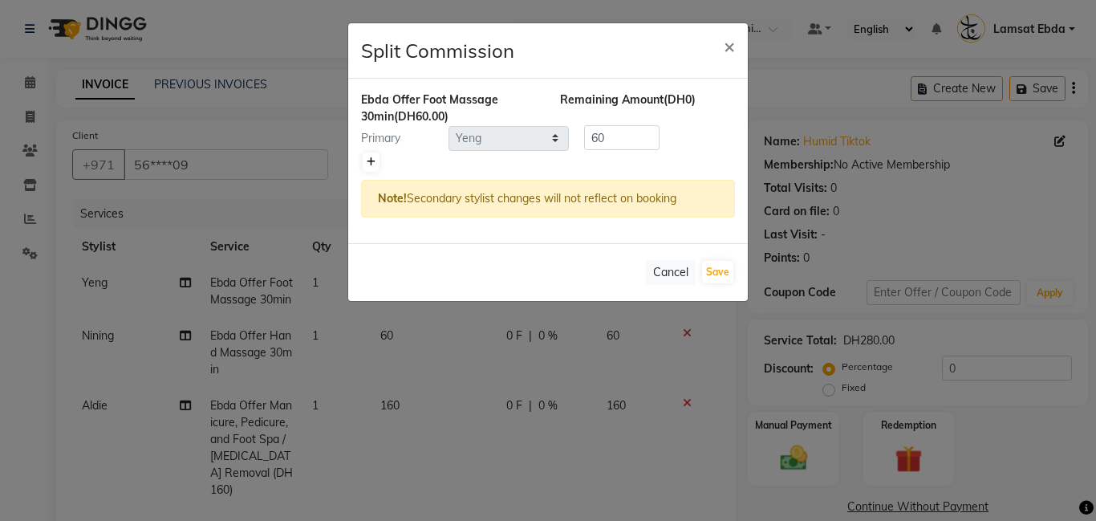
click at [367, 161] on icon at bounding box center [371, 162] width 9 height 10
type input "30"
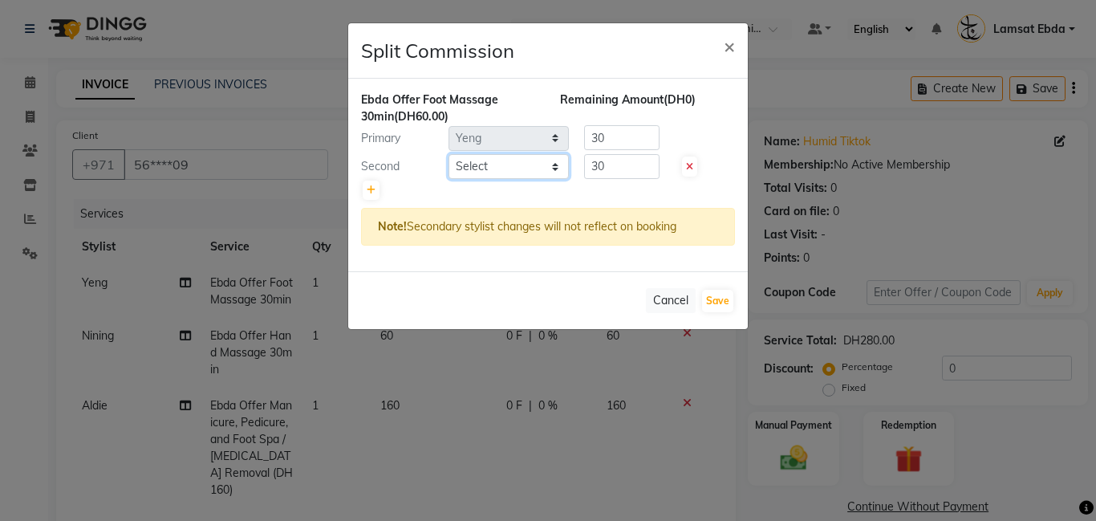
click at [510, 166] on select "Select [PERSON_NAME] Amna [PERSON_NAME] [PERSON_NAME] Ebda Lamsat [PERSON_NAME]…" at bounding box center [508, 166] width 120 height 25
select select "79906"
click at [448, 154] on select "Select [PERSON_NAME] Amna [PERSON_NAME] [PERSON_NAME] Ebda Lamsat [PERSON_NAME]…" at bounding box center [508, 166] width 120 height 25
click at [717, 302] on button "Save" at bounding box center [717, 301] width 31 height 22
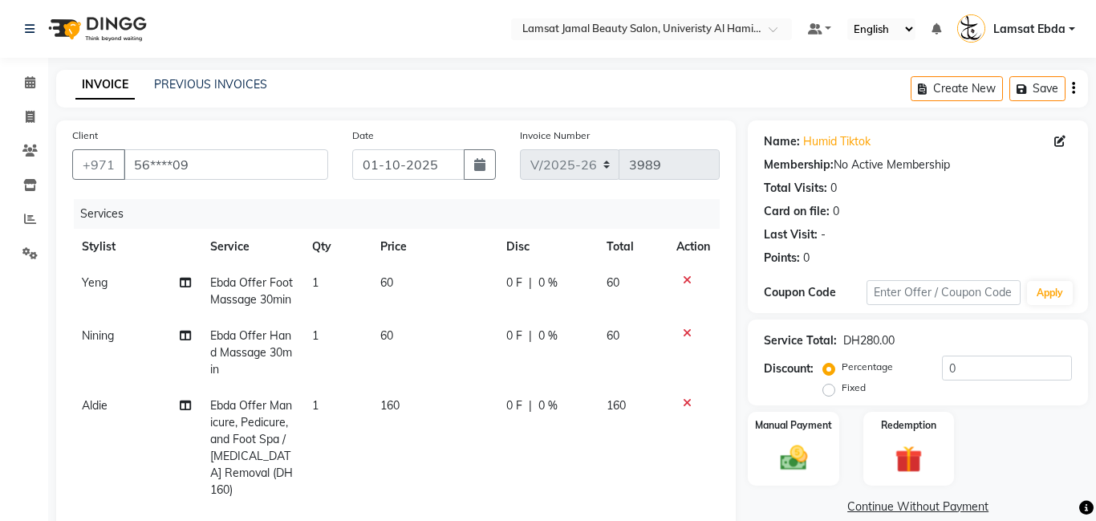
select select "Select"
click at [185, 341] on icon at bounding box center [185, 335] width 11 height 11
select select "92230"
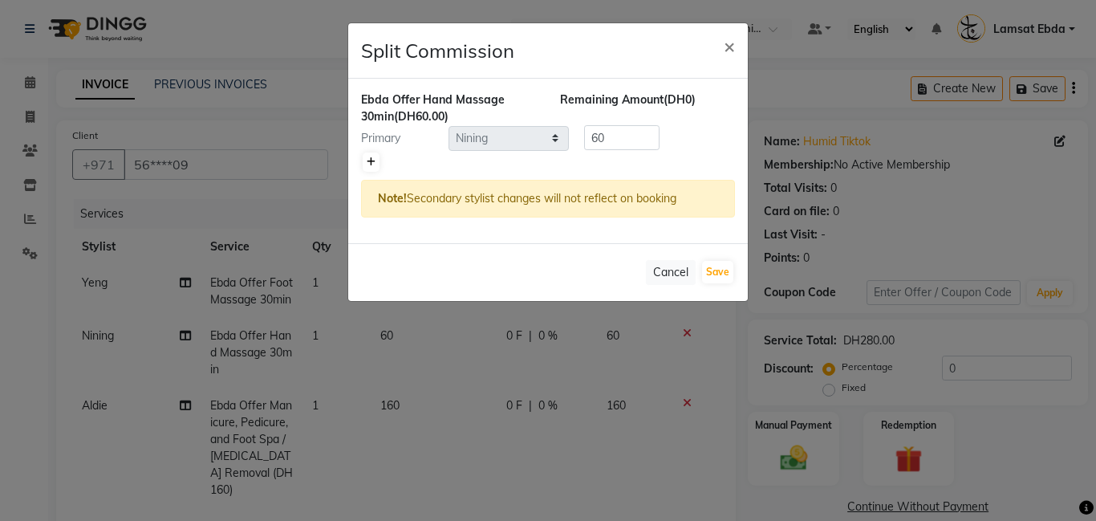
click at [368, 162] on icon at bounding box center [371, 162] width 9 height 10
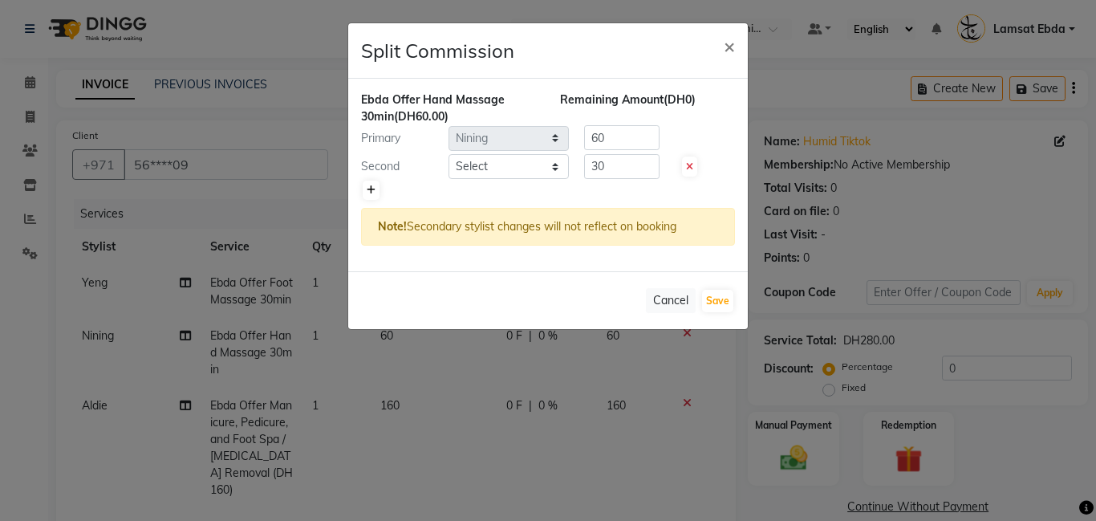
type input "30"
click at [521, 164] on select "Select [PERSON_NAME] Amna [PERSON_NAME] [PERSON_NAME] Ebda Lamsat [PERSON_NAME]…" at bounding box center [508, 166] width 120 height 25
select select "79903"
click at [448, 154] on select "Select [PERSON_NAME] Amna [PERSON_NAME] [PERSON_NAME] Ebda Lamsat [PERSON_NAME]…" at bounding box center [508, 166] width 120 height 25
click at [718, 301] on button "Save" at bounding box center [717, 301] width 31 height 22
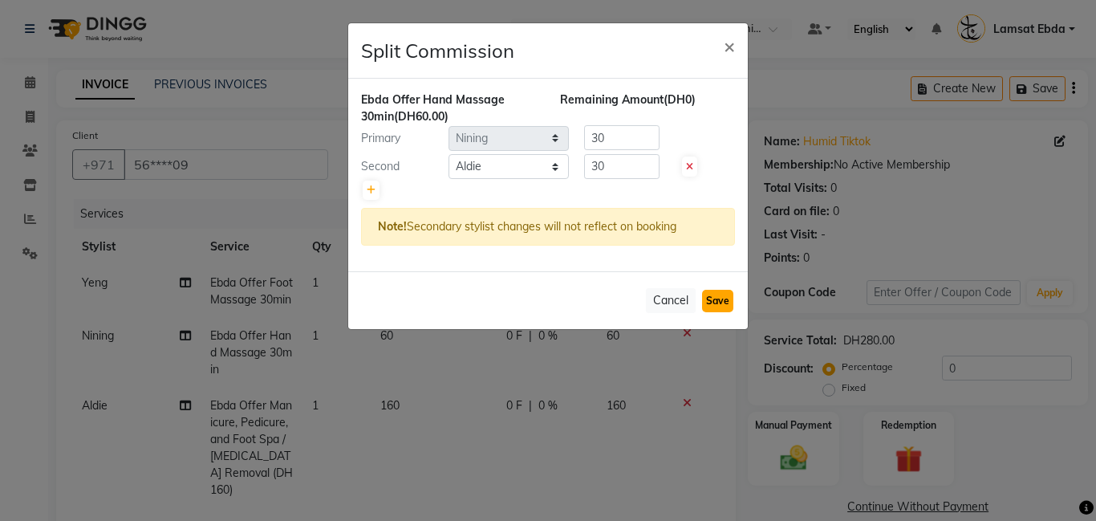
select select "Select"
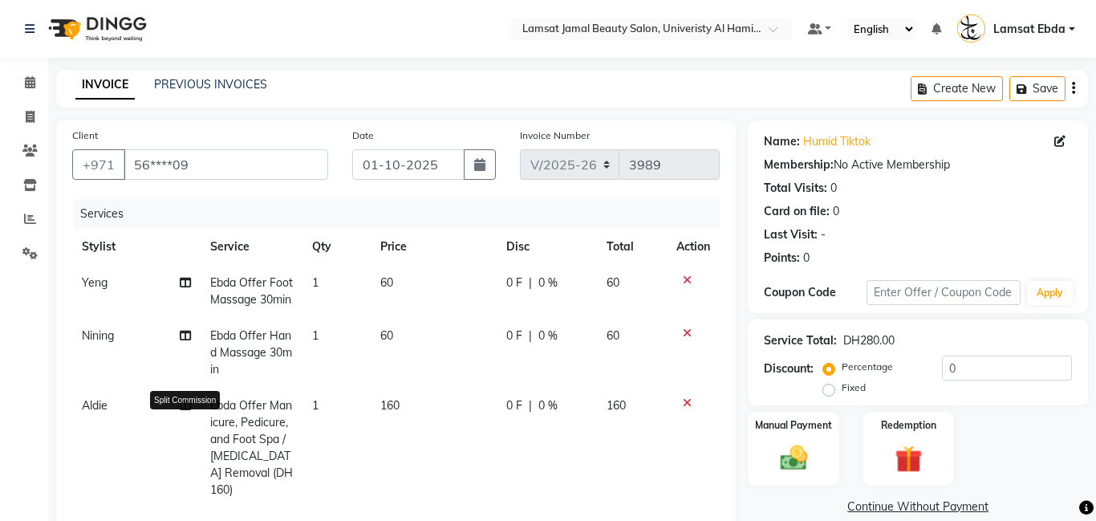
click at [188, 411] on icon at bounding box center [185, 405] width 11 height 11
select select "79903"
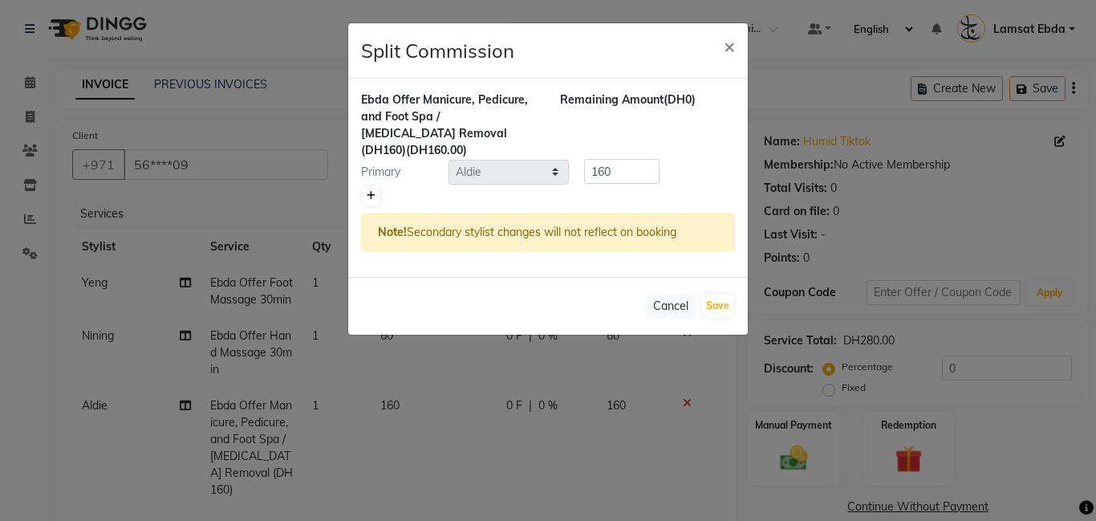
click at [367, 191] on icon at bounding box center [371, 196] width 9 height 10
type input "80"
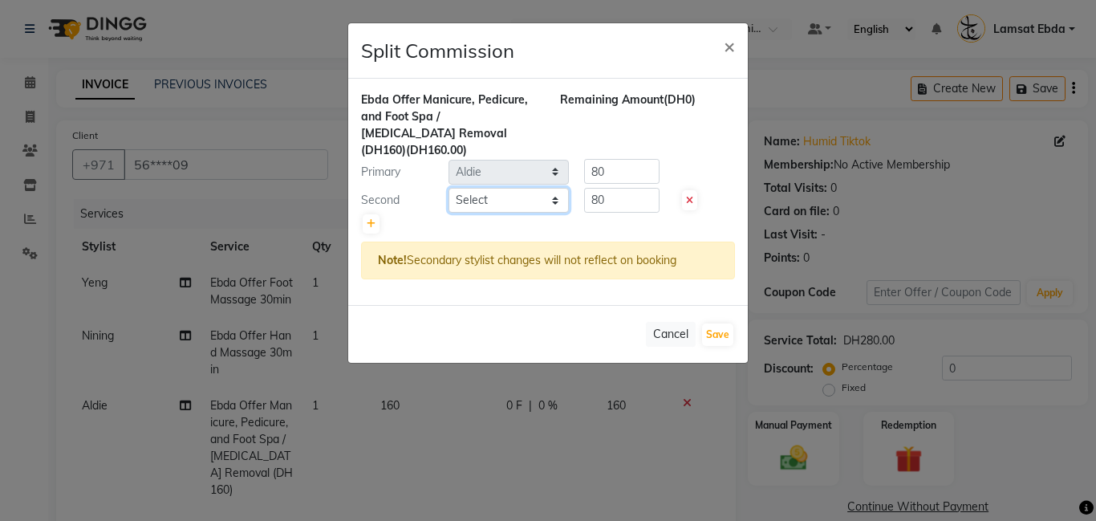
click at [543, 188] on select "Select [PERSON_NAME] Amna [PERSON_NAME] [PERSON_NAME] Ebda Lamsat [PERSON_NAME]…" at bounding box center [508, 200] width 120 height 25
select select "79906"
click at [448, 188] on select "Select [PERSON_NAME] Amna [PERSON_NAME] [PERSON_NAME] Ebda Lamsat [PERSON_NAME]…" at bounding box center [508, 200] width 120 height 25
click at [631, 159] on input "80" at bounding box center [621, 171] width 75 height 25
type input "8"
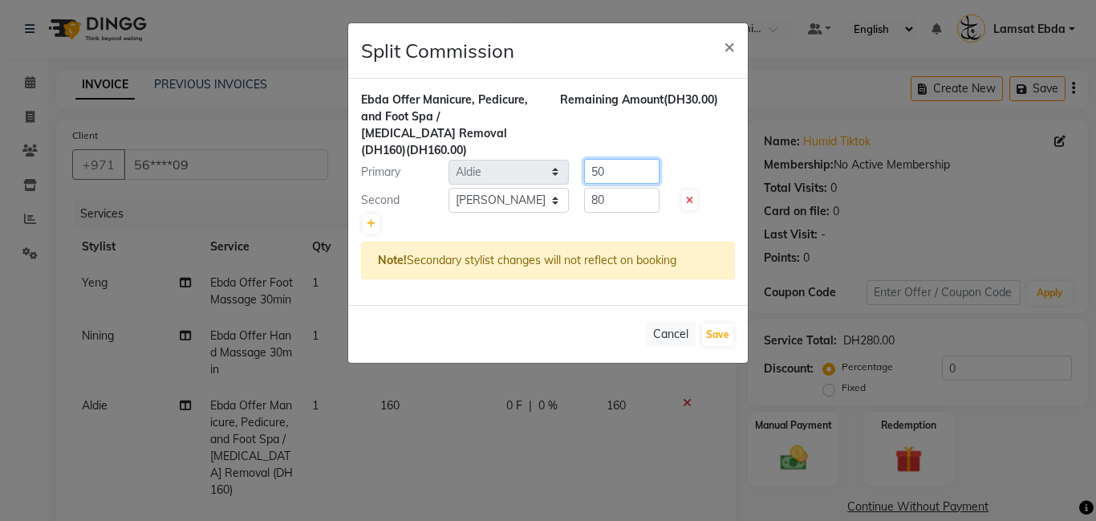
type input "50"
click at [627, 188] on input "80" at bounding box center [621, 200] width 75 height 25
type input "8"
type input "110"
click at [716, 323] on button "Save" at bounding box center [717, 334] width 31 height 22
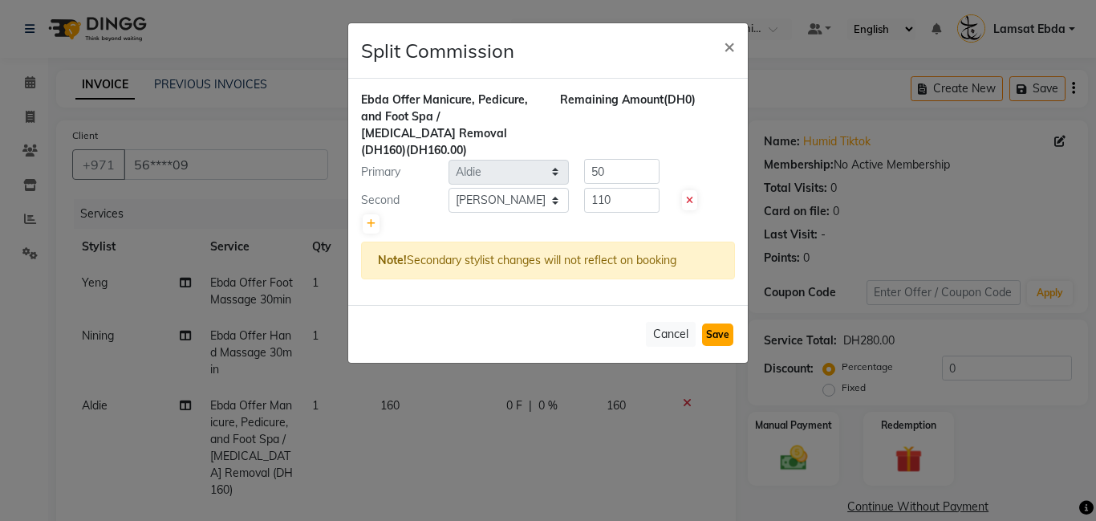
select select "Select"
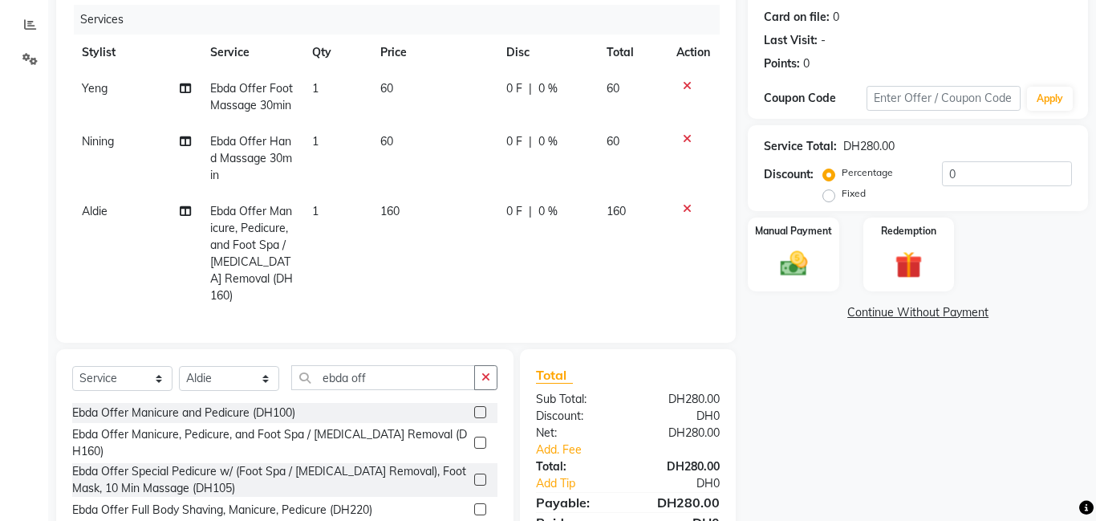
scroll to position [283, 0]
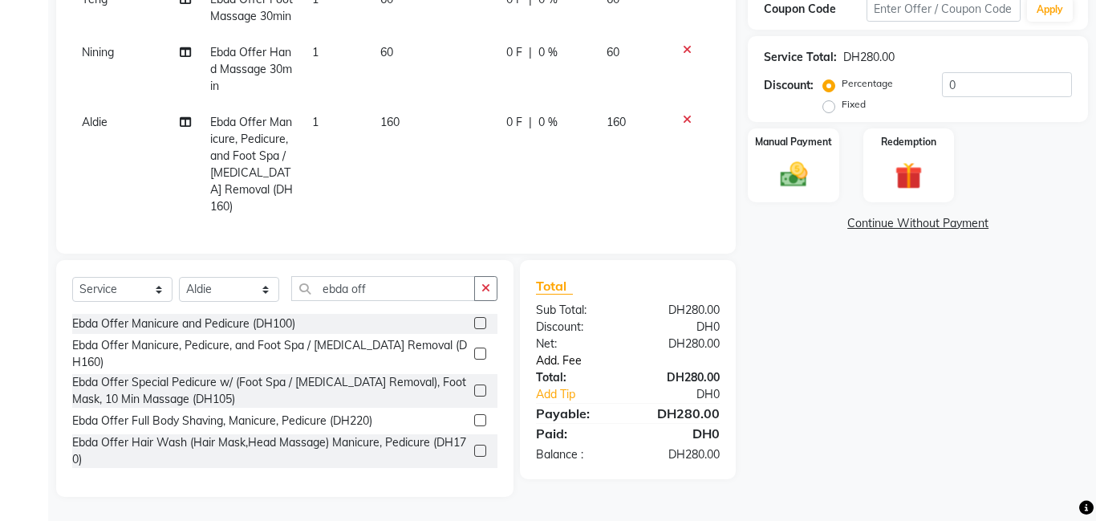
click at [571, 358] on link "Add. Fee" at bounding box center [628, 360] width 208 height 17
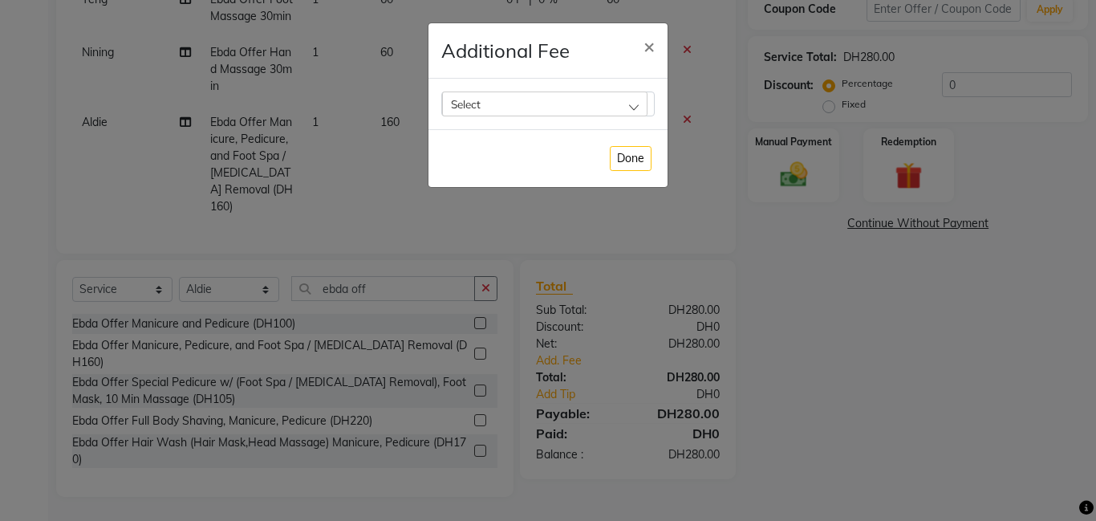
click at [574, 100] on div "Select" at bounding box center [544, 103] width 205 height 24
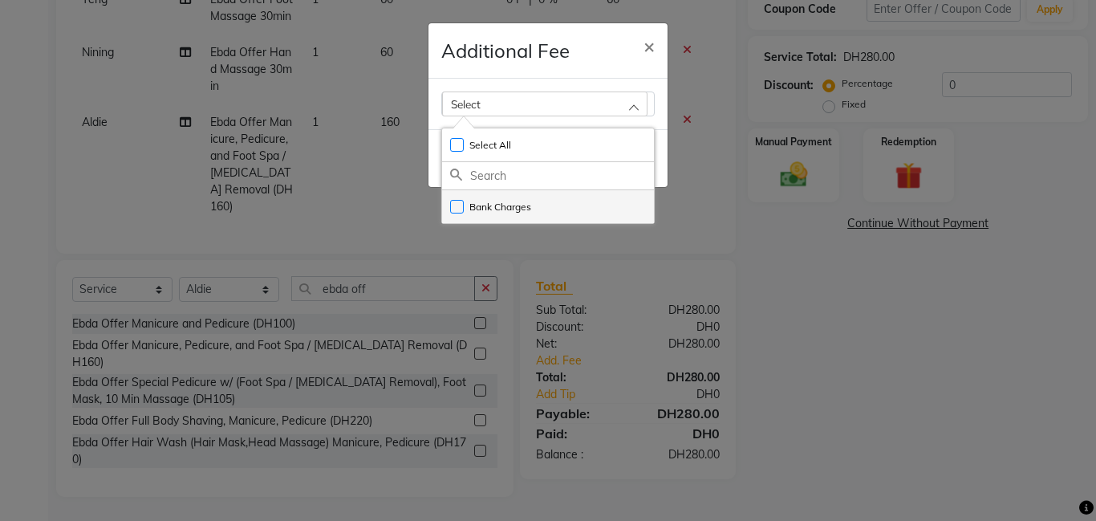
click at [521, 207] on label "Bank Charges" at bounding box center [490, 207] width 81 height 14
checkbox input "true"
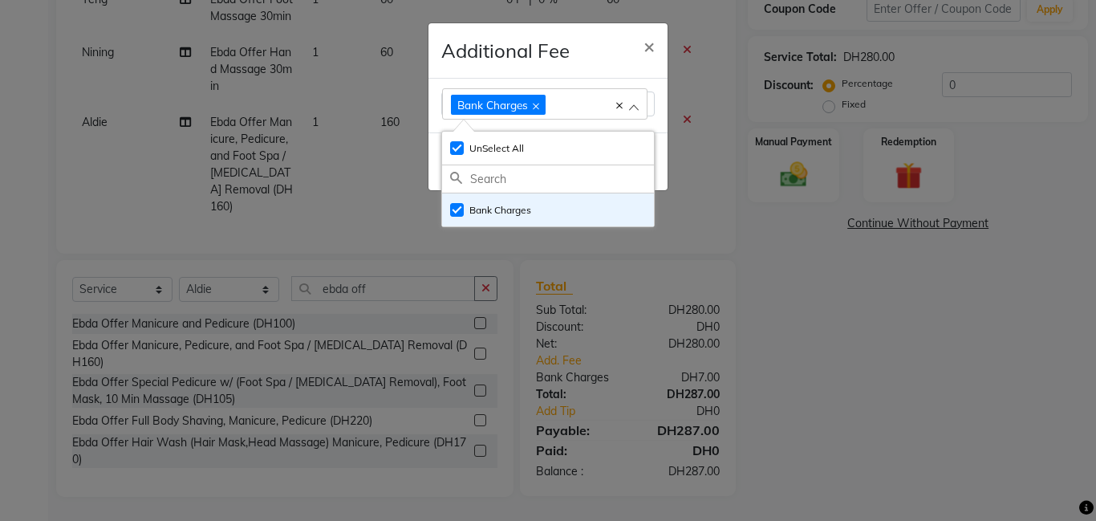
click at [762, 255] on ngb-modal-window "Additional Fee × Bank Charges Select All UnSelect All Bank Charges Done" at bounding box center [548, 260] width 1096 height 521
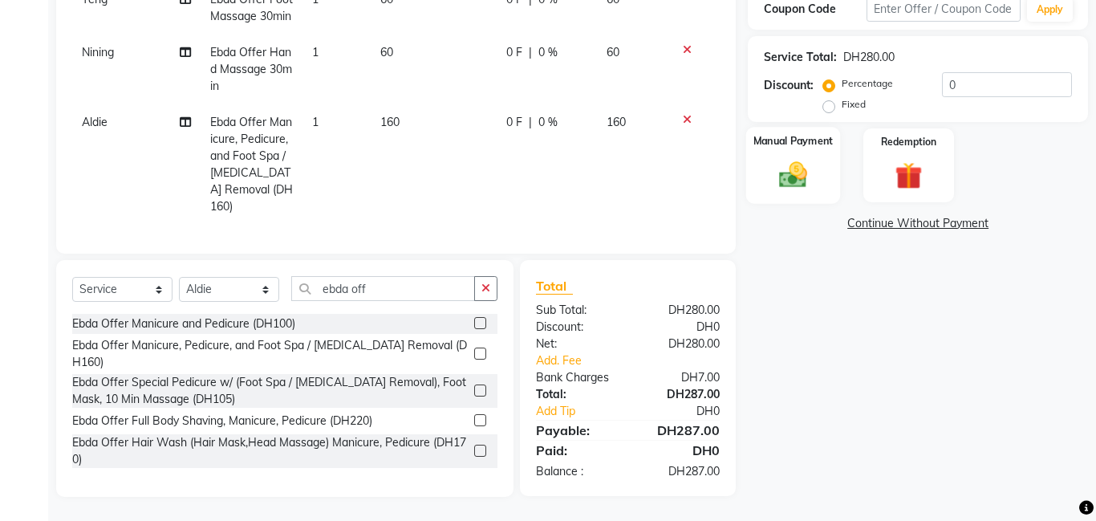
click at [790, 139] on label "Manual Payment" at bounding box center [793, 140] width 80 height 15
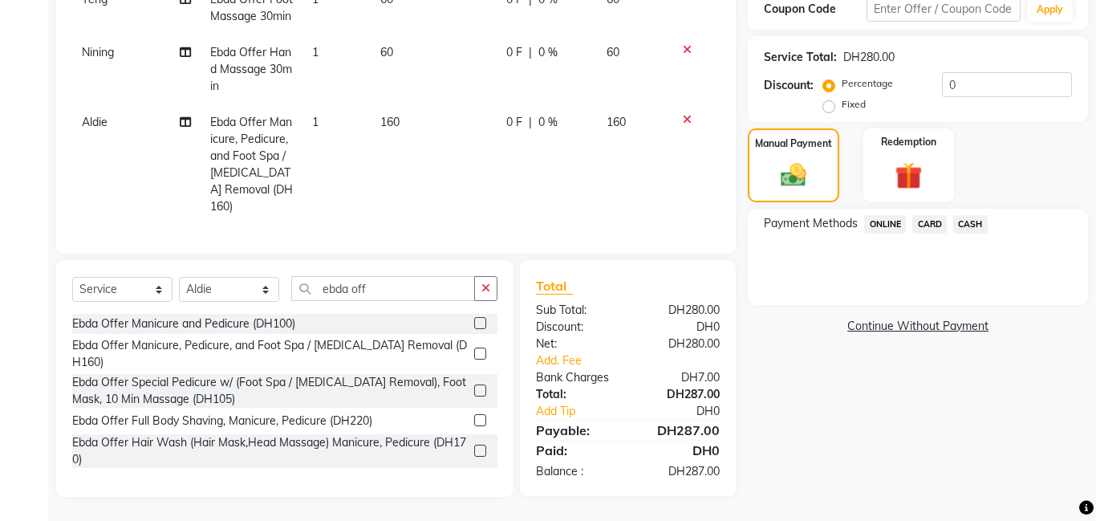
click at [930, 221] on span "CARD" at bounding box center [929, 224] width 34 height 18
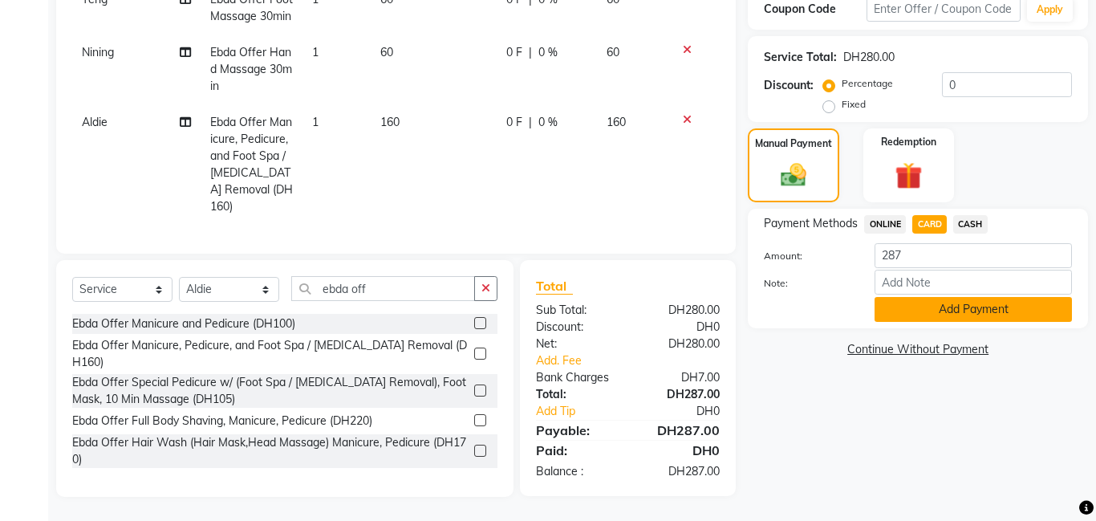
click at [988, 308] on button "Add Payment" at bounding box center [972, 309] width 197 height 25
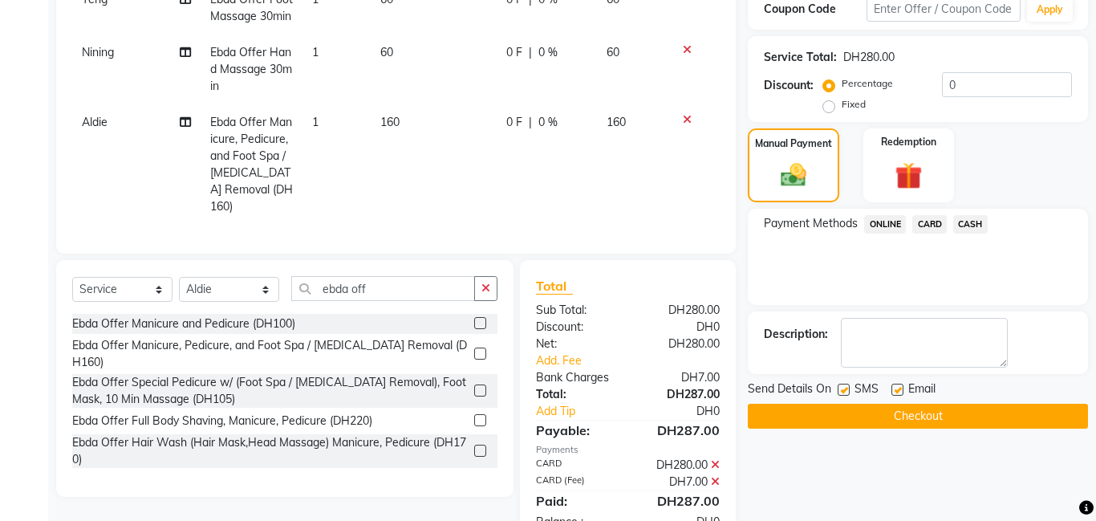
click at [944, 413] on button "Checkout" at bounding box center [918, 416] width 340 height 25
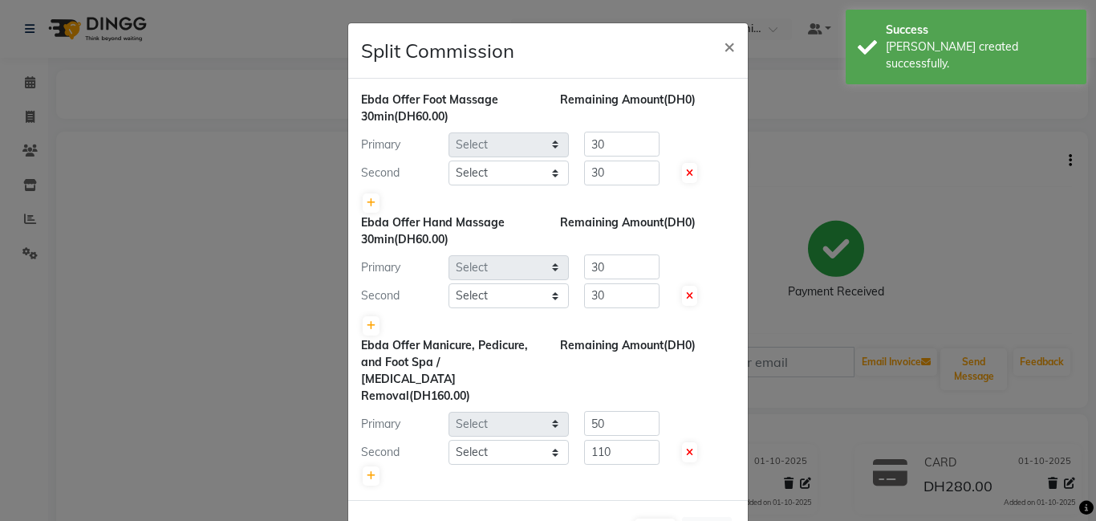
select select "79900"
select select "79906"
select select "92230"
select select "79903"
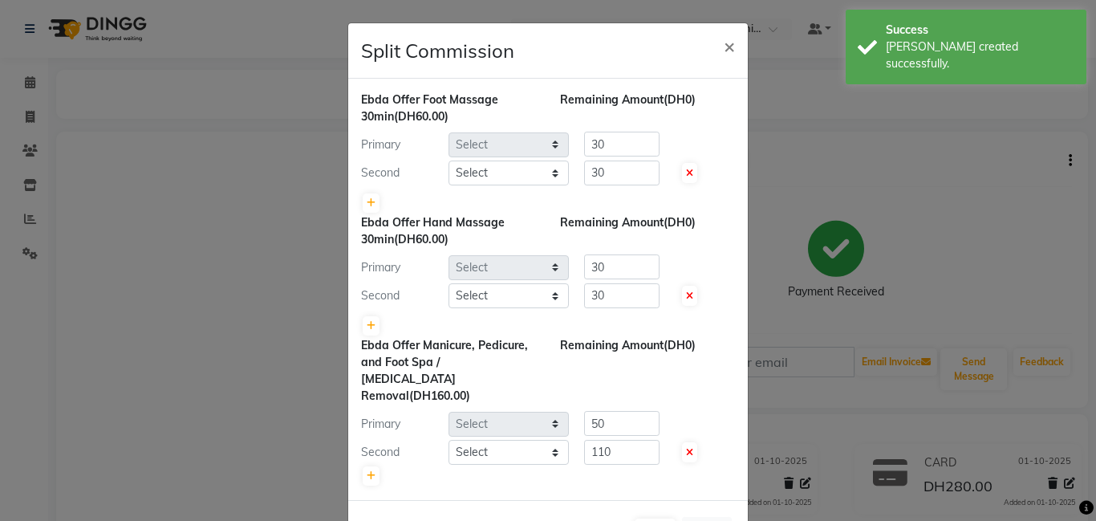
select select "79906"
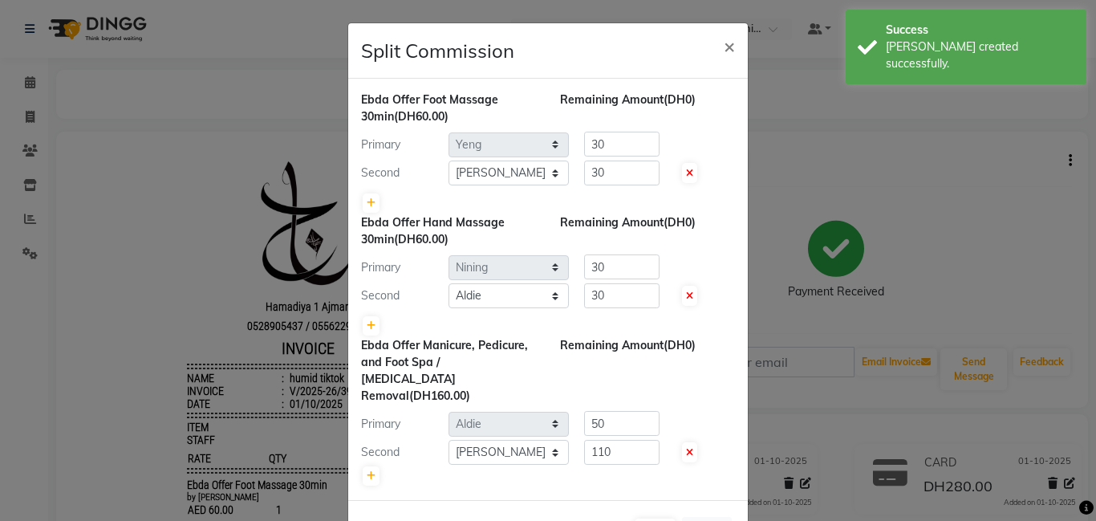
scroll to position [43, 0]
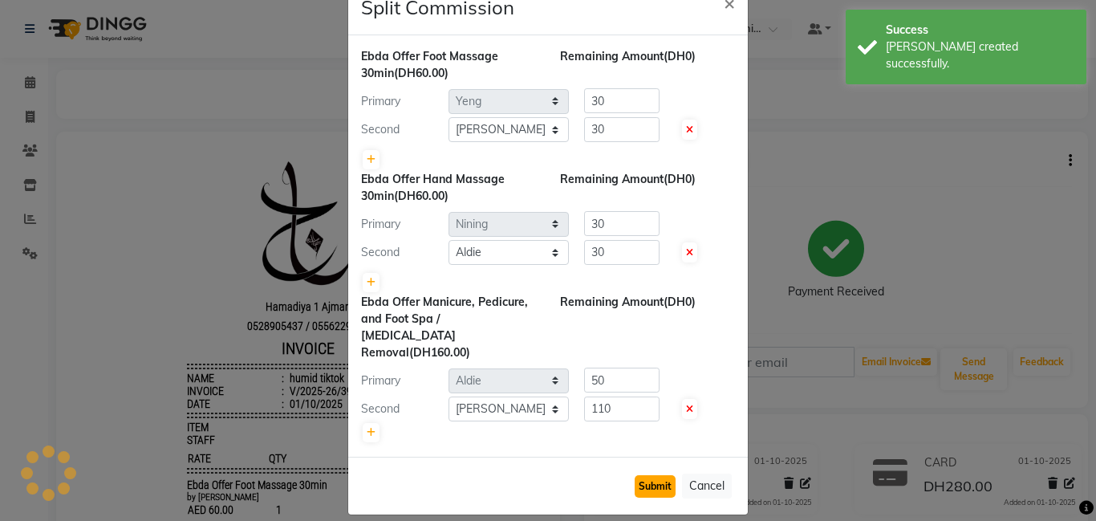
click at [655, 475] on button "Submit" at bounding box center [655, 486] width 41 height 22
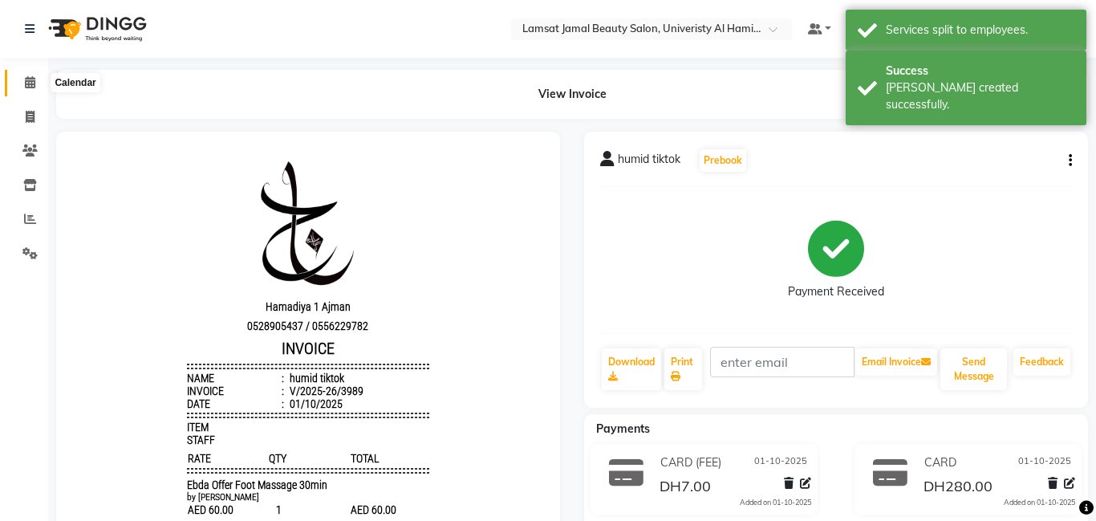
click at [27, 83] on icon at bounding box center [30, 82] width 10 height 12
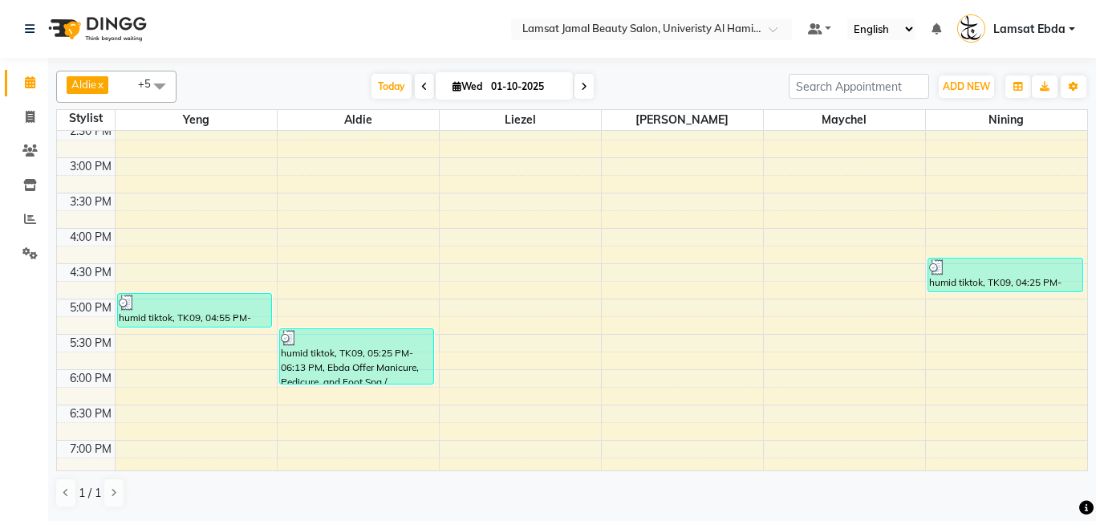
scroll to position [585, 0]
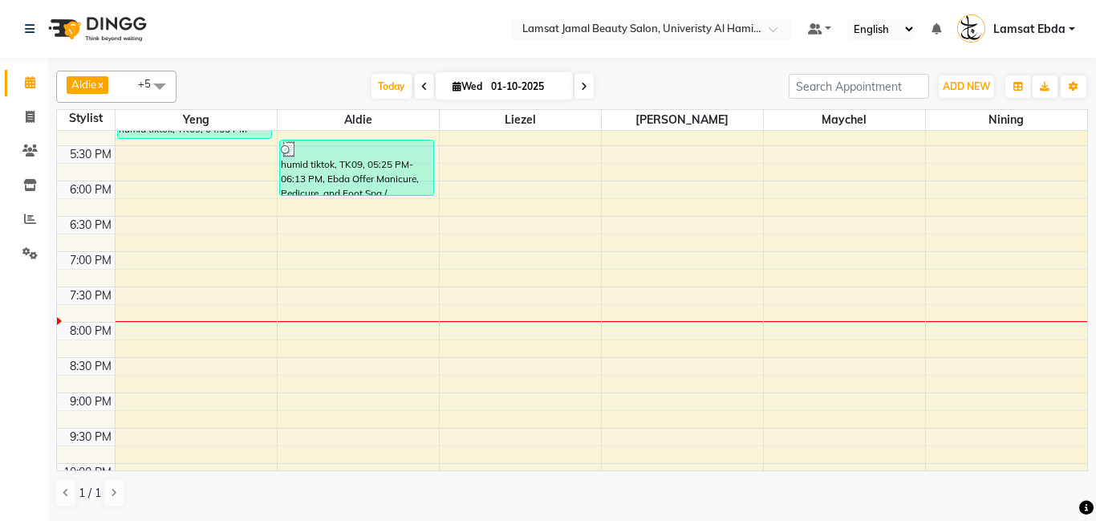
click at [952, 213] on div "9:00 AM 9:30 AM 10:00 AM 10:30 AM 11:00 AM 11:30 AM 12:00 PM 12:30 PM 1:00 PM 1…" at bounding box center [572, 75] width 1030 height 1058
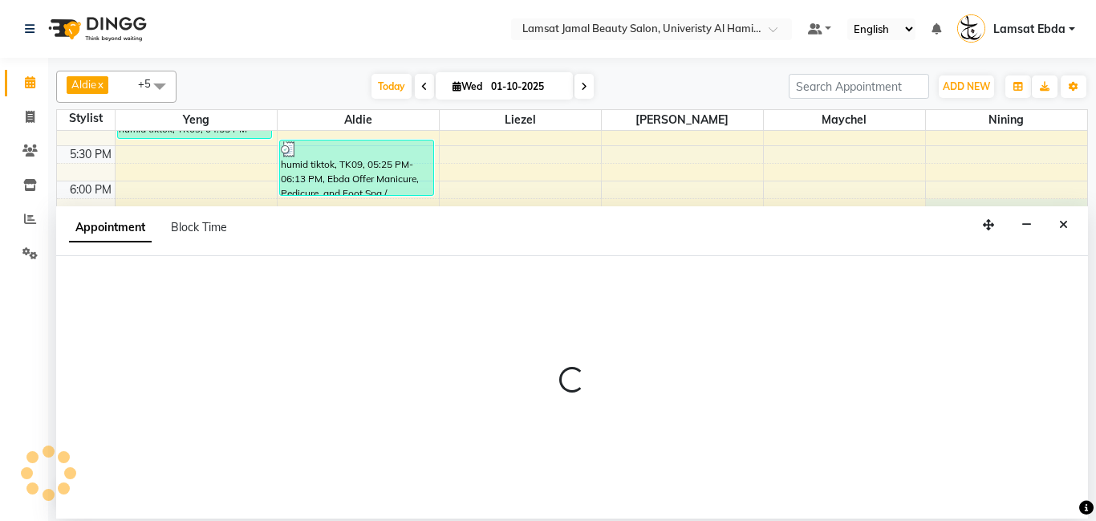
select select "92230"
select select "tentative"
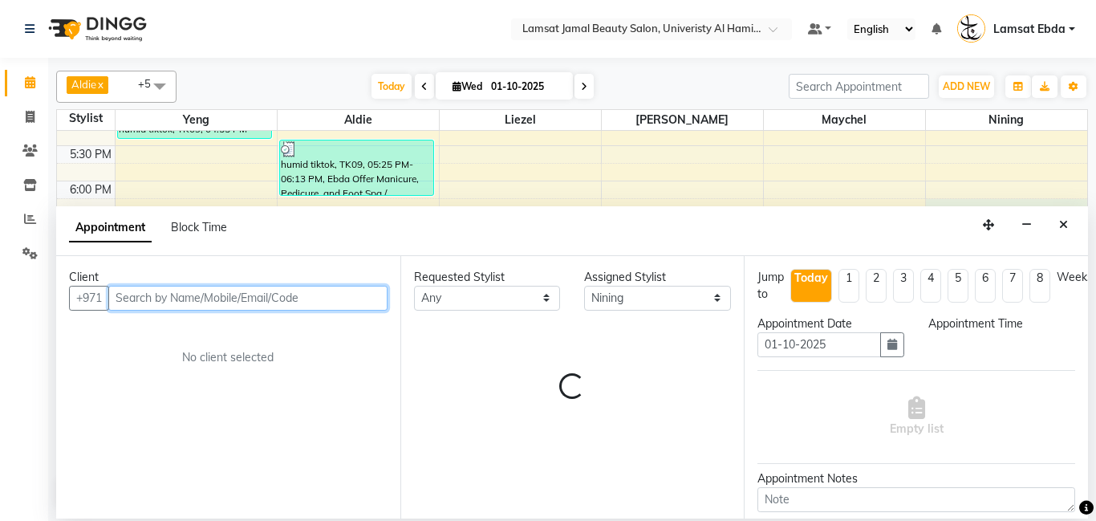
click at [283, 297] on input "text" at bounding box center [247, 298] width 279 height 25
select select "1095"
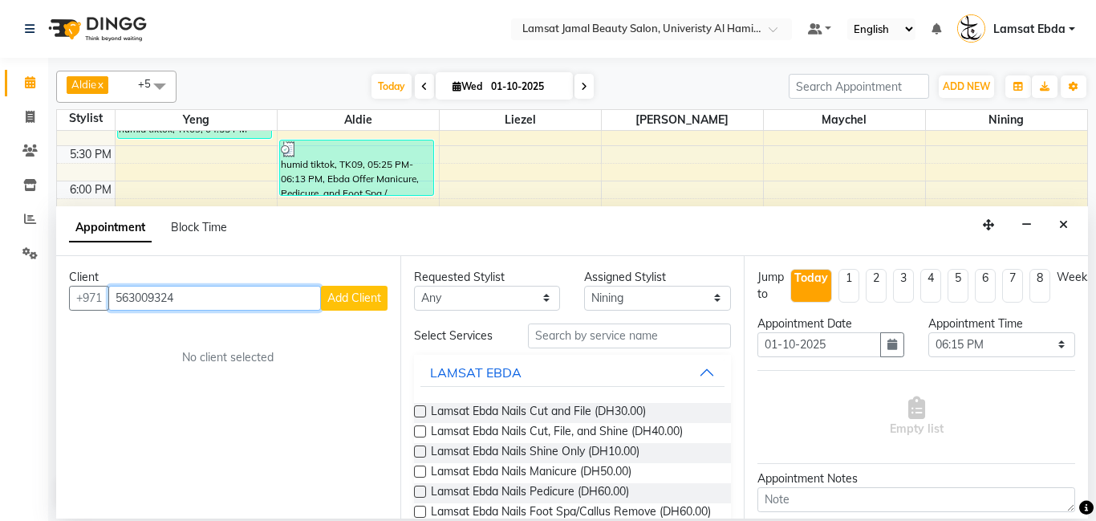
type input "563009324"
click at [364, 298] on span "Add Client" at bounding box center [354, 297] width 54 height 14
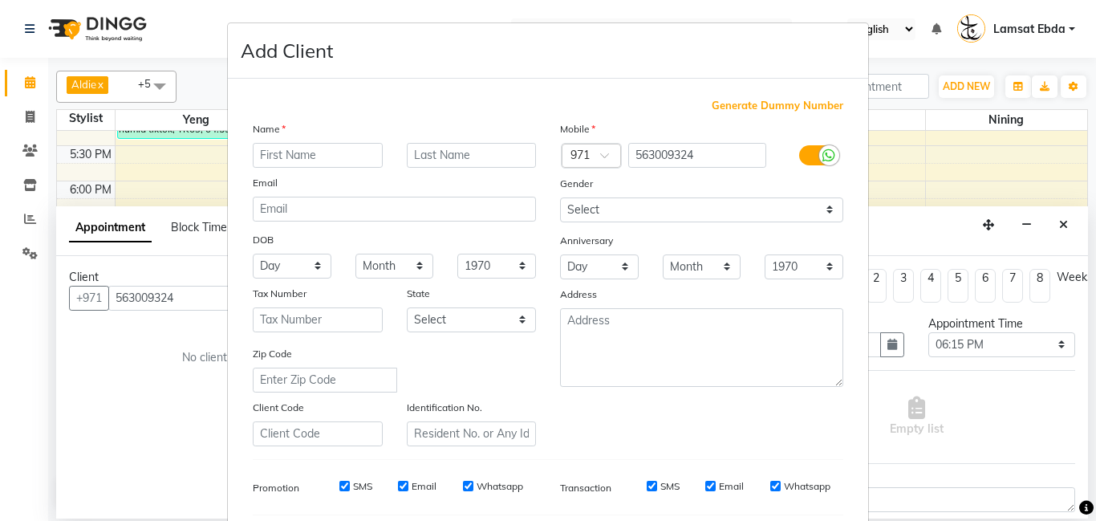
scroll to position [220, 0]
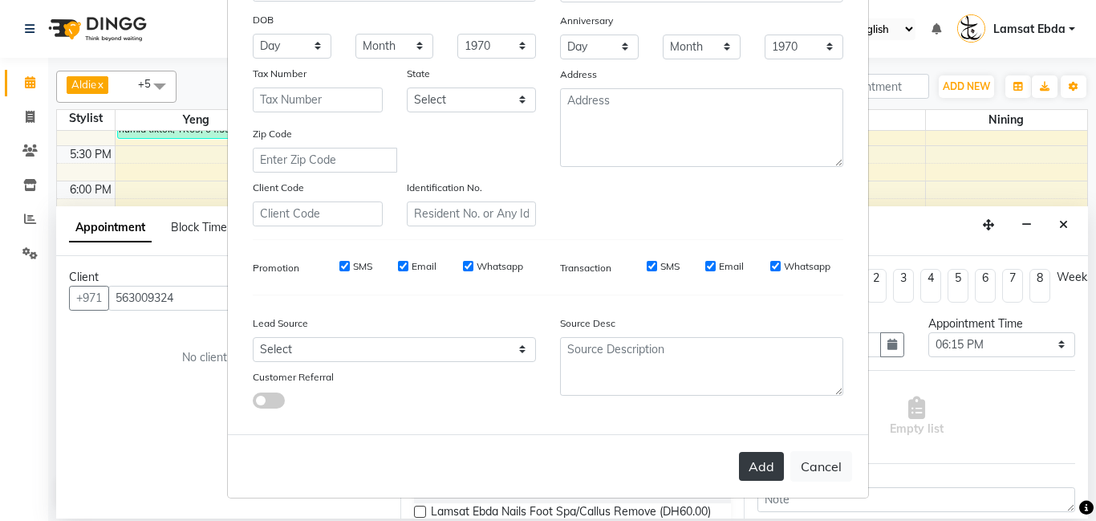
click at [773, 463] on button "Add" at bounding box center [761, 466] width 45 height 29
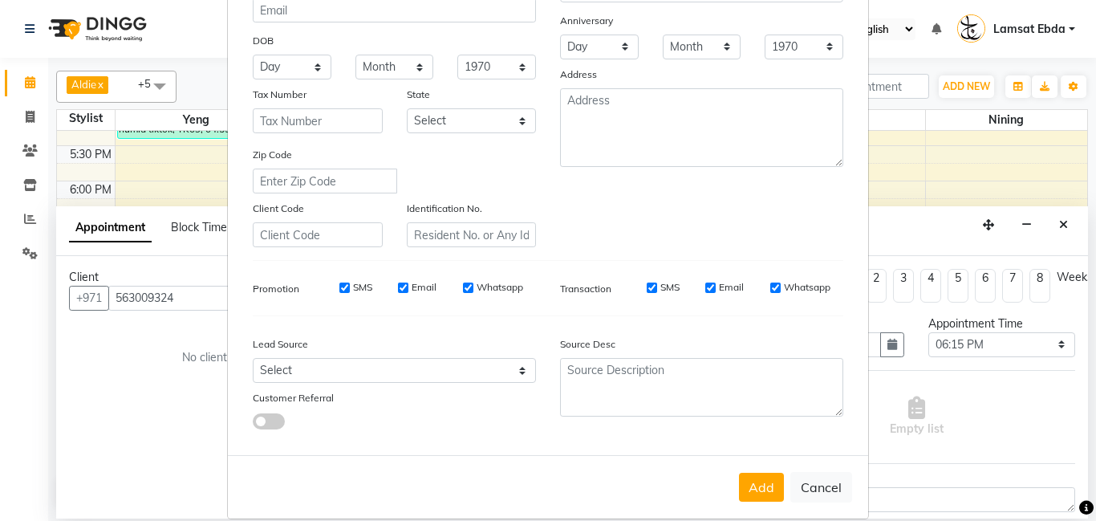
click at [770, 503] on div "Add Cancel" at bounding box center [548, 486] width 640 height 63
click at [748, 486] on button "Add" at bounding box center [761, 487] width 45 height 29
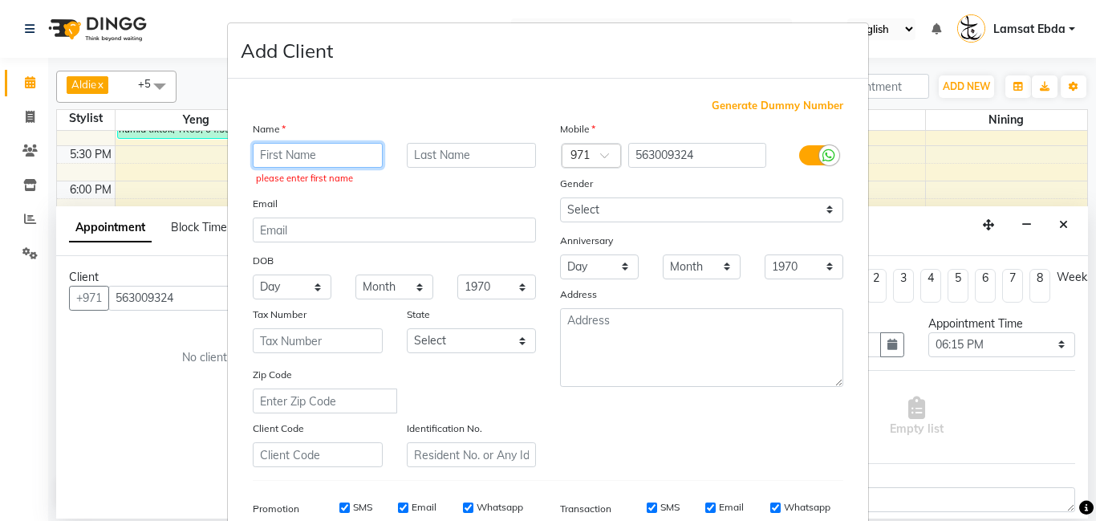
click at [349, 156] on input "text" at bounding box center [318, 155] width 130 height 25
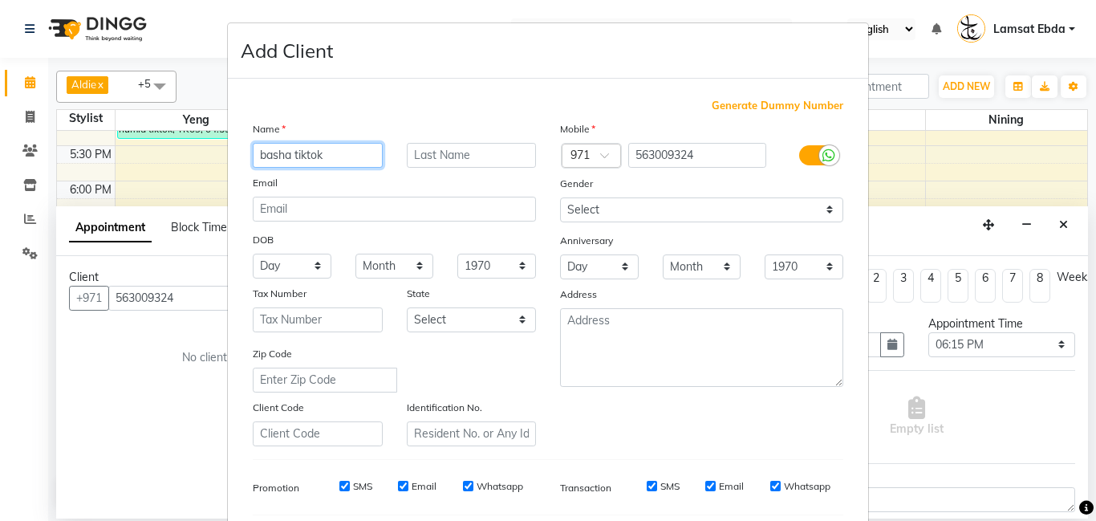
scroll to position [220, 0]
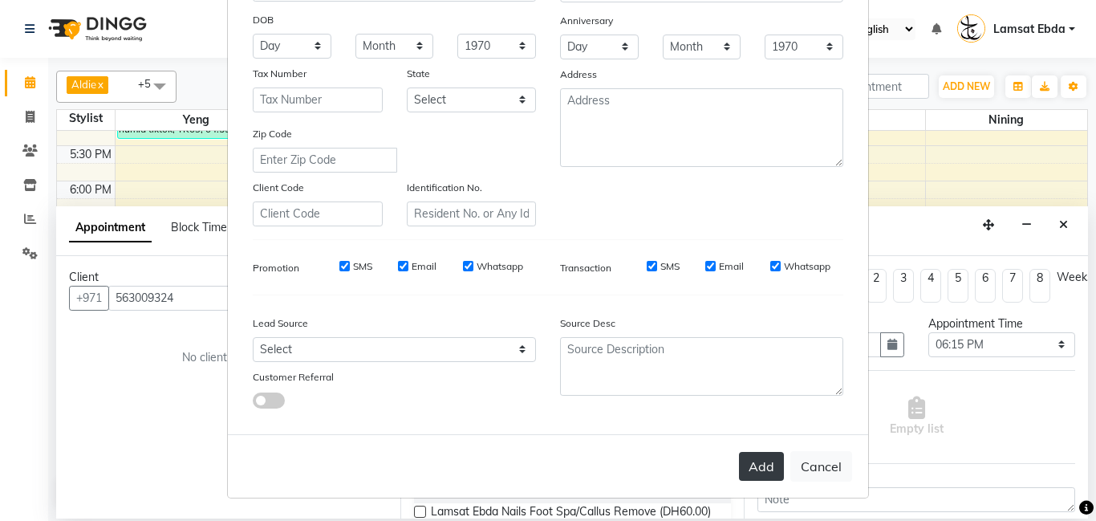
type input "basha tiktok"
click at [773, 470] on button "Add" at bounding box center [761, 466] width 45 height 29
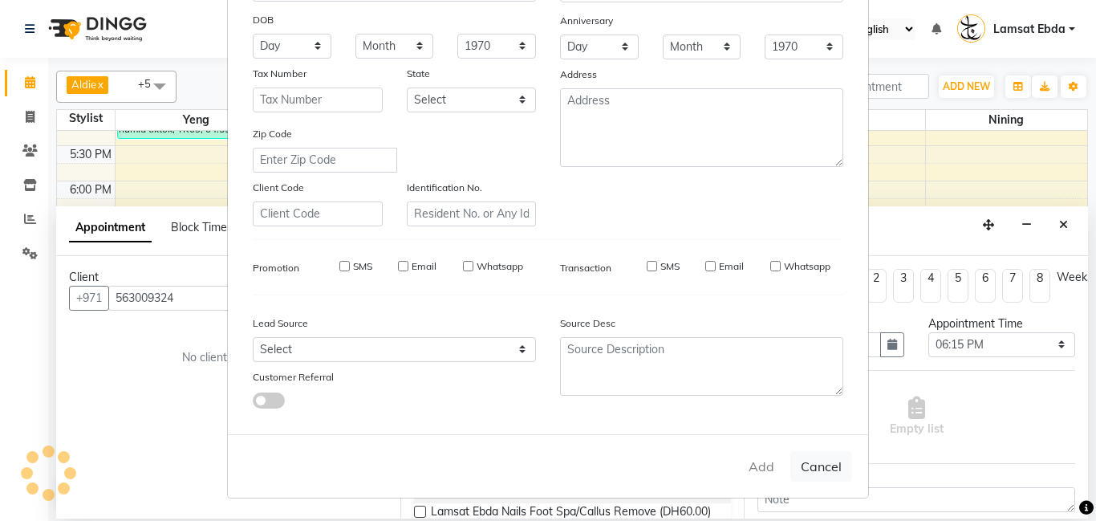
type input "56*****24"
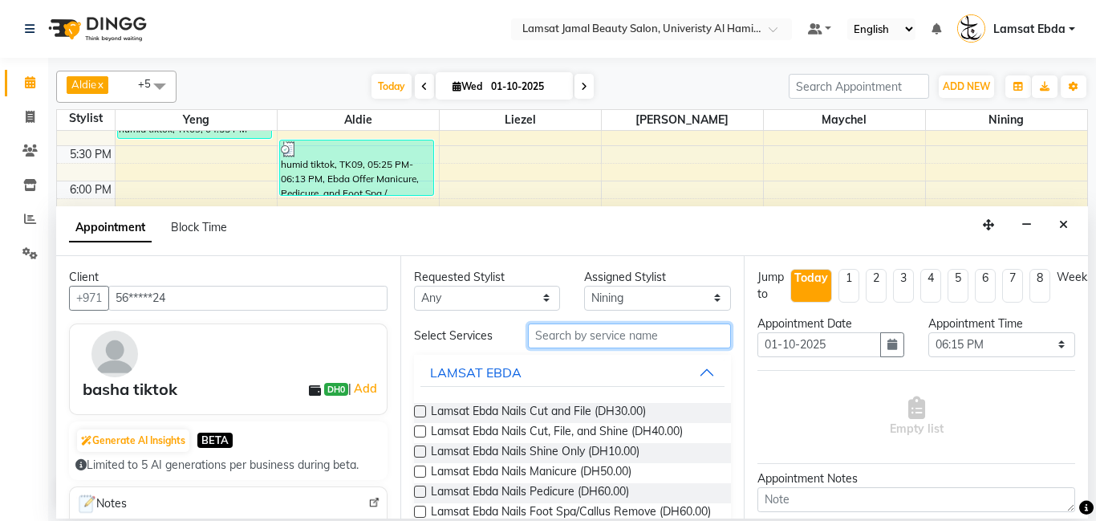
click at [670, 335] on input "text" at bounding box center [630, 335] width 204 height 25
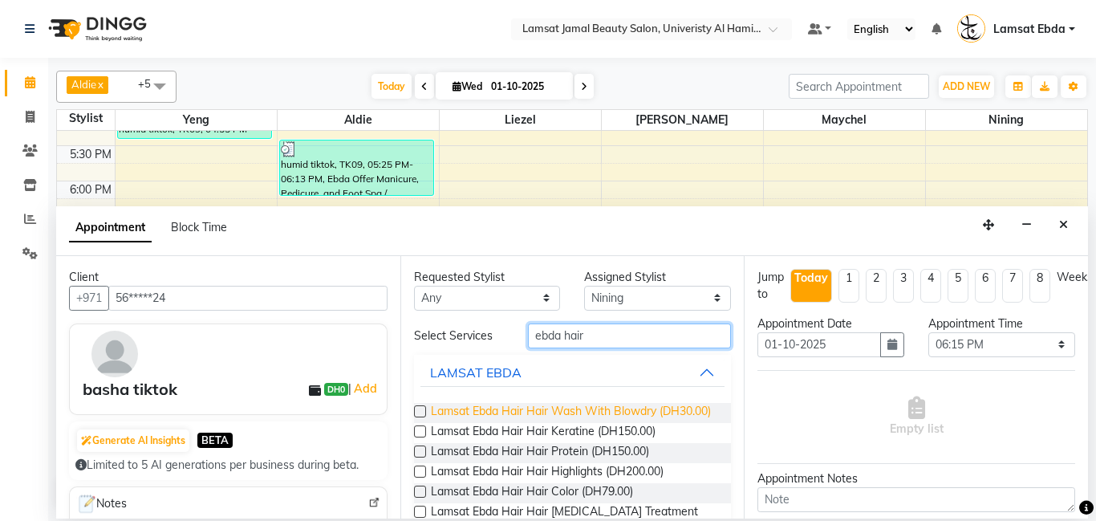
type input "ebda hair"
click at [646, 403] on span "Lamsat Ebda Hair Hair Wash With Blowdry (DH30.00)" at bounding box center [571, 413] width 280 height 20
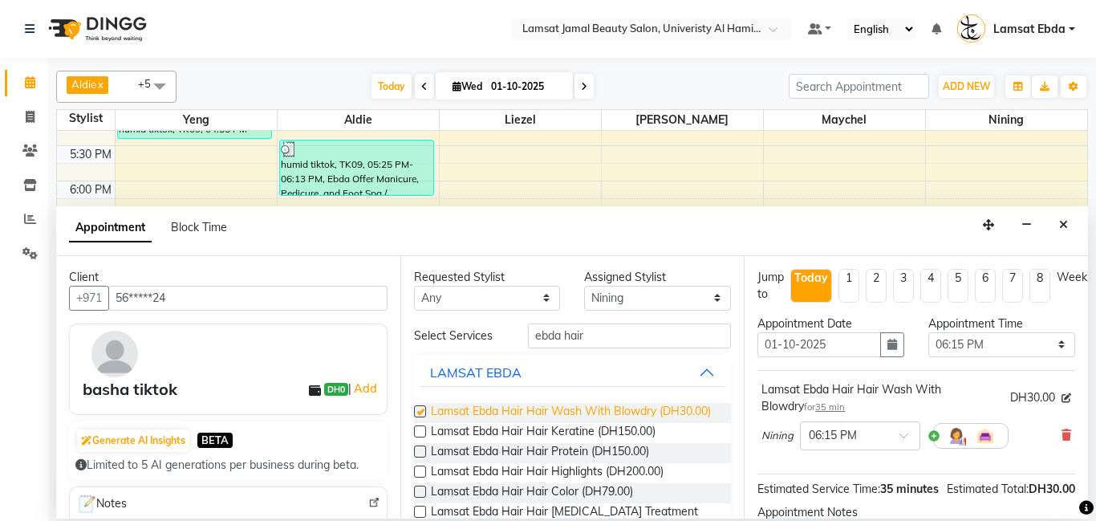
checkbox input "false"
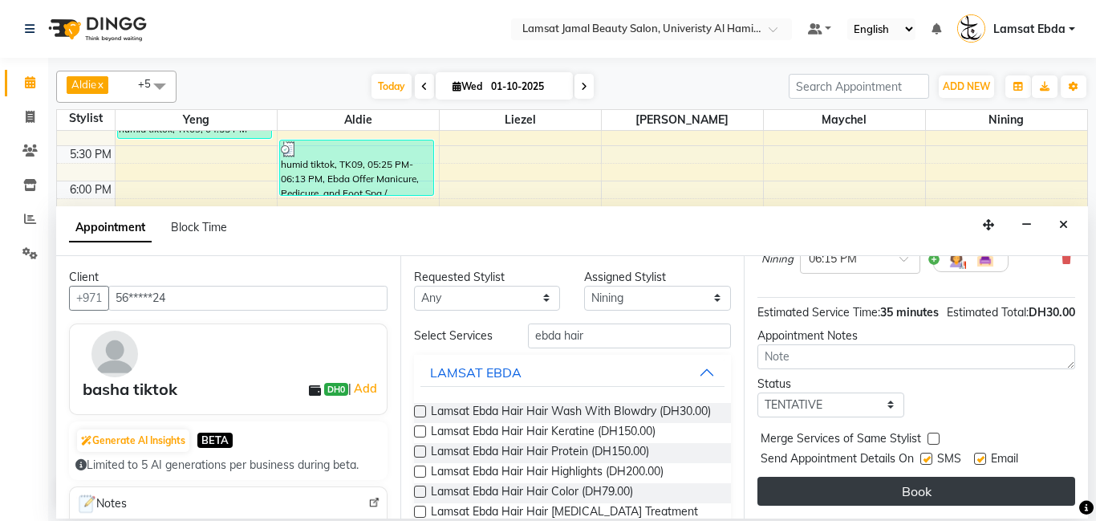
click at [961, 486] on button "Book" at bounding box center [916, 491] width 318 height 29
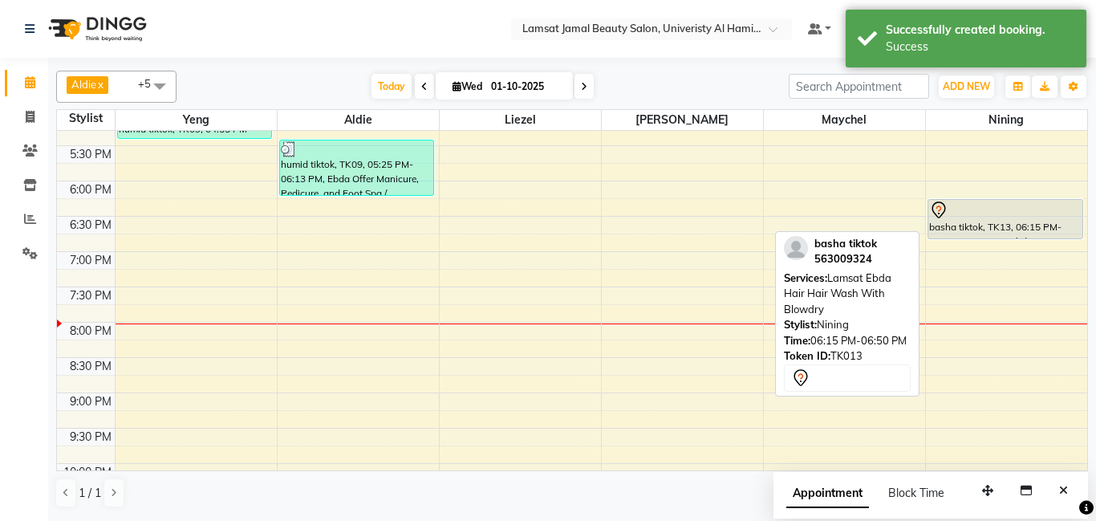
click at [994, 221] on div "basha tiktok, TK13, 06:15 PM-06:50 PM, Lamsat Ebda Hair Hair Wash With Blowdry" at bounding box center [1005, 219] width 154 height 39
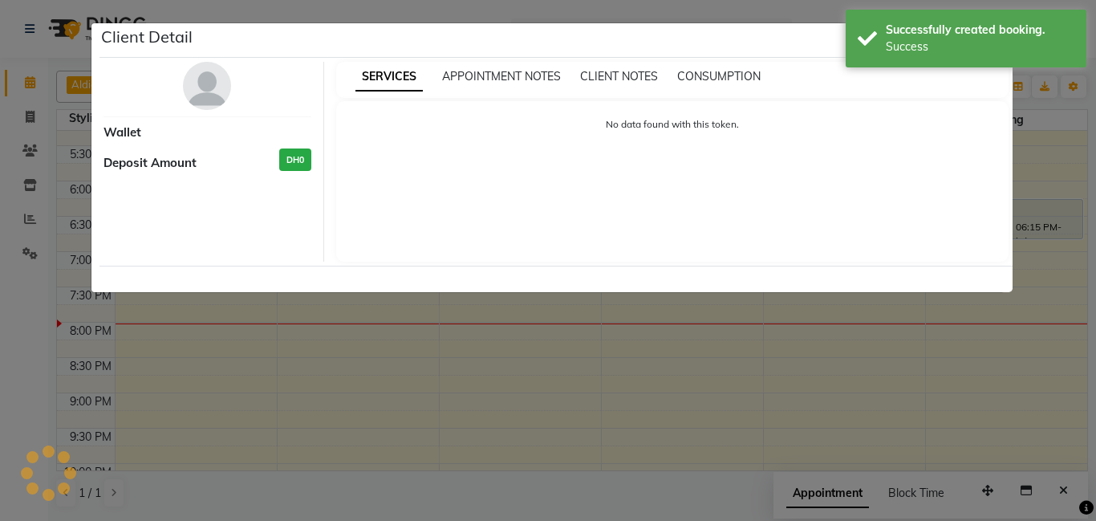
select select "7"
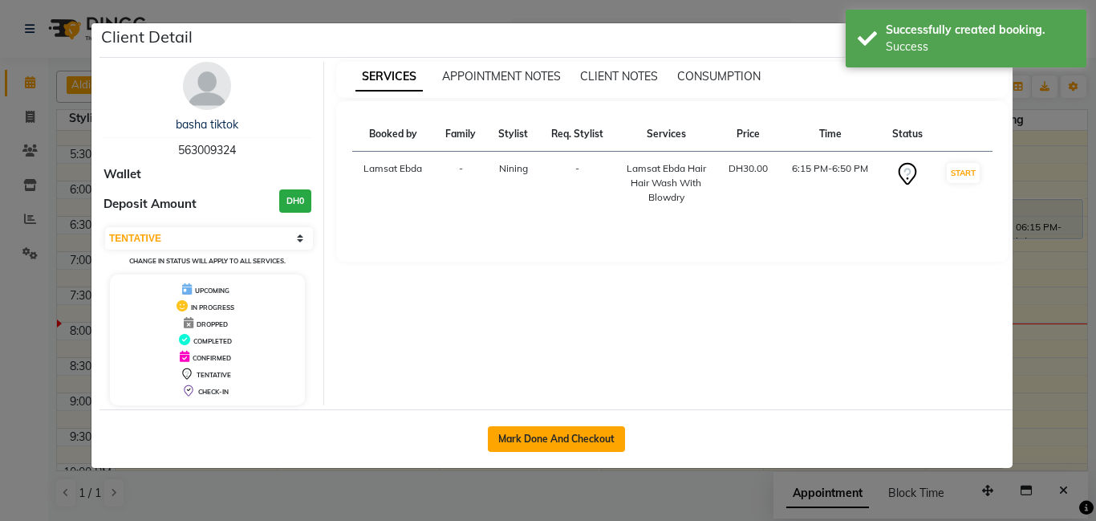
click at [592, 426] on button "Mark Done And Checkout" at bounding box center [556, 439] width 137 height 26
select select "service"
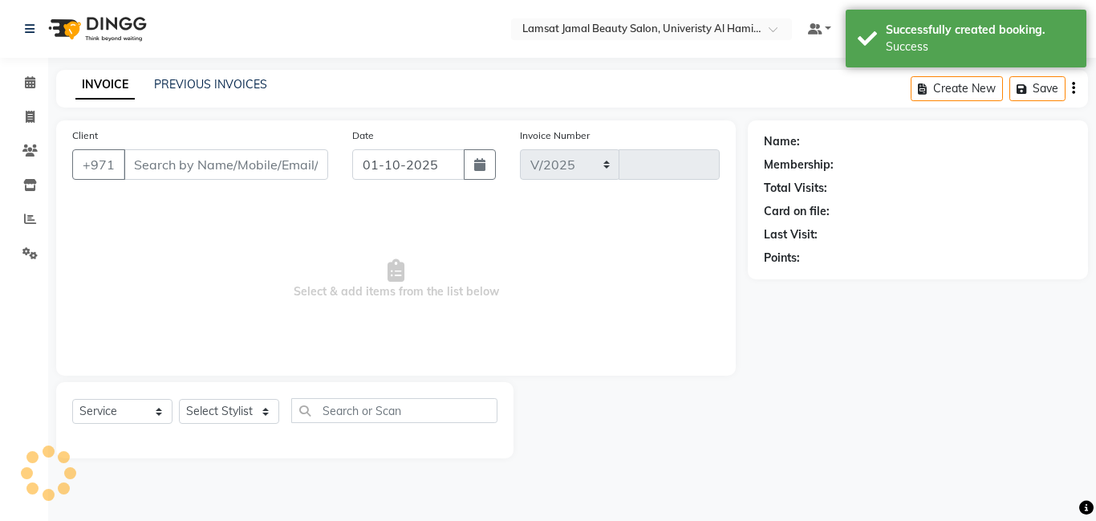
select select "8294"
type input "3991"
type input "56*****24"
select select "92230"
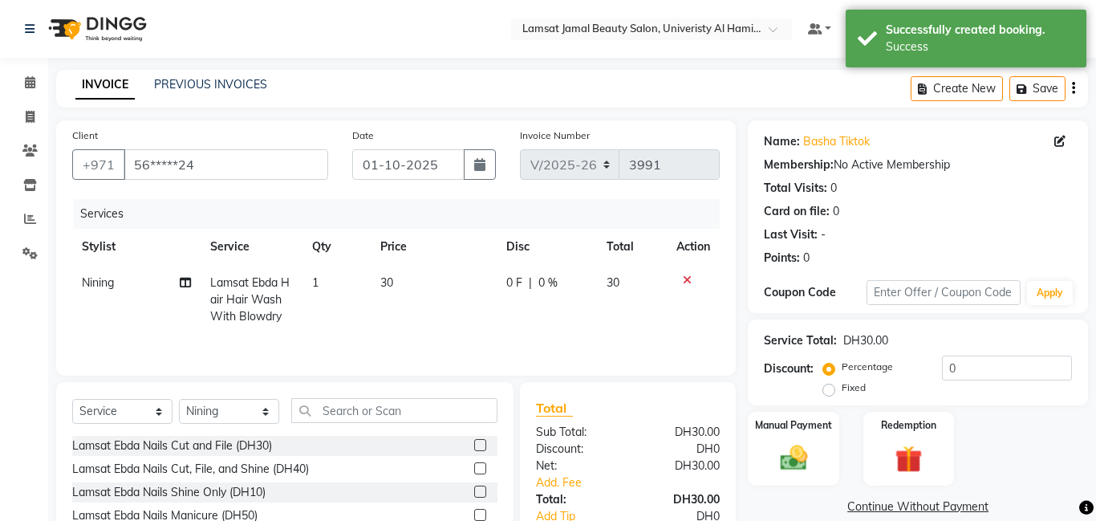
click at [397, 282] on td "30" at bounding box center [434, 300] width 127 height 70
select select "92230"
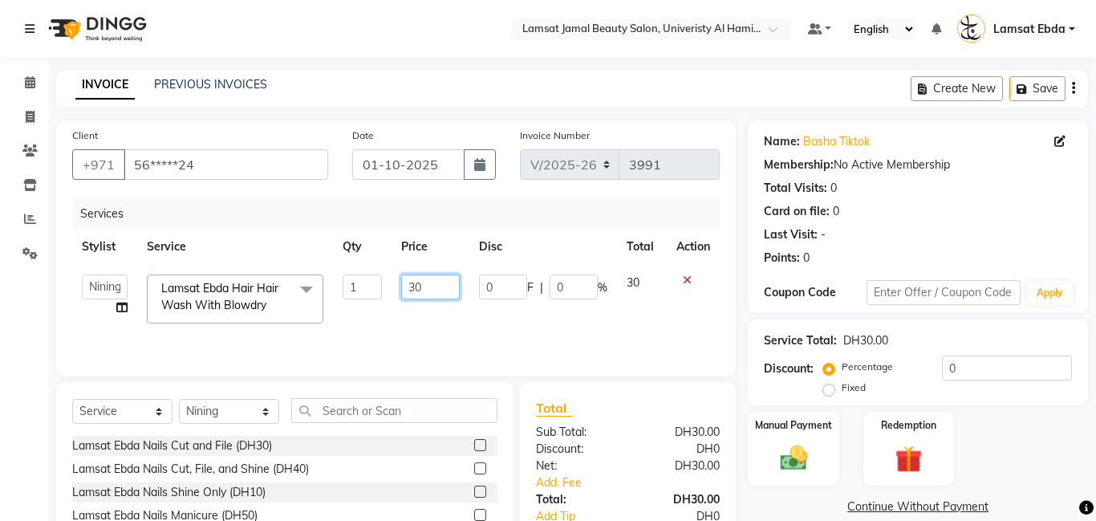
click at [431, 286] on input "30" at bounding box center [430, 286] width 59 height 25
type input "3"
type input "25"
click at [635, 290] on td "30" at bounding box center [642, 299] width 51 height 68
select select "92230"
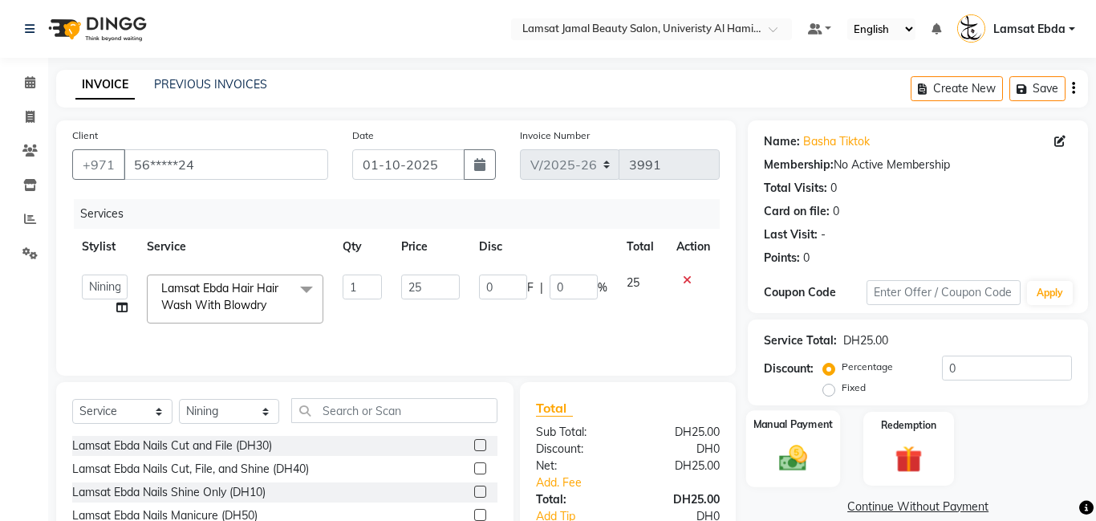
click at [802, 448] on img at bounding box center [793, 457] width 46 height 33
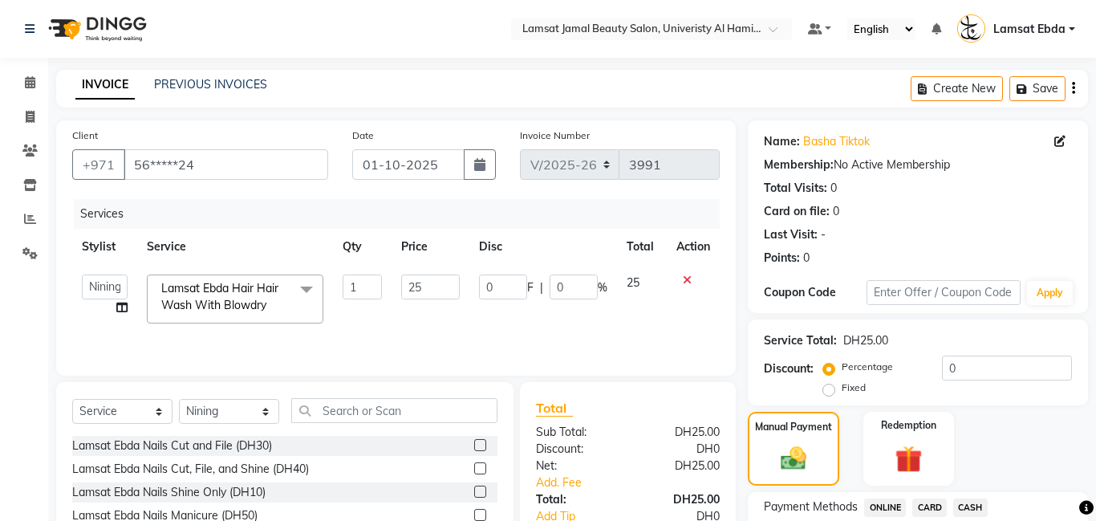
click at [968, 503] on span "CASH" at bounding box center [970, 507] width 34 height 18
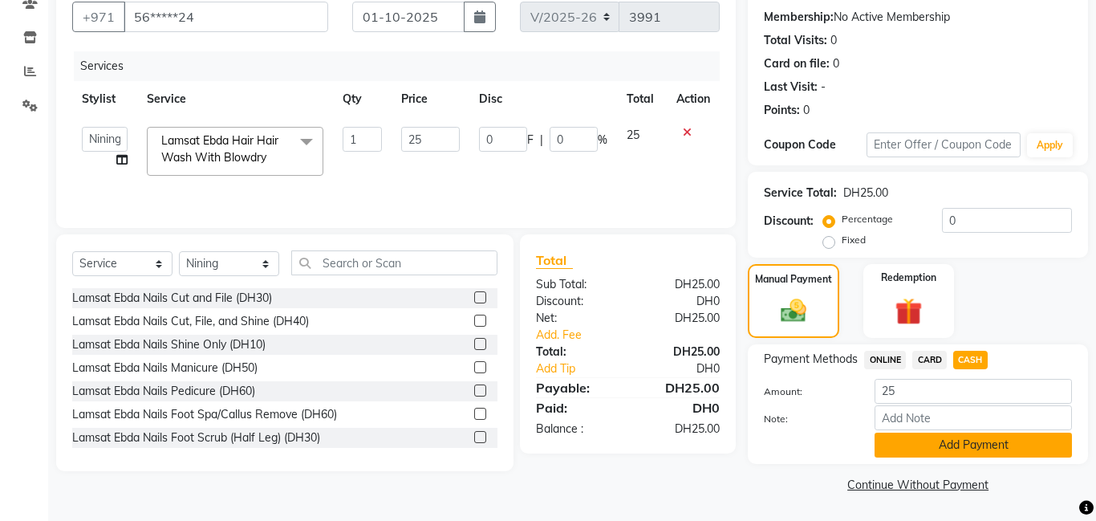
click at [993, 438] on button "Add Payment" at bounding box center [972, 444] width 197 height 25
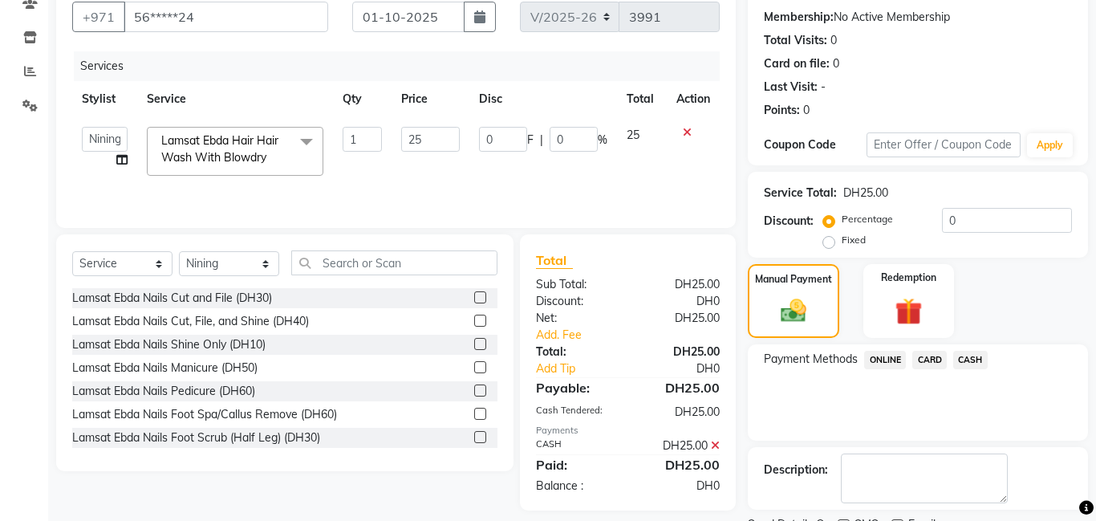
scroll to position [215, 0]
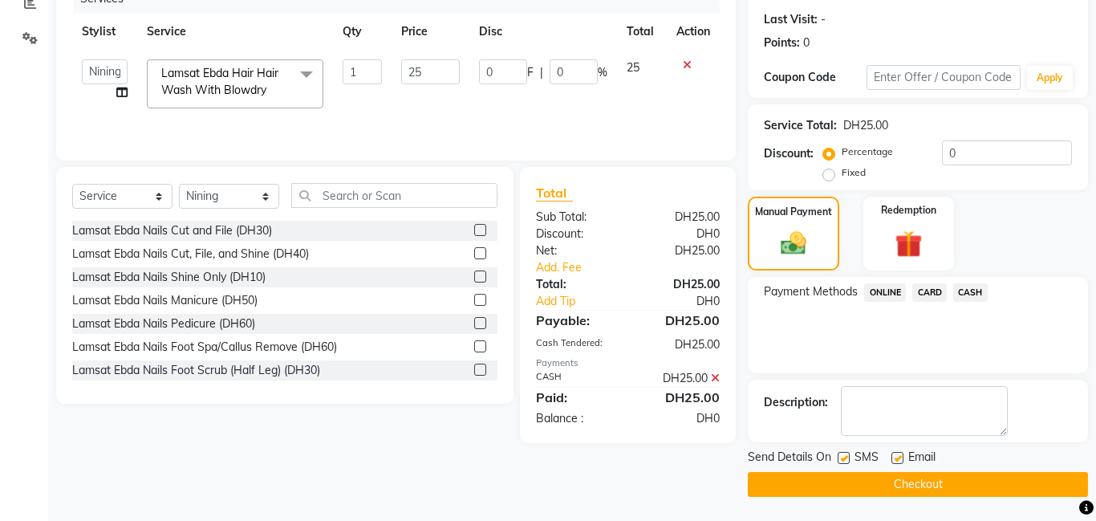
click at [956, 484] on button "Checkout" at bounding box center [918, 484] width 340 height 25
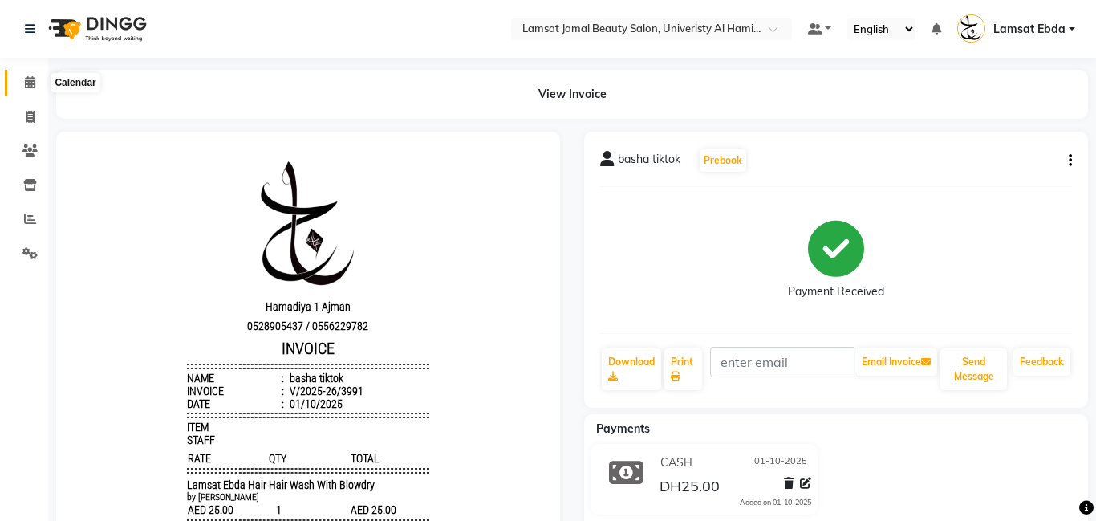
click at [29, 77] on icon at bounding box center [30, 82] width 10 height 12
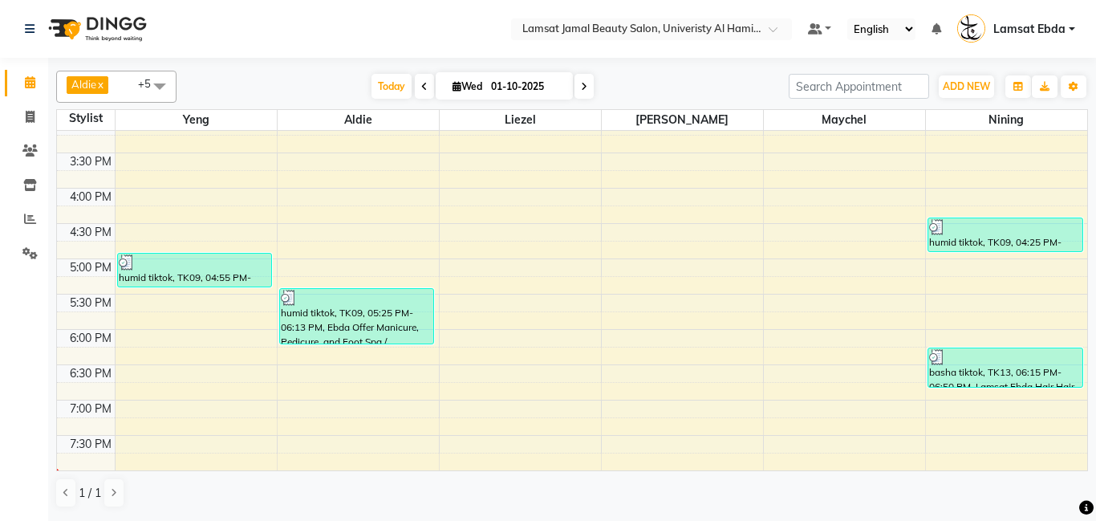
scroll to position [420, 0]
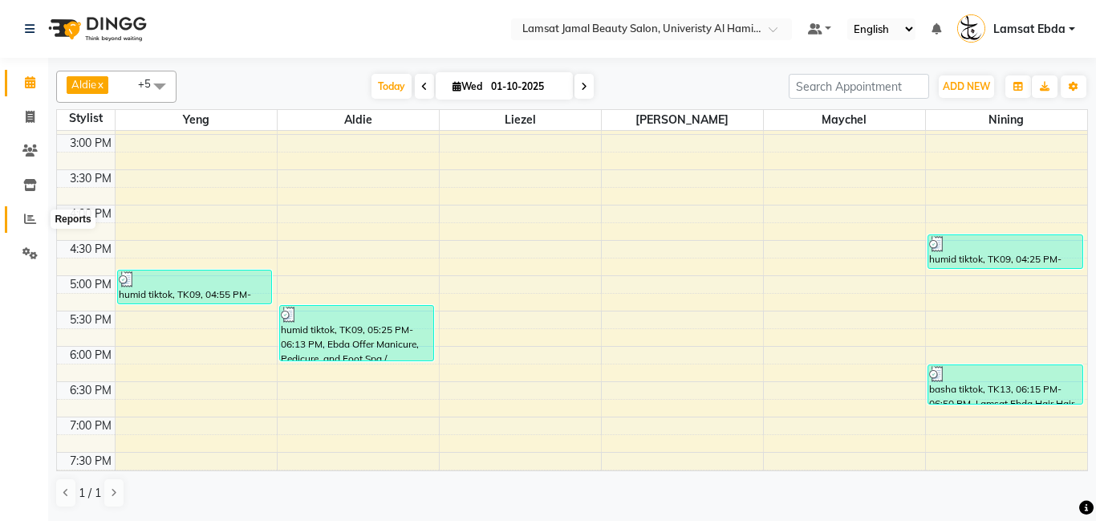
click at [24, 216] on icon at bounding box center [30, 219] width 12 height 12
